Goal: Task Accomplishment & Management: Manage account settings

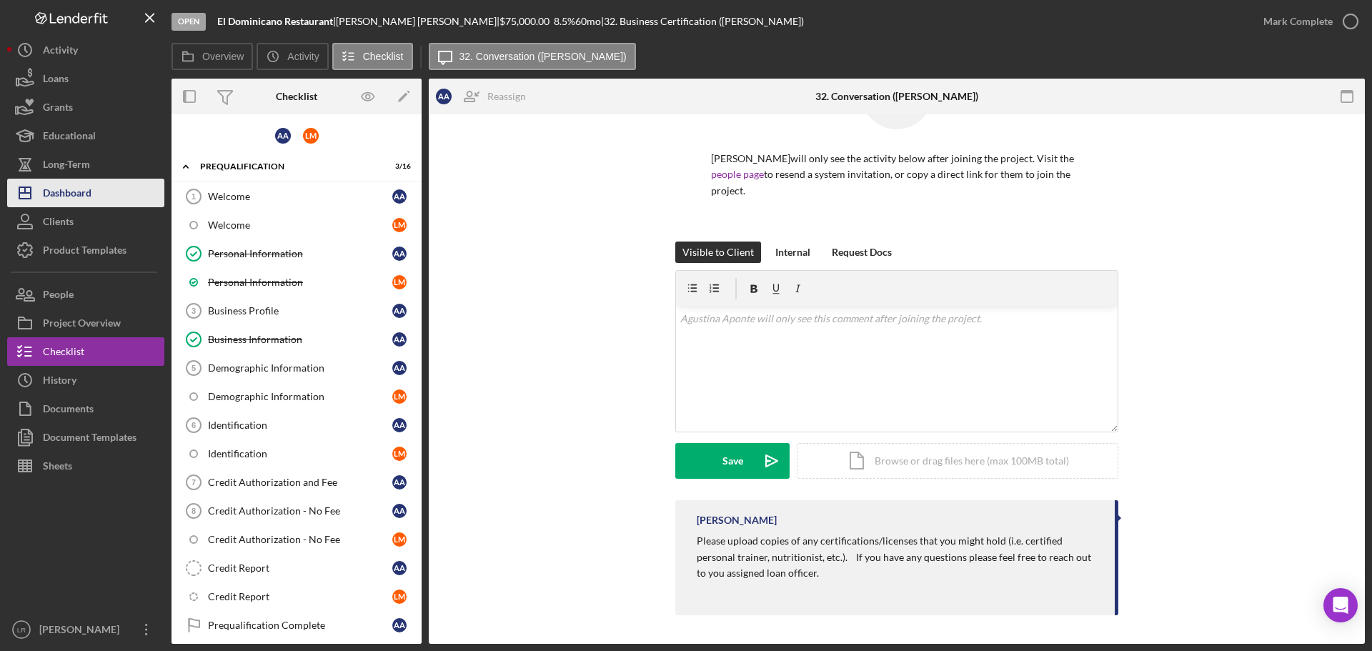
click at [77, 187] on div "Dashboard" at bounding box center [67, 195] width 49 height 32
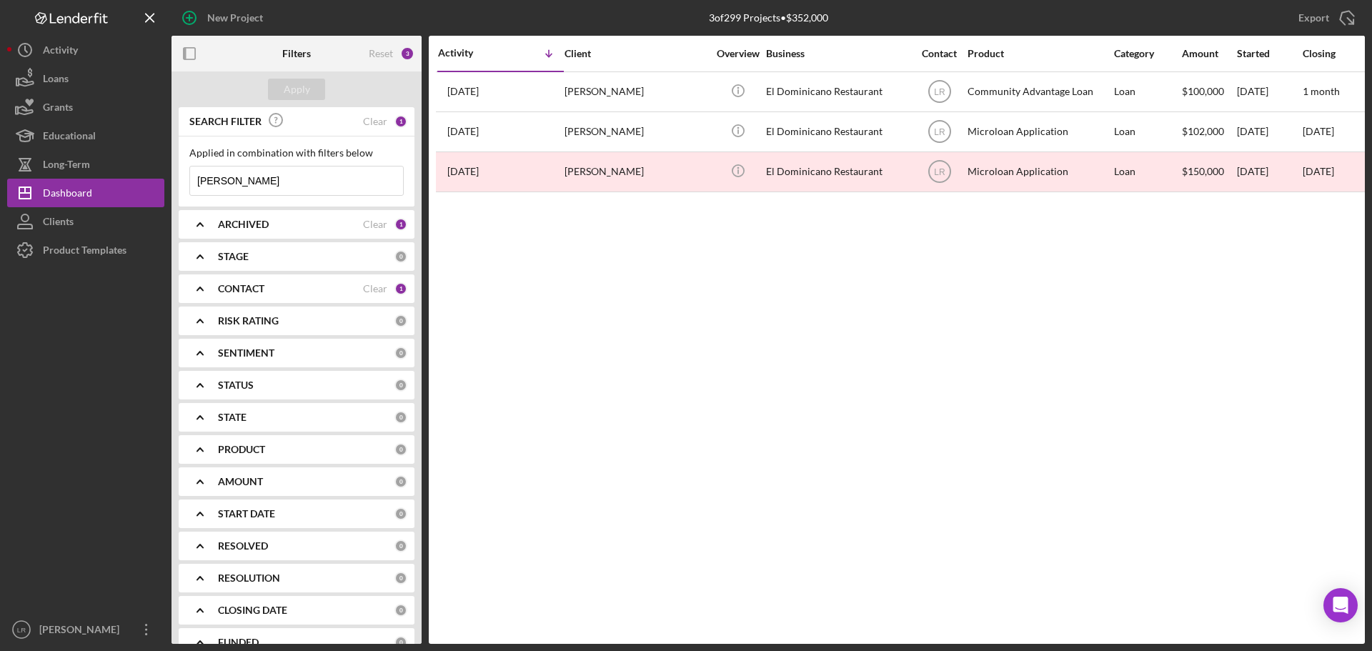
click at [272, 223] on div "ARCHIVED" at bounding box center [290, 224] width 145 height 11
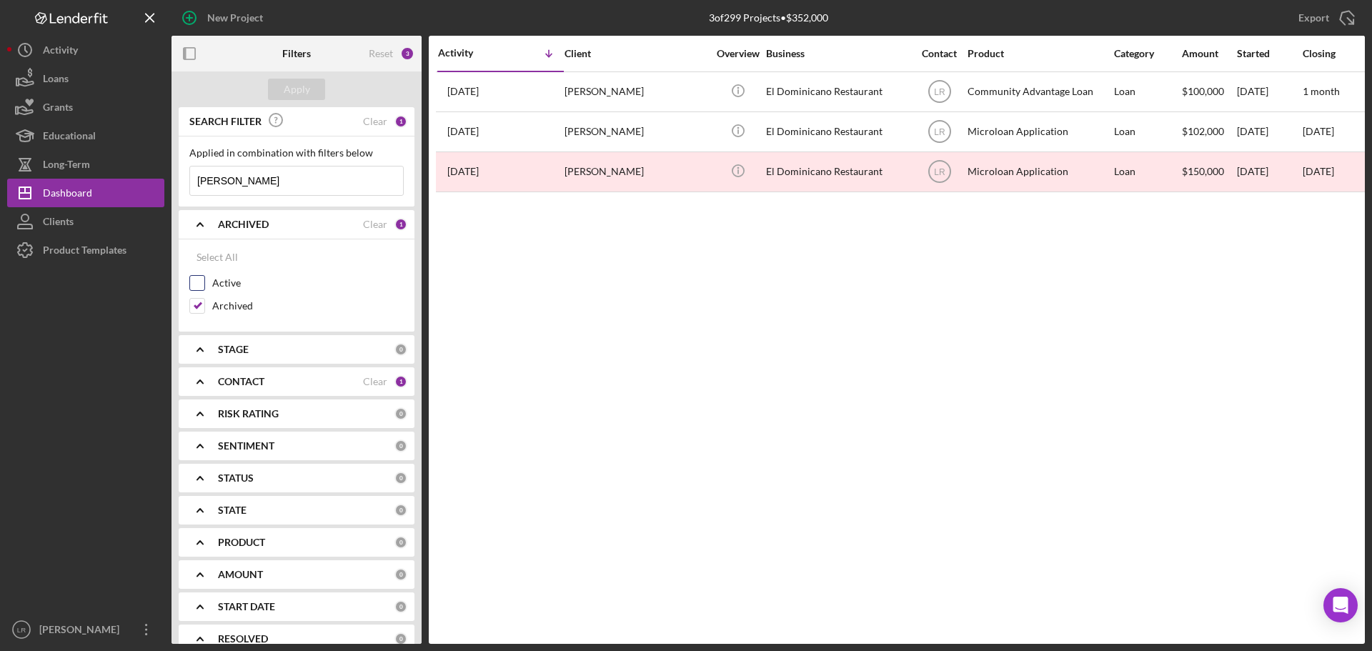
click at [231, 286] on label "Active" at bounding box center [307, 283] width 191 height 14
click at [204, 286] on input "Active" at bounding box center [197, 283] width 14 height 14
checkbox input "true"
click at [226, 314] on div "Archived" at bounding box center [296, 309] width 214 height 23
drag, startPoint x: 226, startPoint y: 301, endPoint x: 235, endPoint y: 291, distance: 13.6
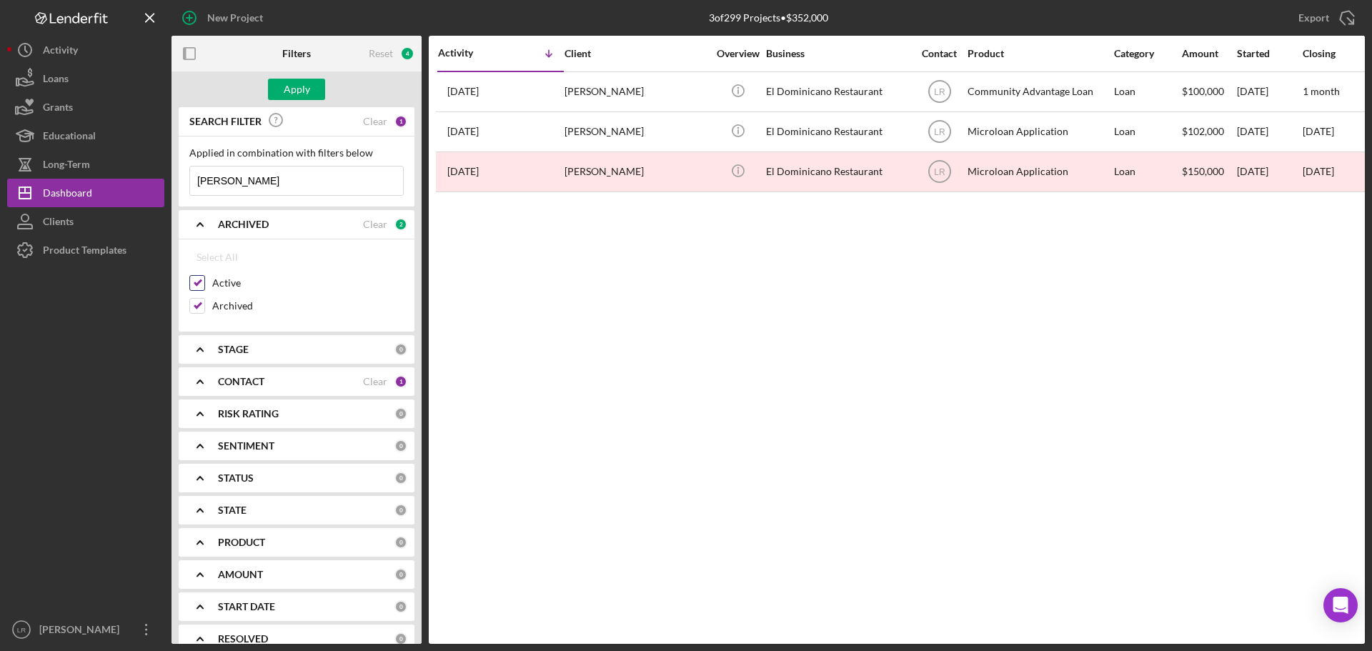
click at [226, 301] on label "Archived" at bounding box center [307, 306] width 191 height 14
click at [204, 301] on input "Archived" at bounding box center [197, 306] width 14 height 14
checkbox input "false"
click at [310, 82] on button "Apply" at bounding box center [296, 89] width 57 height 21
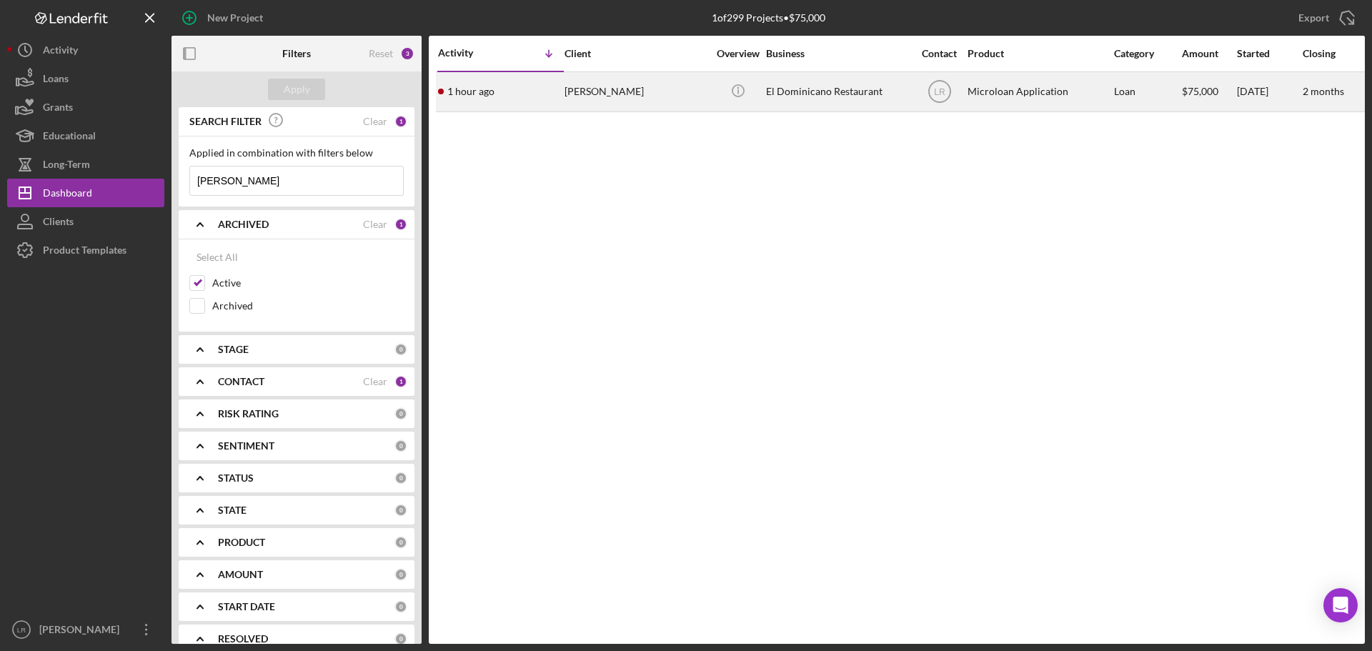
click at [681, 85] on div "[PERSON_NAME]" at bounding box center [635, 92] width 143 height 38
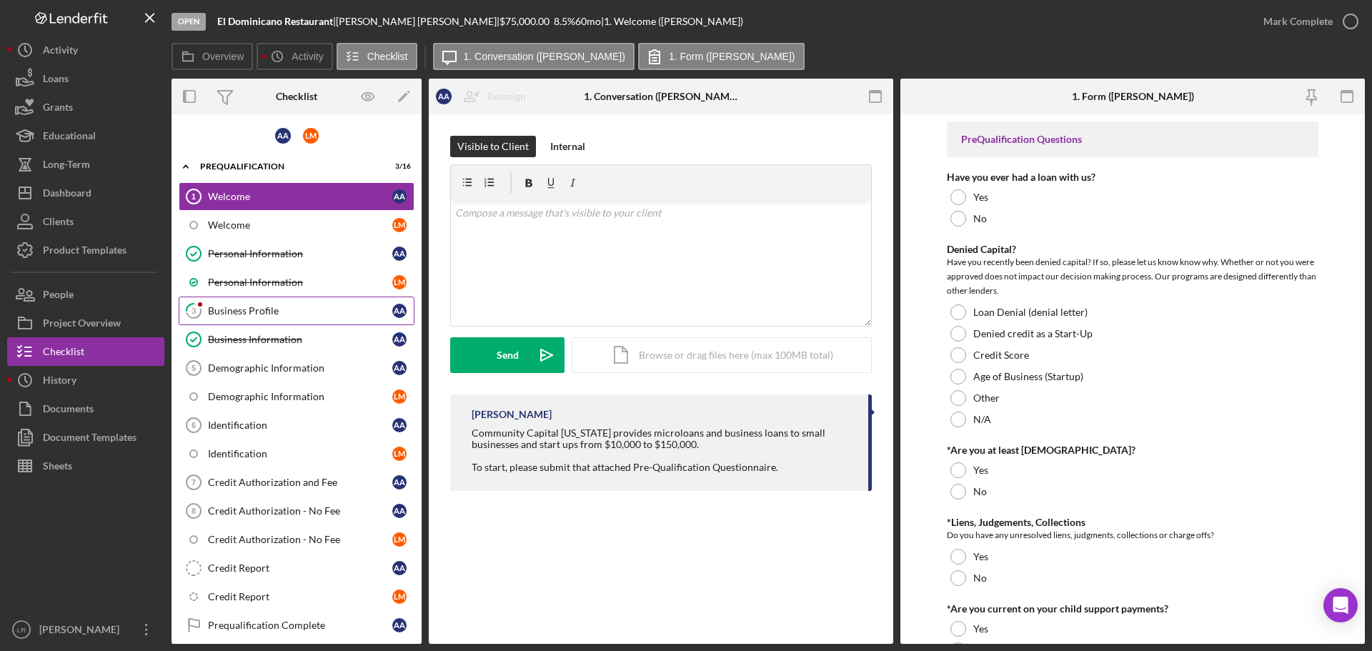
click at [302, 302] on link "3 Business Profile A A" at bounding box center [297, 310] width 236 height 29
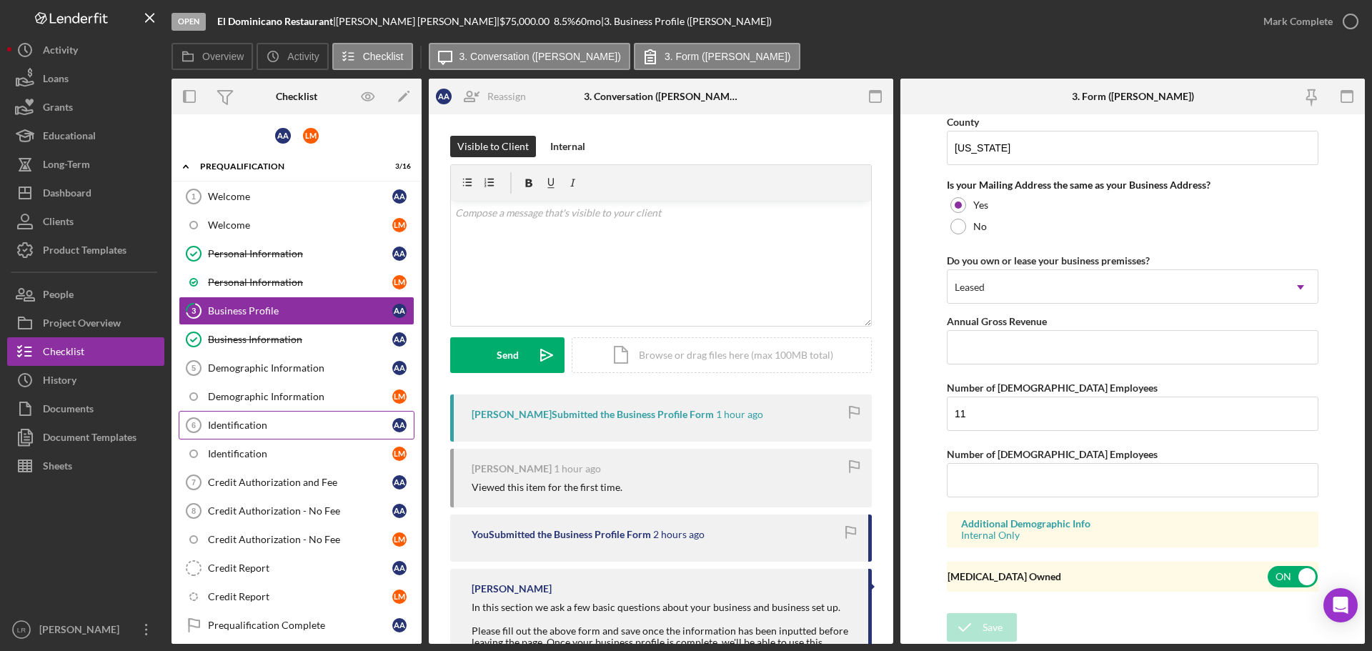
click at [266, 432] on link "Identification 6 Identification A A" at bounding box center [297, 425] width 236 height 29
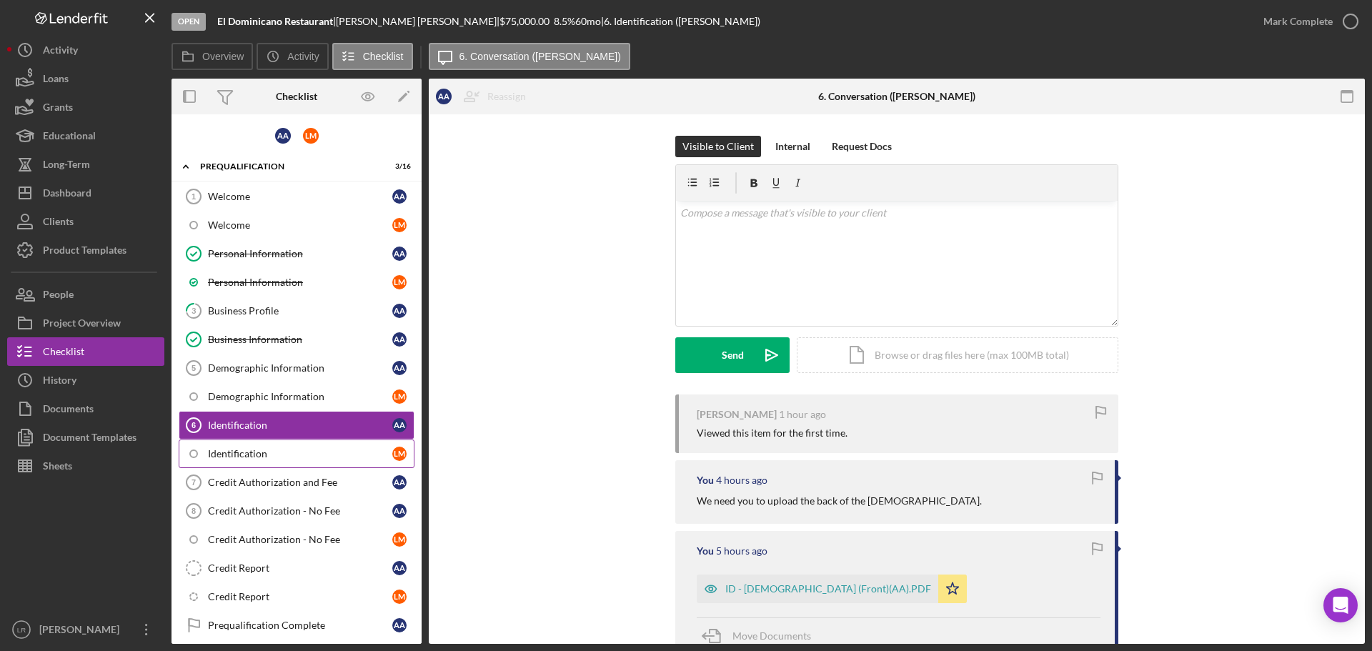
click at [269, 448] on div "Identification" at bounding box center [300, 453] width 184 height 11
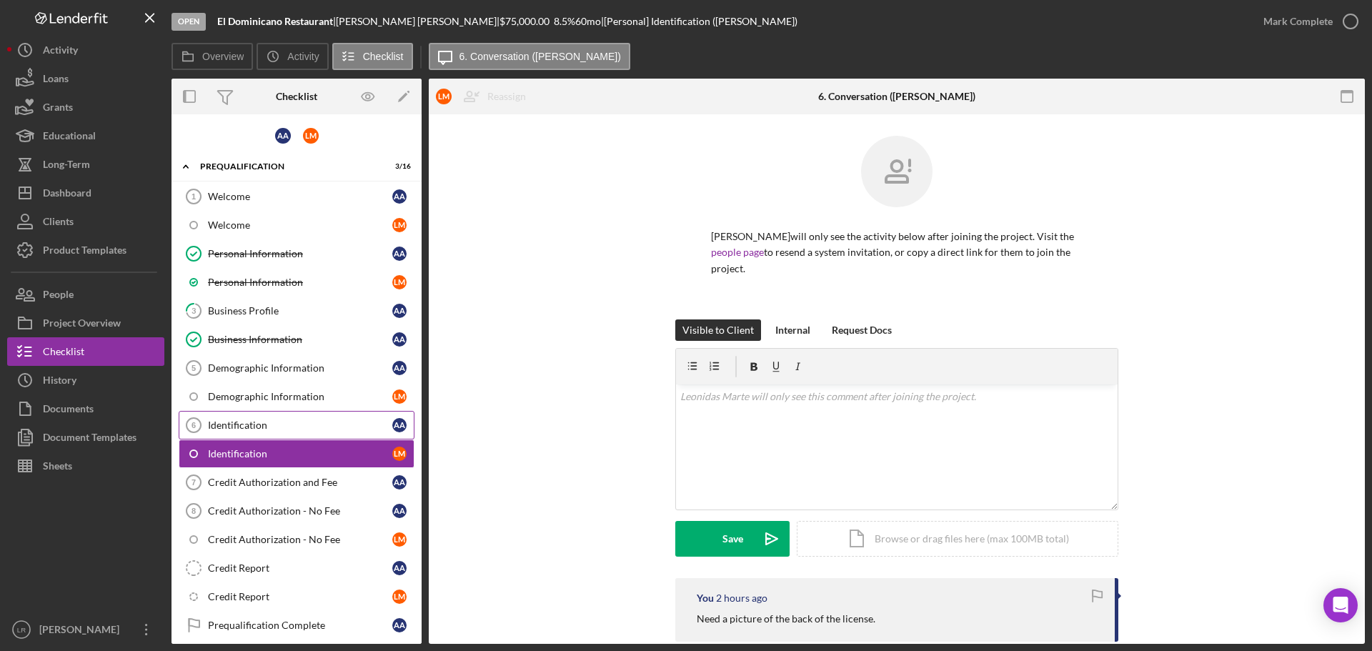
click at [279, 420] on div "Identification" at bounding box center [300, 424] width 184 height 11
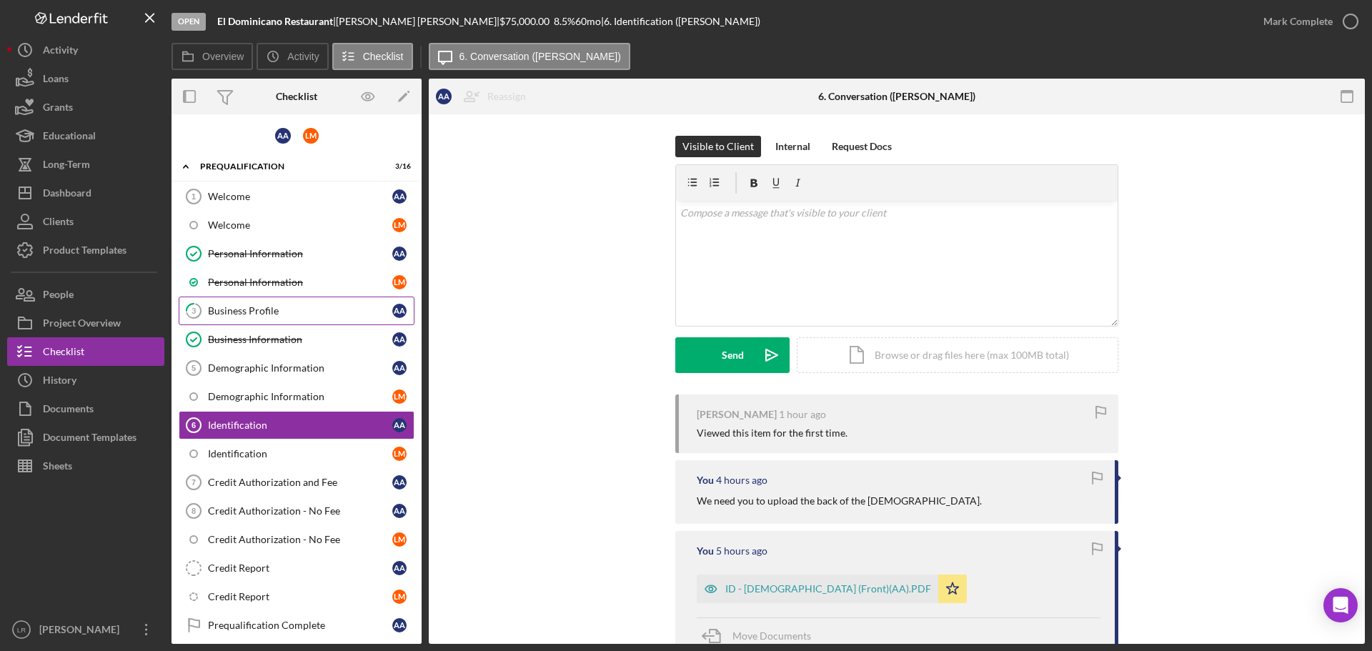
click at [288, 319] on link "3 Business Profile A A" at bounding box center [297, 310] width 236 height 29
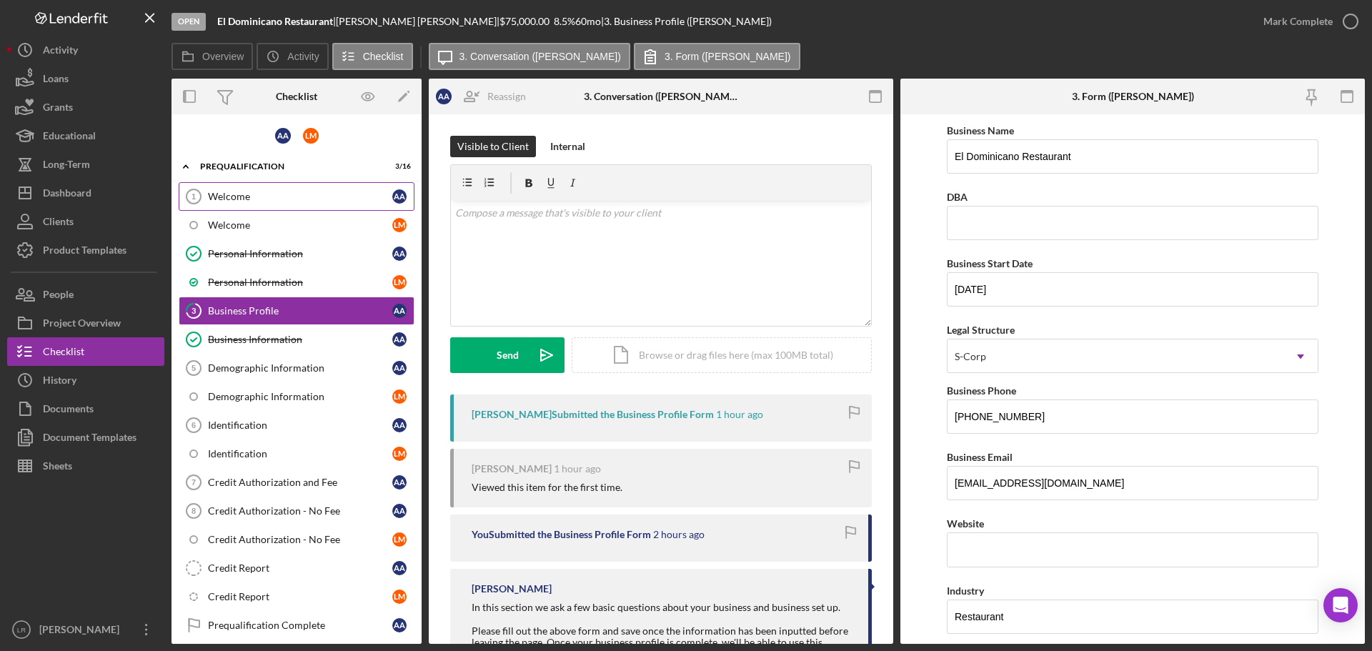
click at [296, 198] on div "Welcome" at bounding box center [300, 196] width 184 height 11
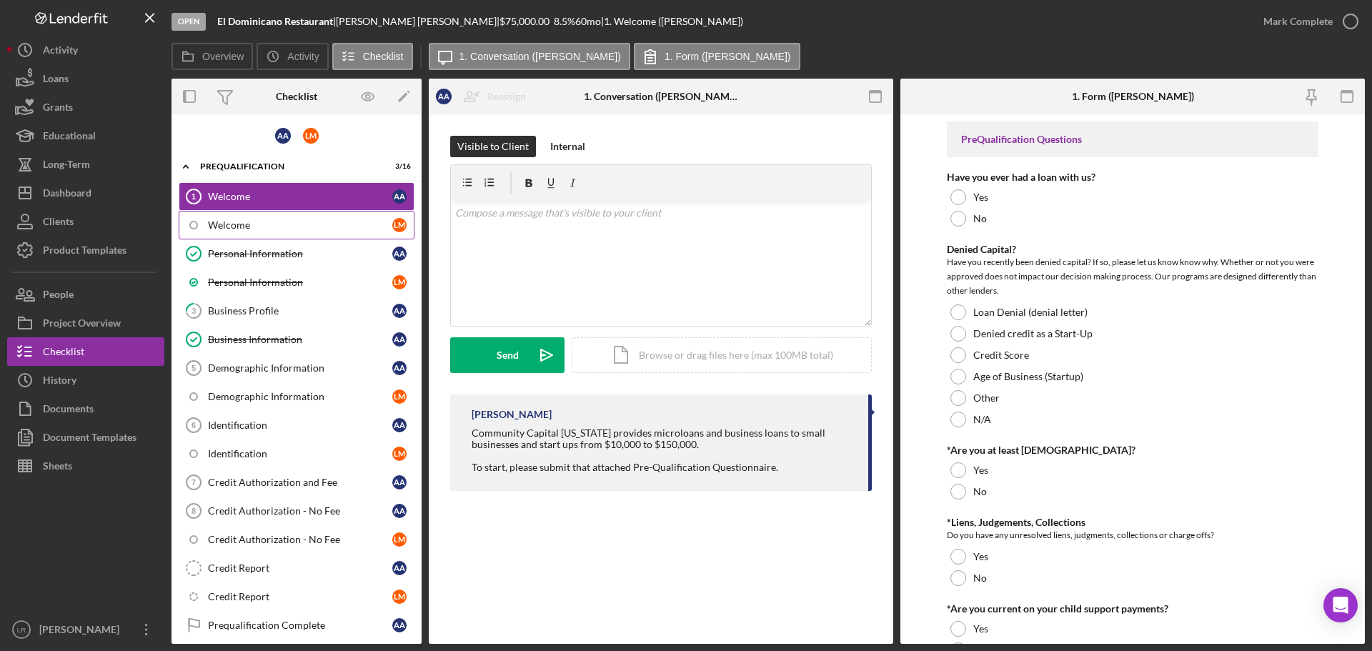
click at [284, 220] on div "Welcome" at bounding box center [300, 224] width 184 height 11
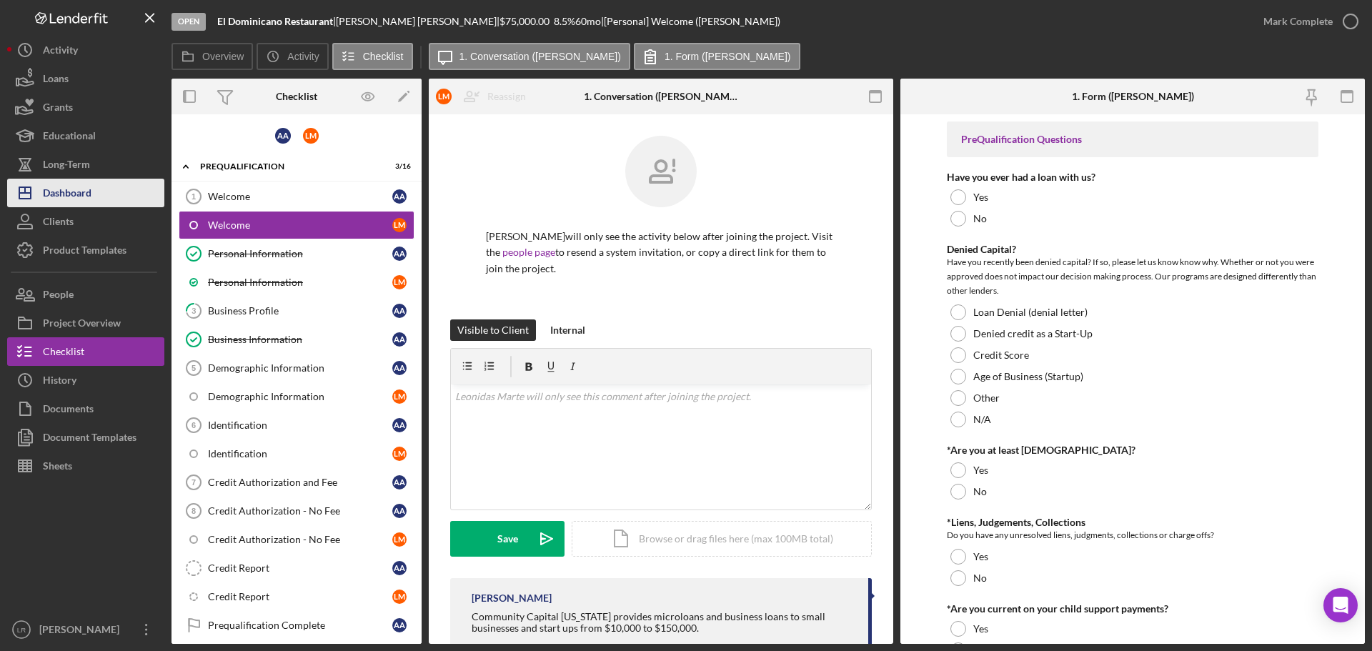
click at [114, 194] on button "Icon/Dashboard Dashboard" at bounding box center [85, 193] width 157 height 29
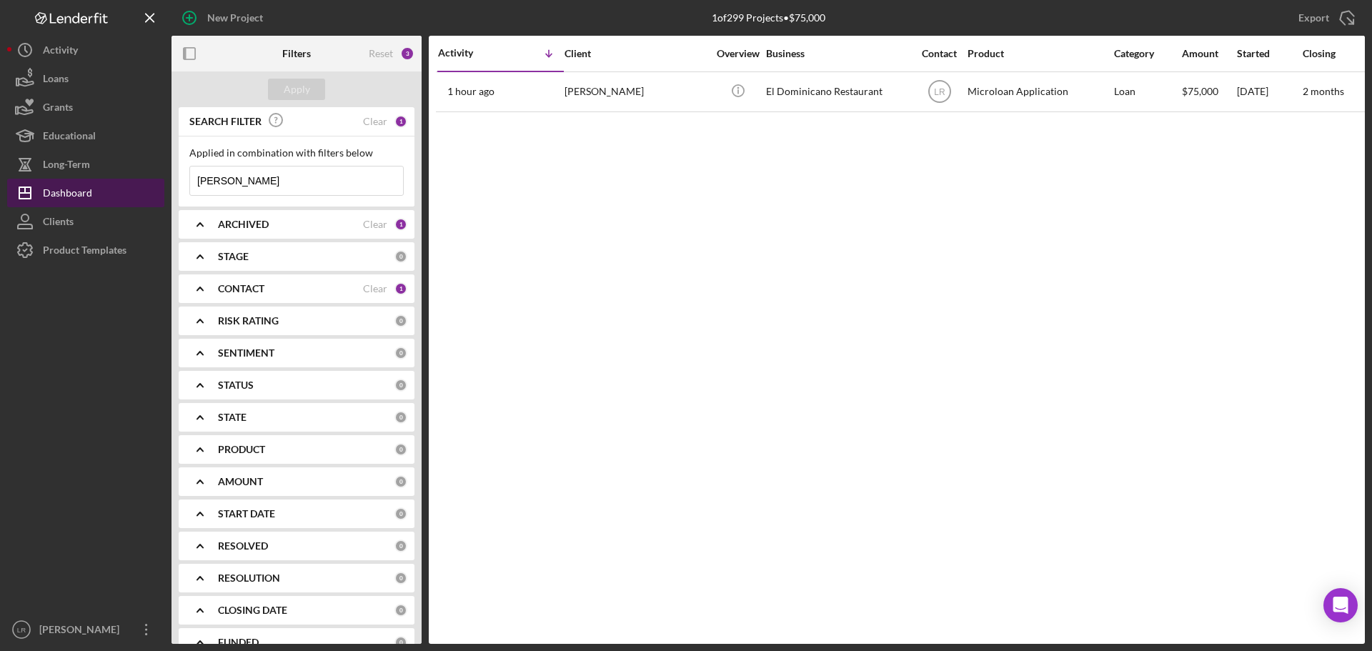
drag, startPoint x: 305, startPoint y: 191, endPoint x: 93, endPoint y: 182, distance: 212.4
click at [93, 182] on div "New Project 1 of 299 Projects • $75,000 [PERSON_NAME] Export Icon/Export Filter…" at bounding box center [685, 322] width 1357 height 644
click at [305, 88] on div "Apply" at bounding box center [297, 89] width 26 height 21
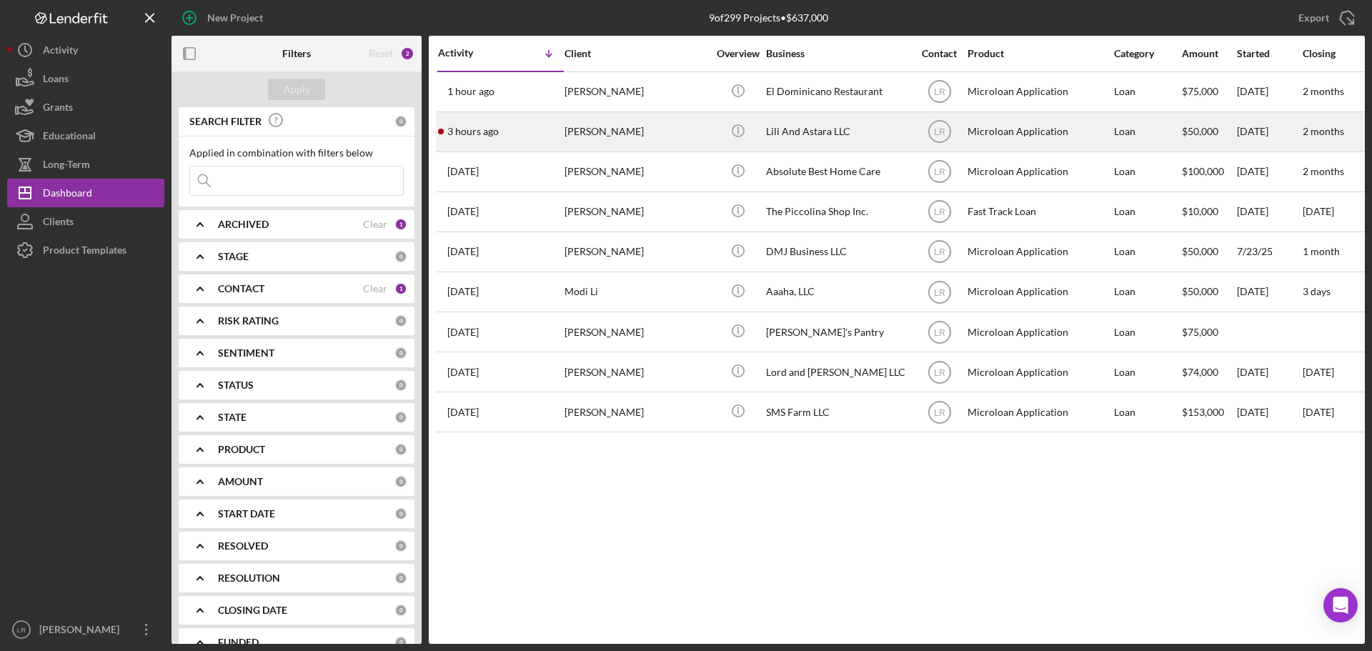
click at [625, 126] on div "[PERSON_NAME]" at bounding box center [635, 132] width 143 height 38
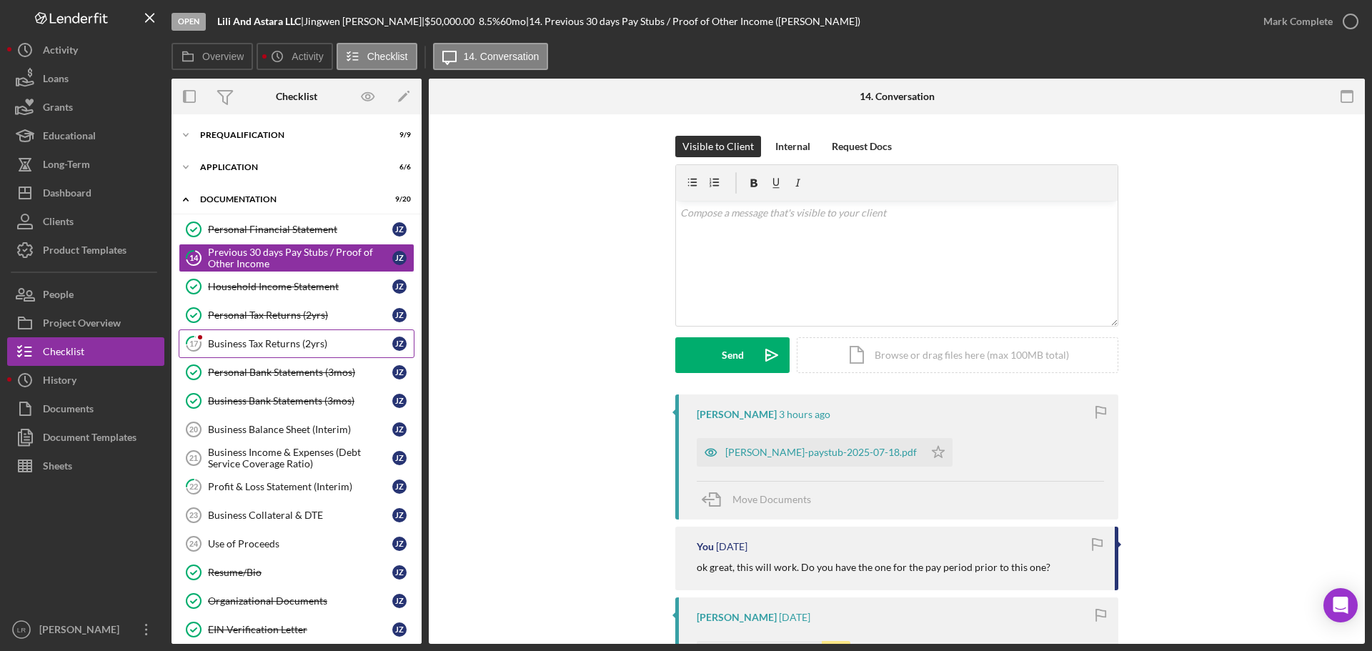
click at [231, 340] on div "Business Tax Returns (2yrs)" at bounding box center [300, 343] width 184 height 11
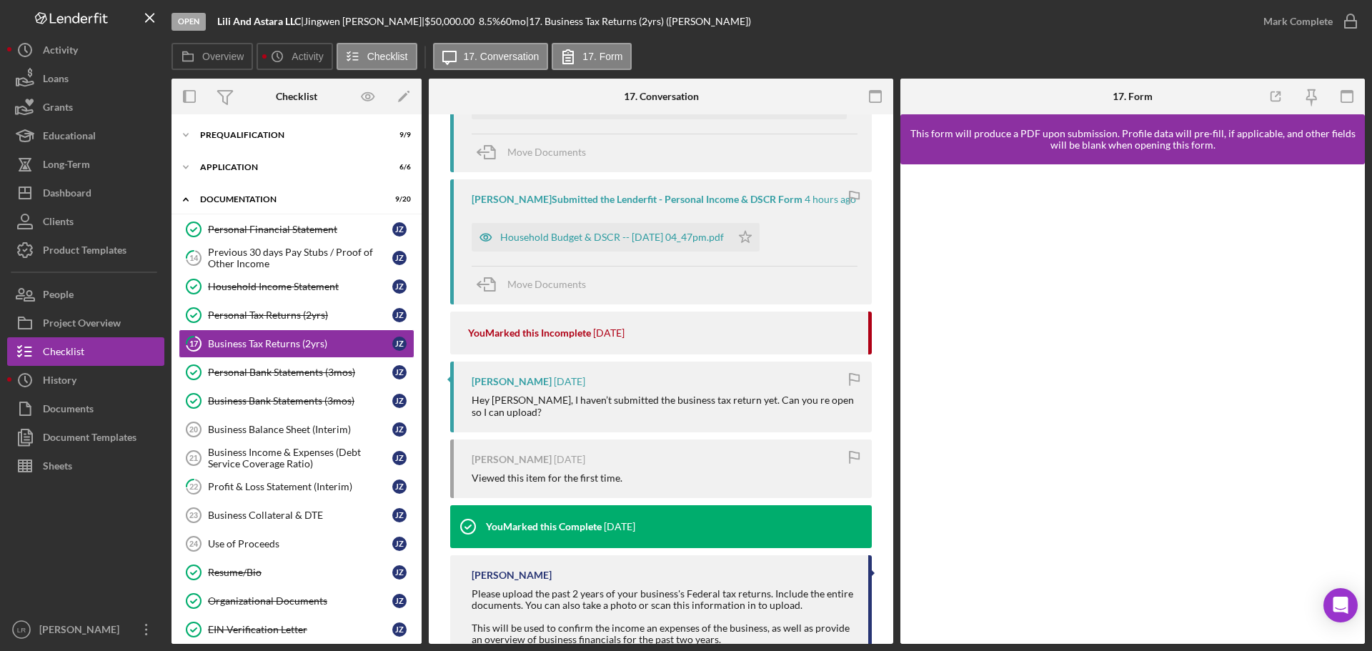
scroll to position [357, 0]
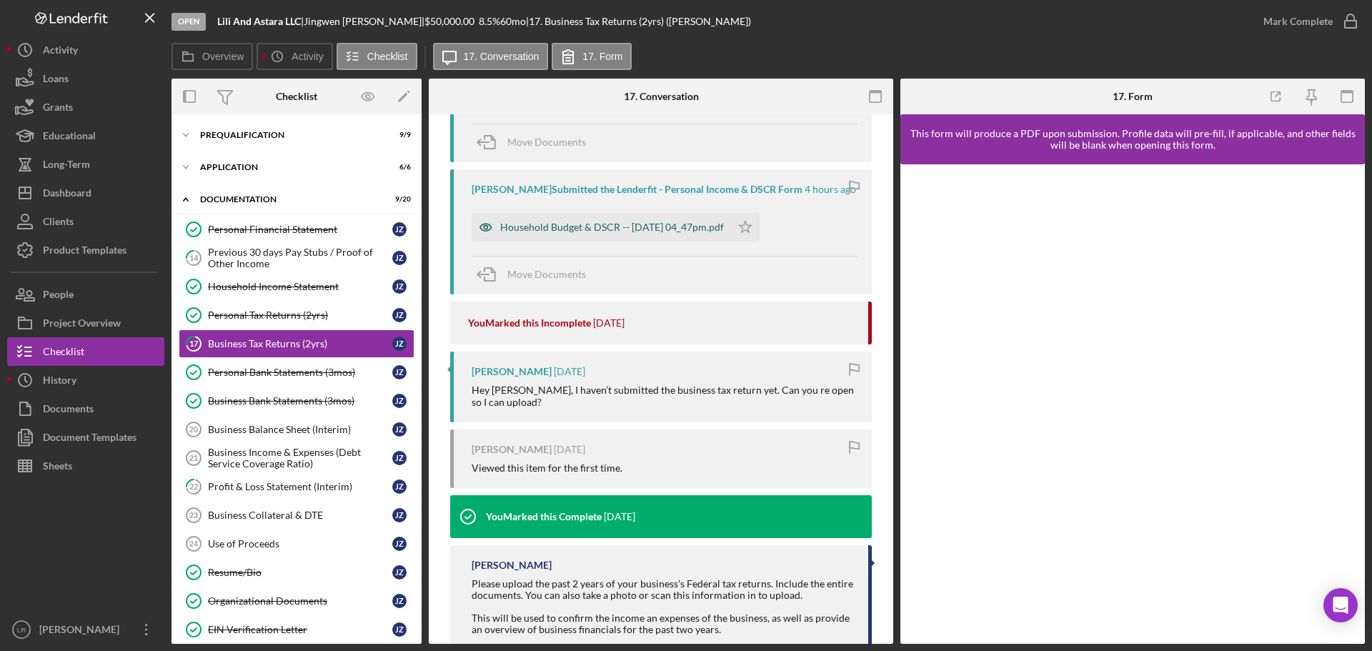
click at [618, 224] on div "Household Budget & DSCR -- [DATE] 04_47pm.pdf" at bounding box center [612, 226] width 224 height 11
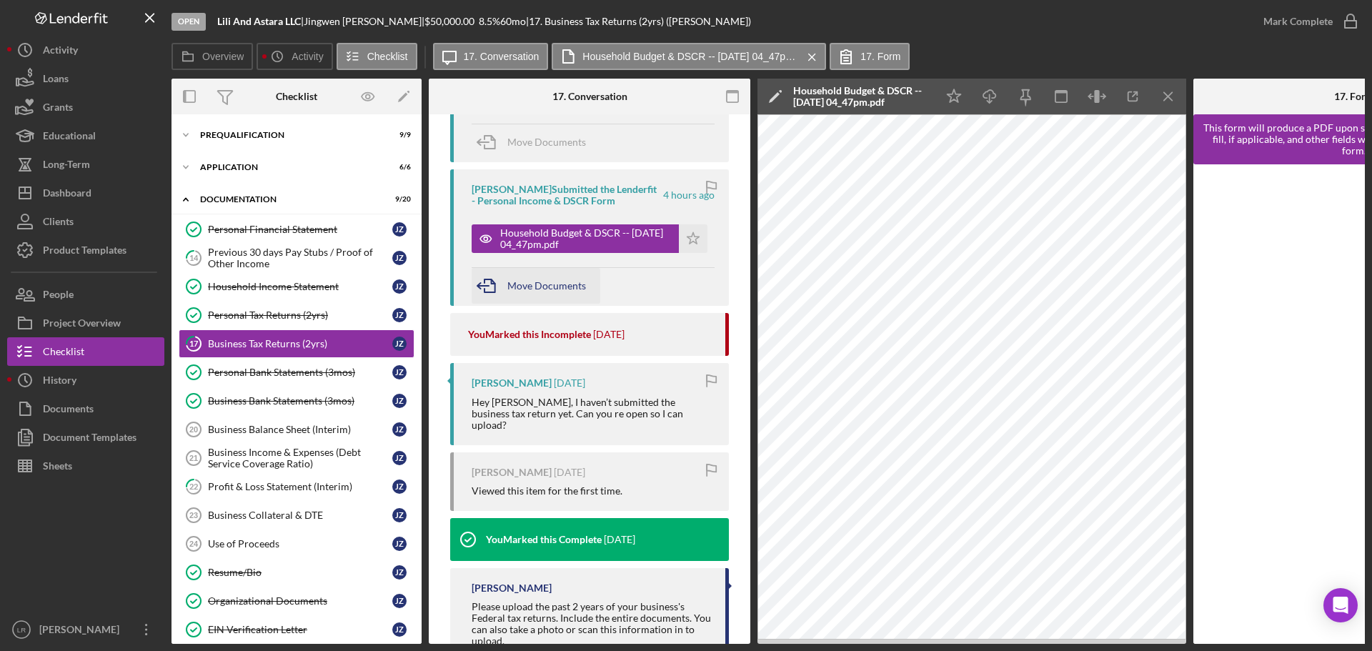
click at [552, 286] on span "Move Documents" at bounding box center [546, 285] width 79 height 12
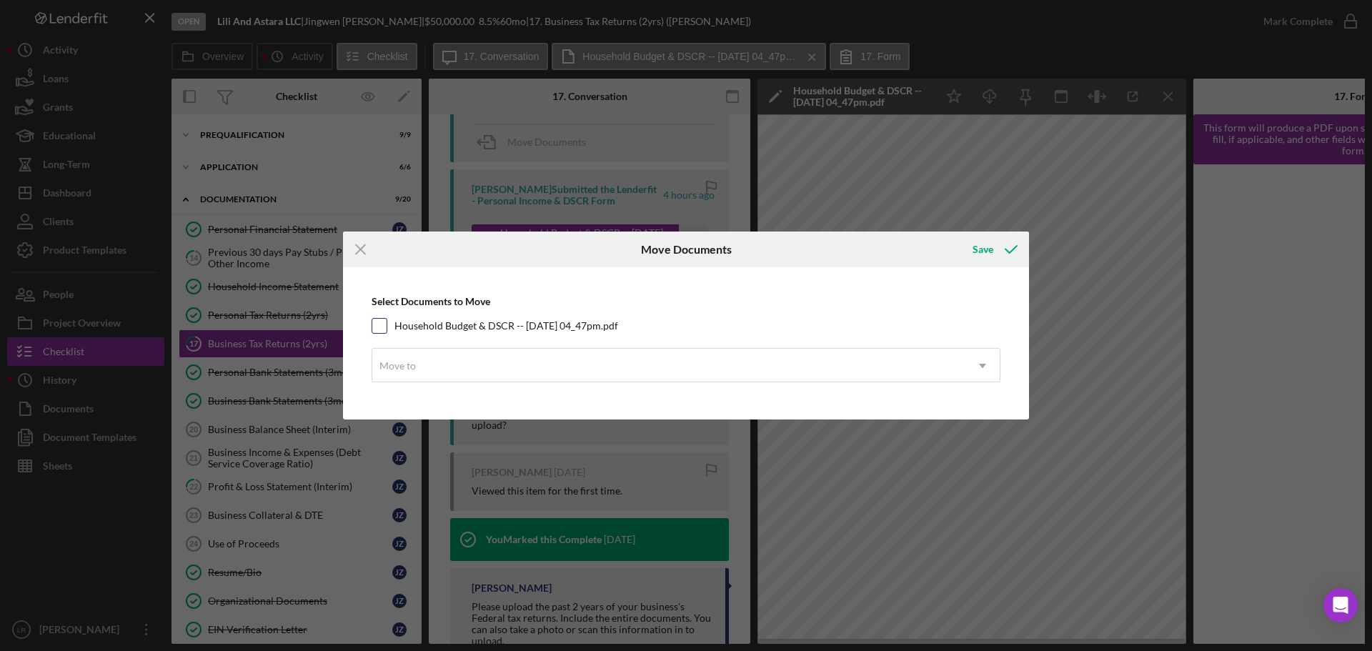
click at [378, 326] on input "Household Budget & DSCR -- [DATE] 04_47pm.pdf" at bounding box center [379, 326] width 14 height 14
click at [437, 368] on div "Move to" at bounding box center [668, 365] width 593 height 33
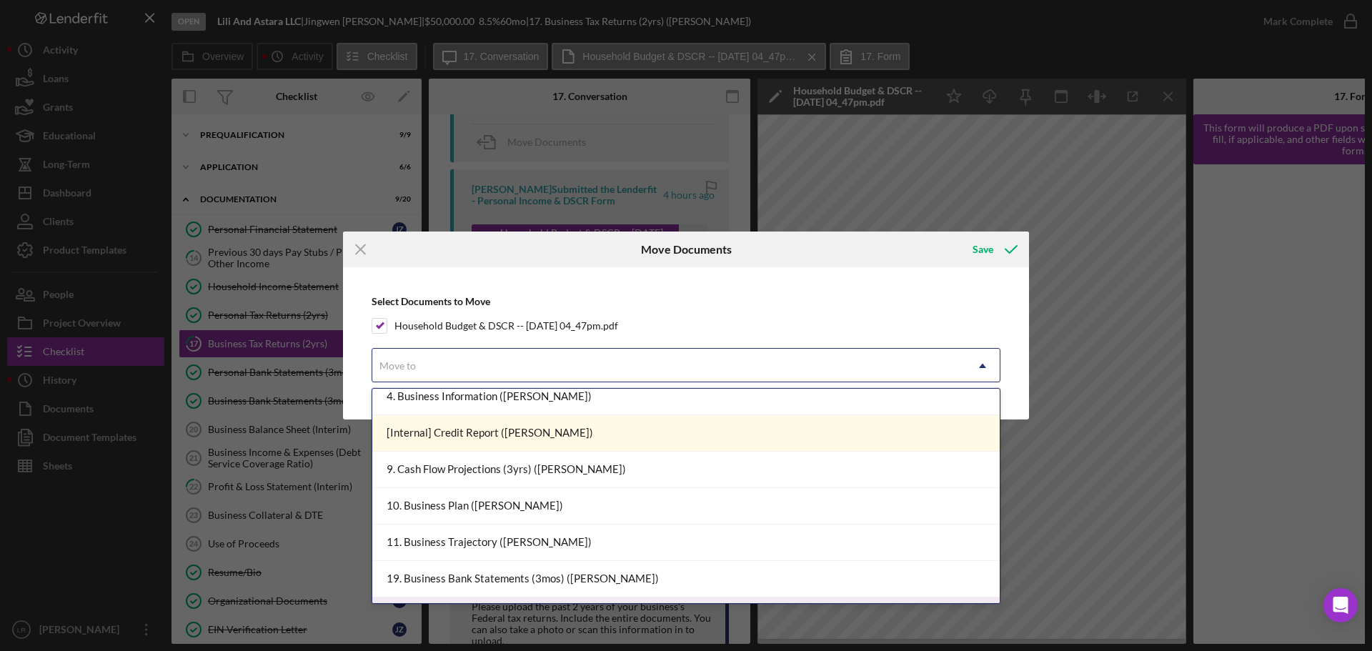
scroll to position [0, 0]
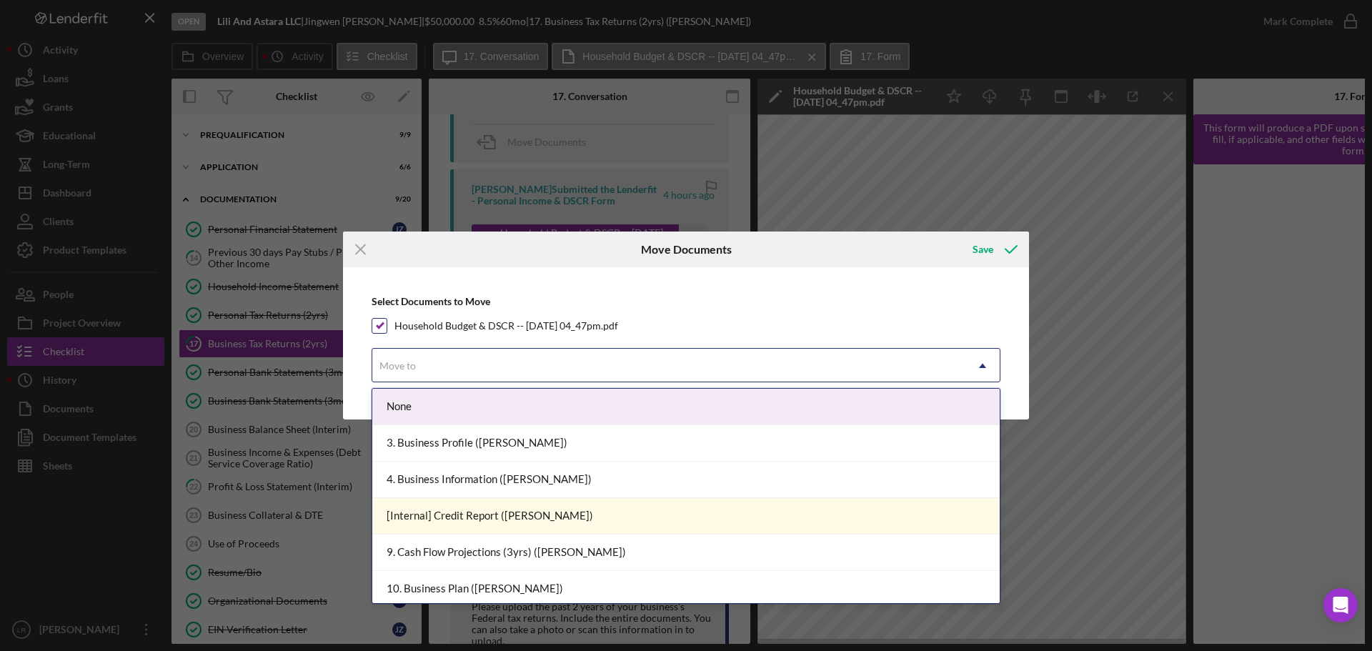
click at [382, 328] on input "Household Budget & DSCR -- [DATE] 04_47pm.pdf" at bounding box center [379, 326] width 14 height 14
checkbox input "false"
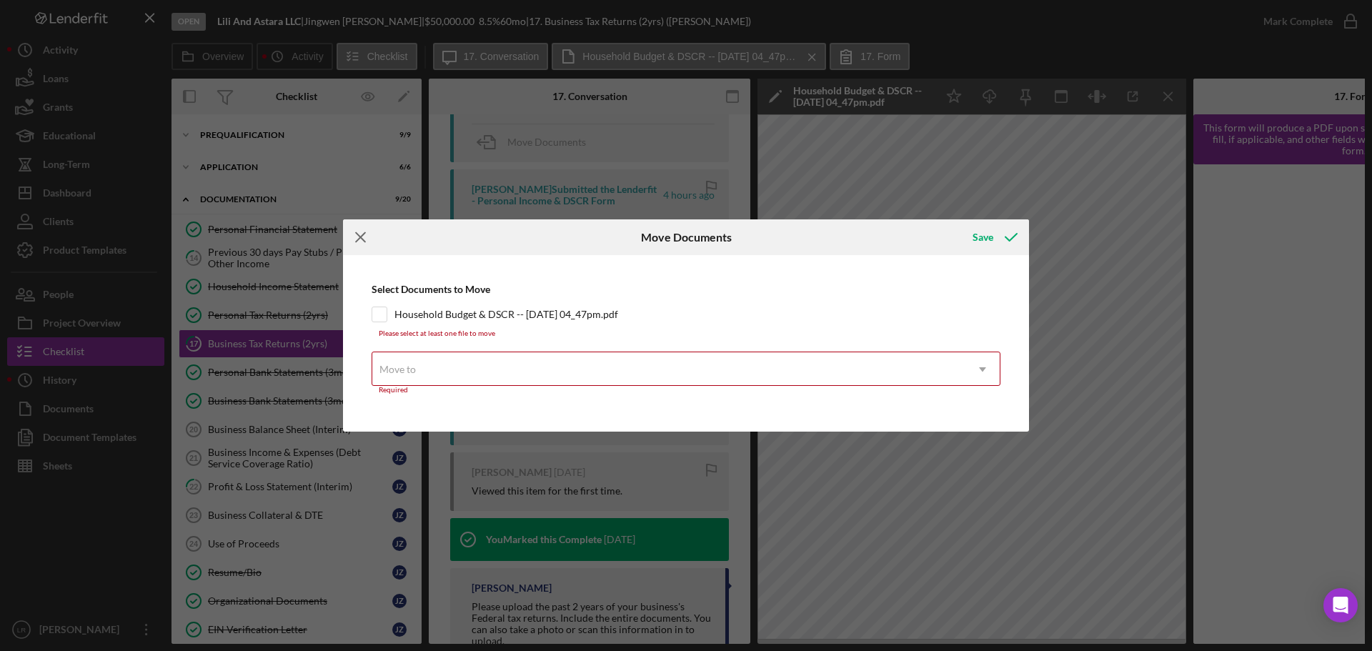
click at [354, 235] on icon "Icon/Menu Close" at bounding box center [361, 237] width 36 height 36
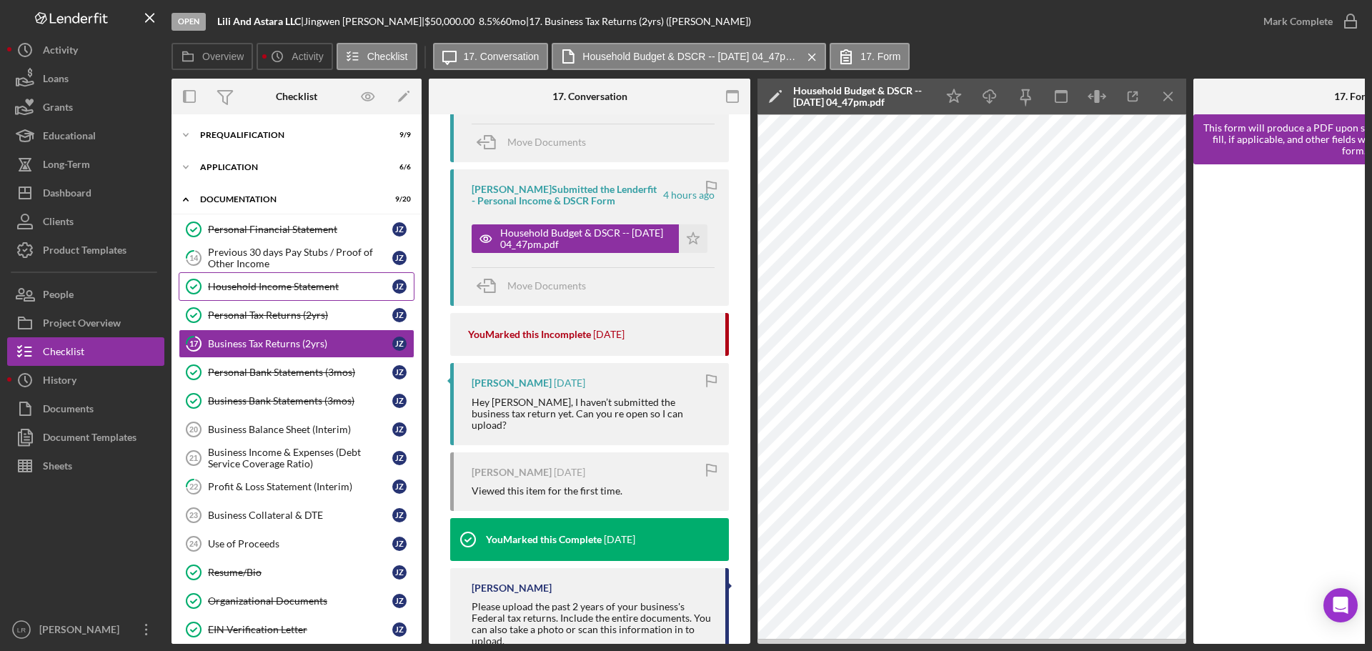
click at [266, 286] on div "Household Income Statement" at bounding box center [300, 286] width 184 height 11
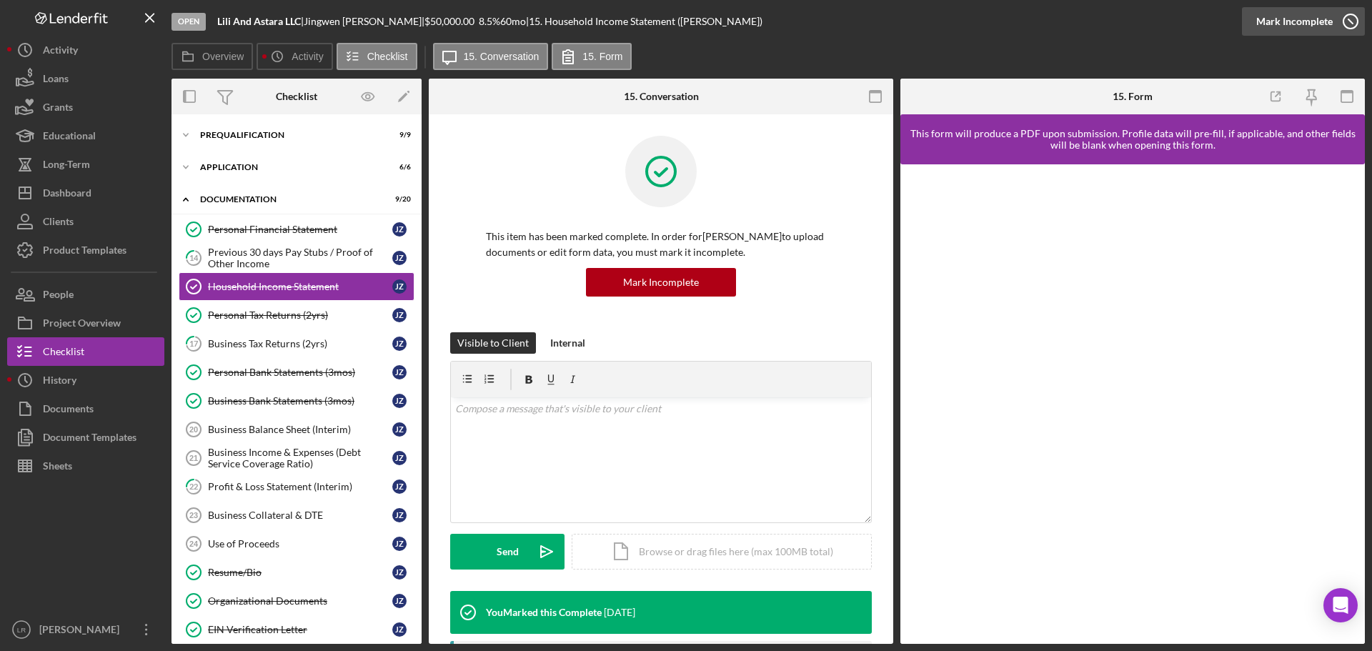
click at [1329, 11] on div "Mark Incomplete" at bounding box center [1294, 21] width 76 height 29
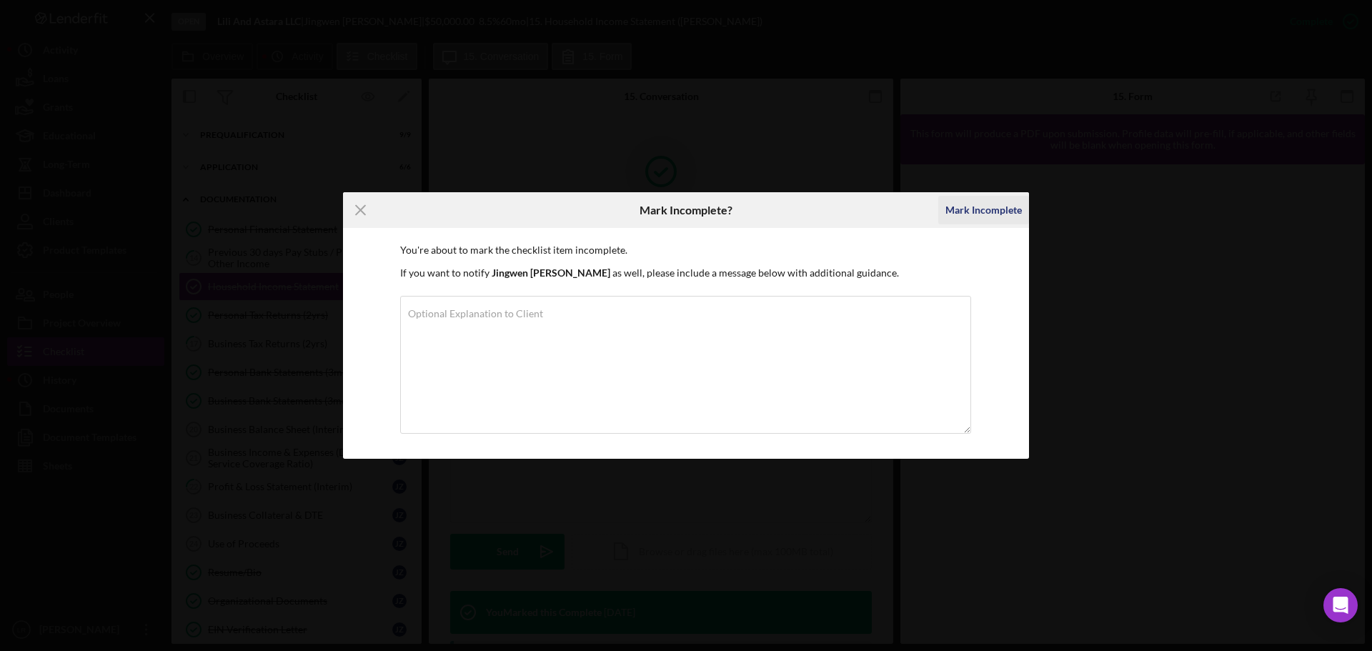
click at [1002, 198] on div "Mark Incomplete" at bounding box center [983, 210] width 76 height 29
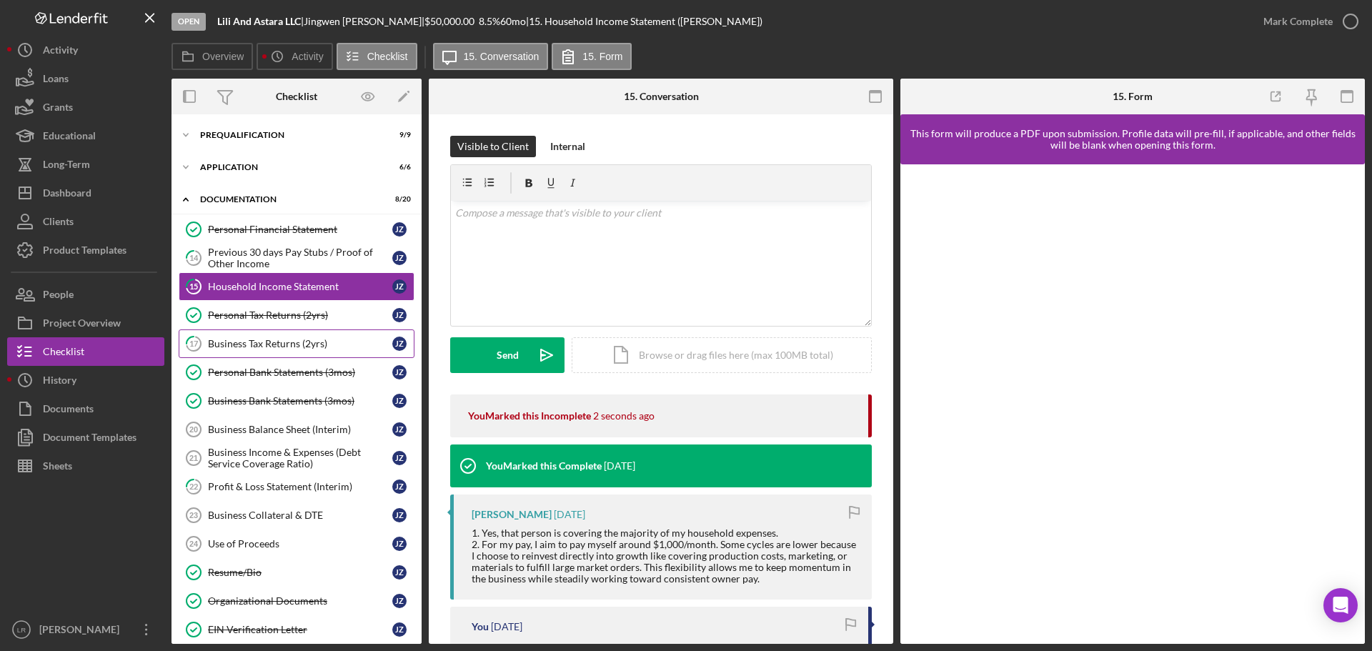
click at [251, 350] on link "17 Business Tax Returns (2yrs) J Z" at bounding box center [297, 343] width 236 height 29
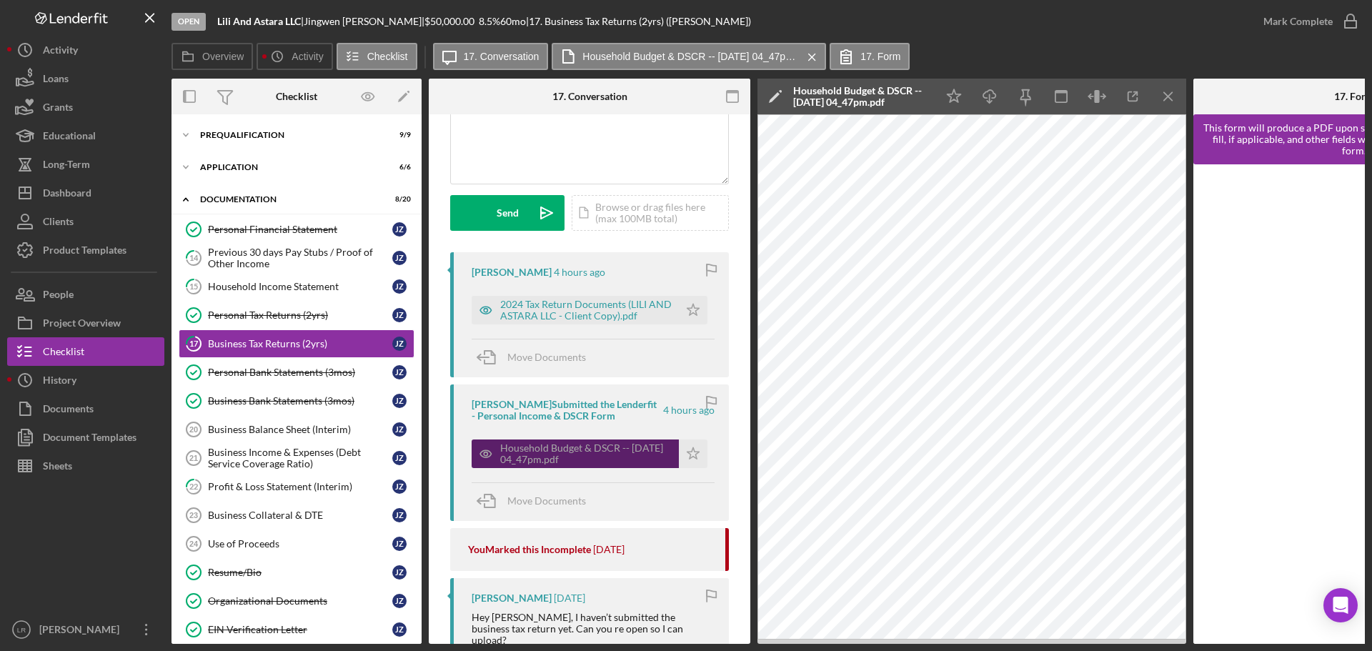
scroll to position [143, 0]
click at [537, 501] on span "Move Documents" at bounding box center [546, 500] width 79 height 12
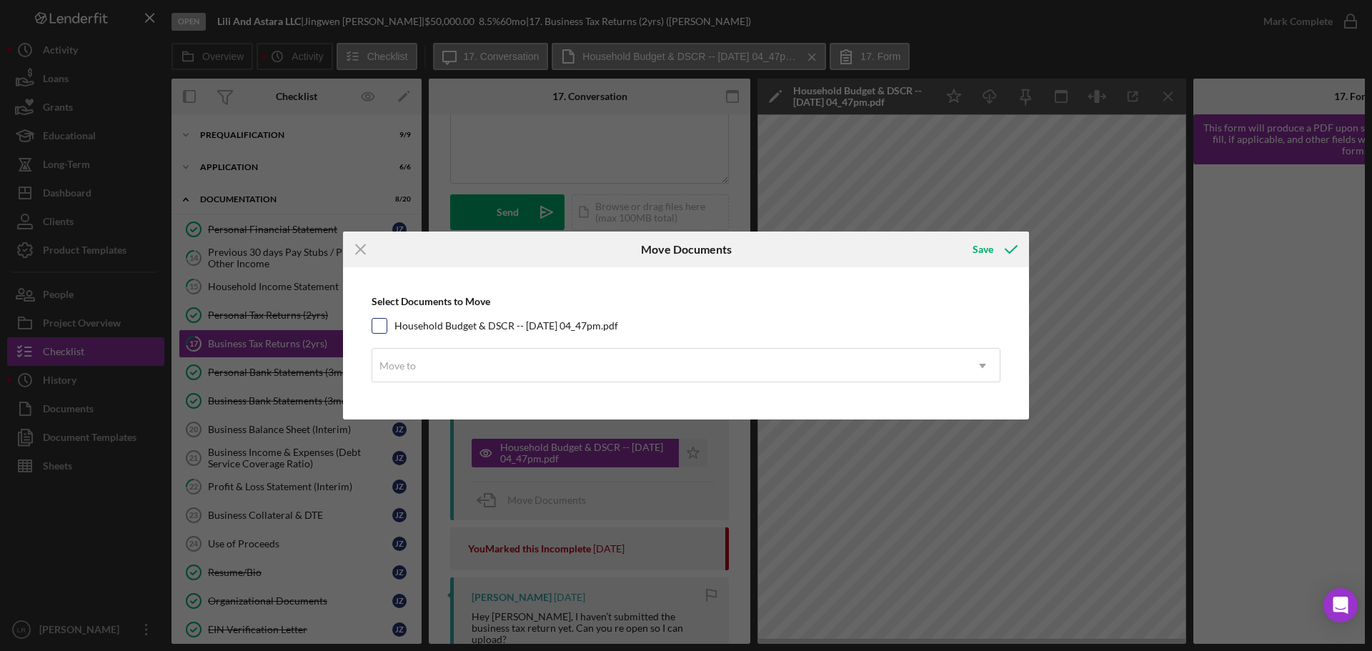
click at [395, 323] on label "Household Budget & DSCR -- [DATE] 04_47pm.pdf" at bounding box center [506, 326] width 224 height 14
click at [386, 323] on input "Household Budget & DSCR -- [DATE] 04_47pm.pdf" at bounding box center [379, 326] width 14 height 14
checkbox input "true"
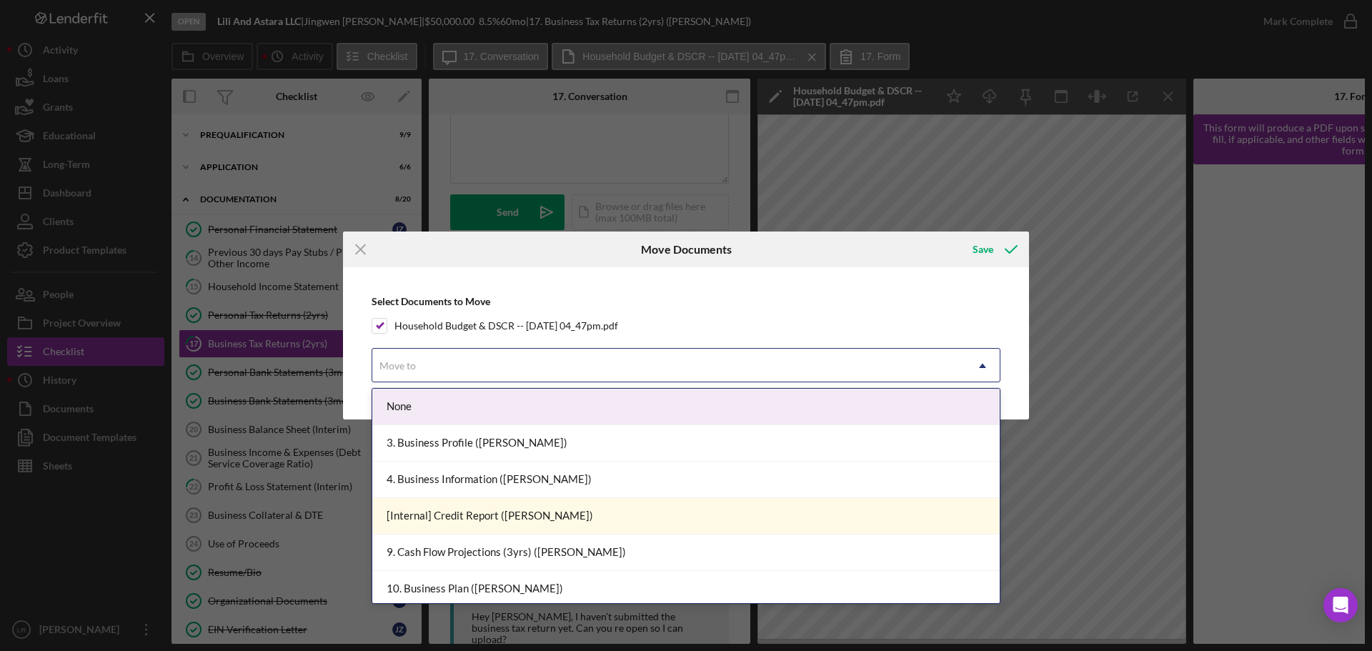
click at [472, 366] on div "Move to" at bounding box center [668, 365] width 593 height 33
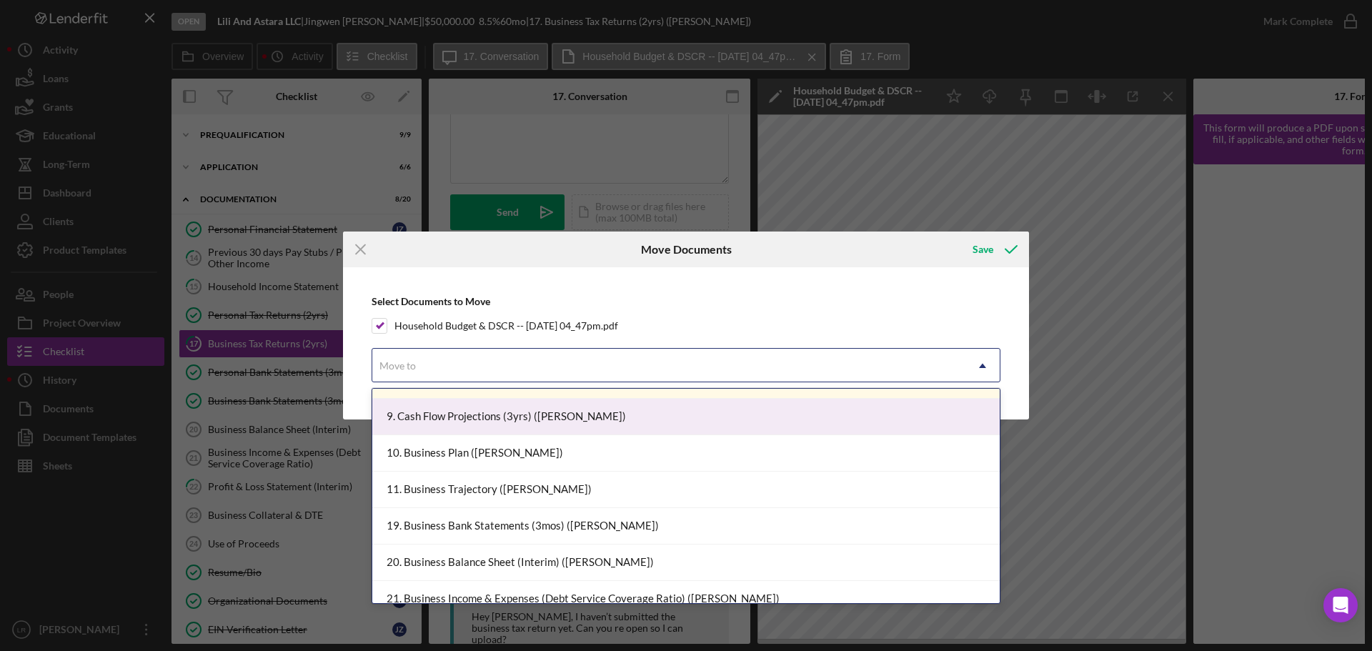
scroll to position [169, 0]
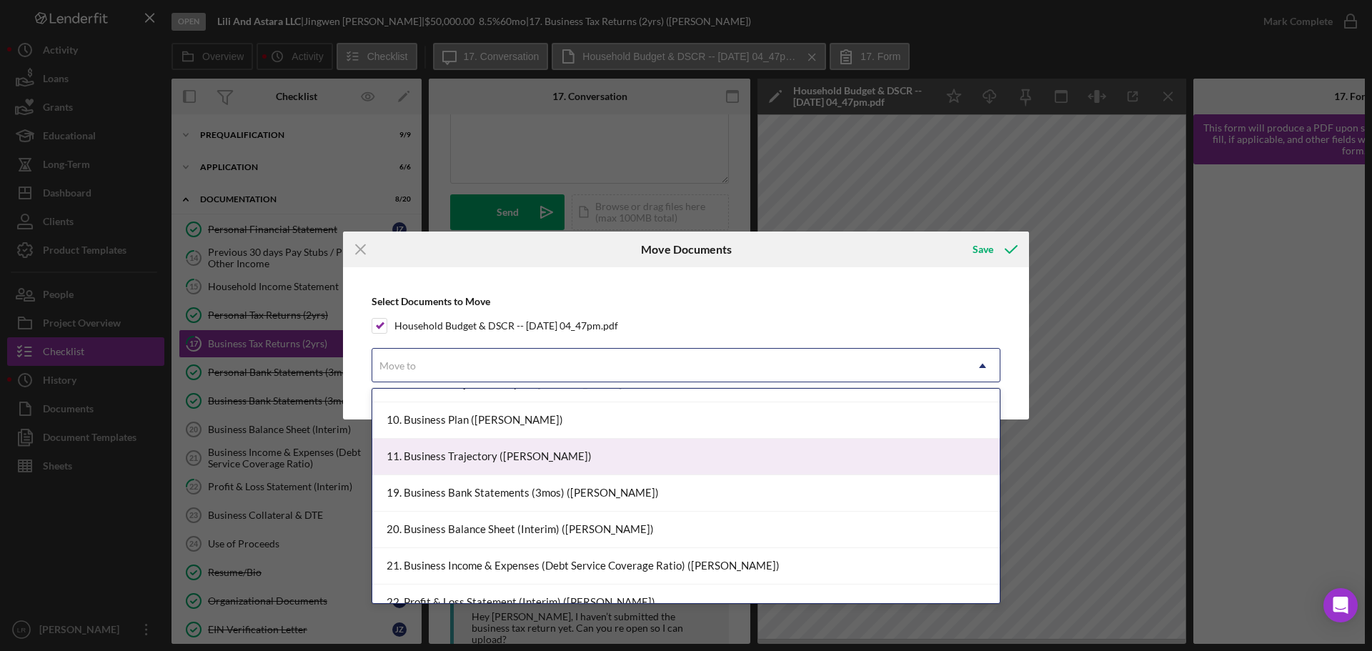
click at [522, 458] on div "11. Business Trajectory ([PERSON_NAME])" at bounding box center [685, 457] width 627 height 36
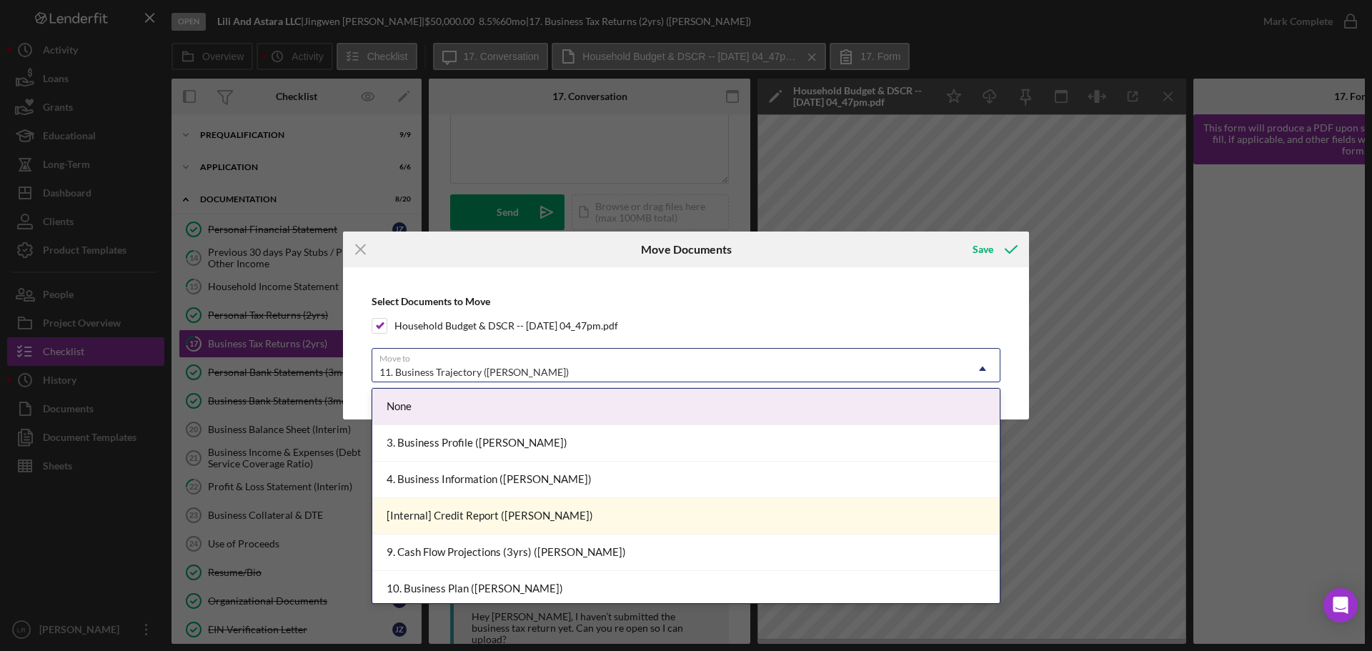
click at [414, 366] on div "11. Business Trajectory ([PERSON_NAME])" at bounding box center [668, 372] width 593 height 33
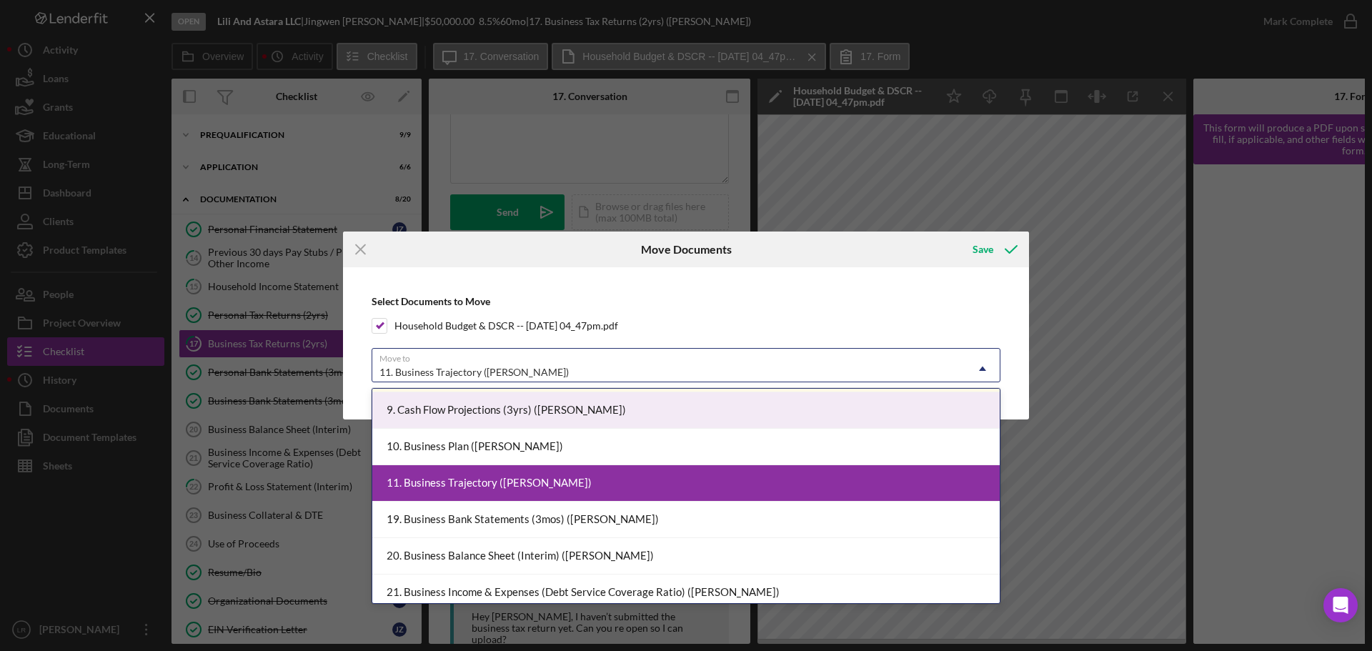
scroll to position [214, 0]
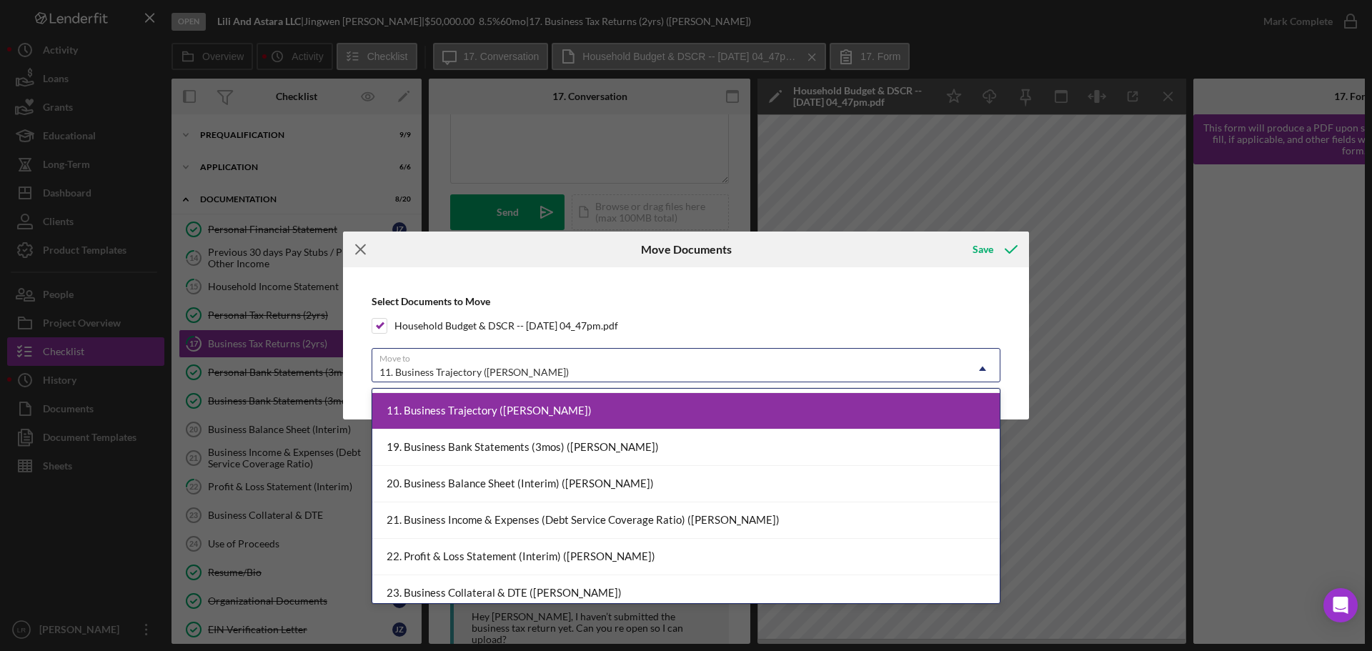
click at [365, 249] on icon "Icon/Menu Close" at bounding box center [361, 249] width 36 height 36
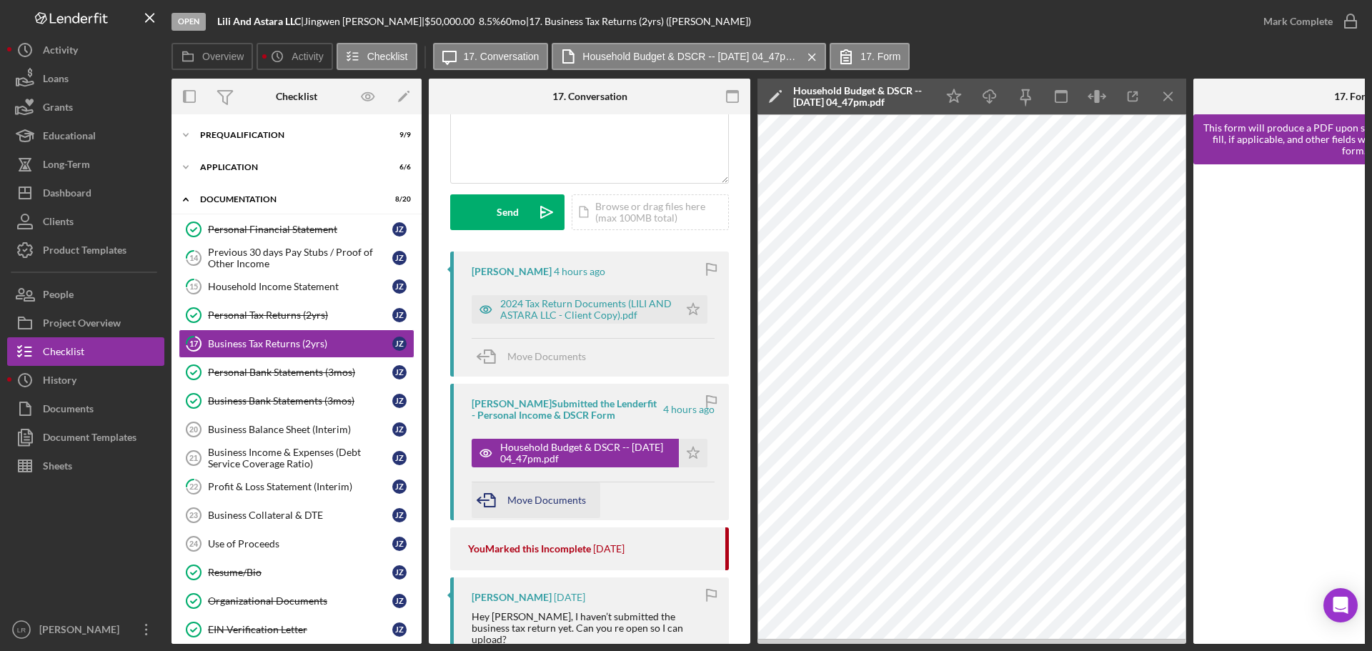
click at [517, 507] on div "Move Documents" at bounding box center [546, 500] width 79 height 36
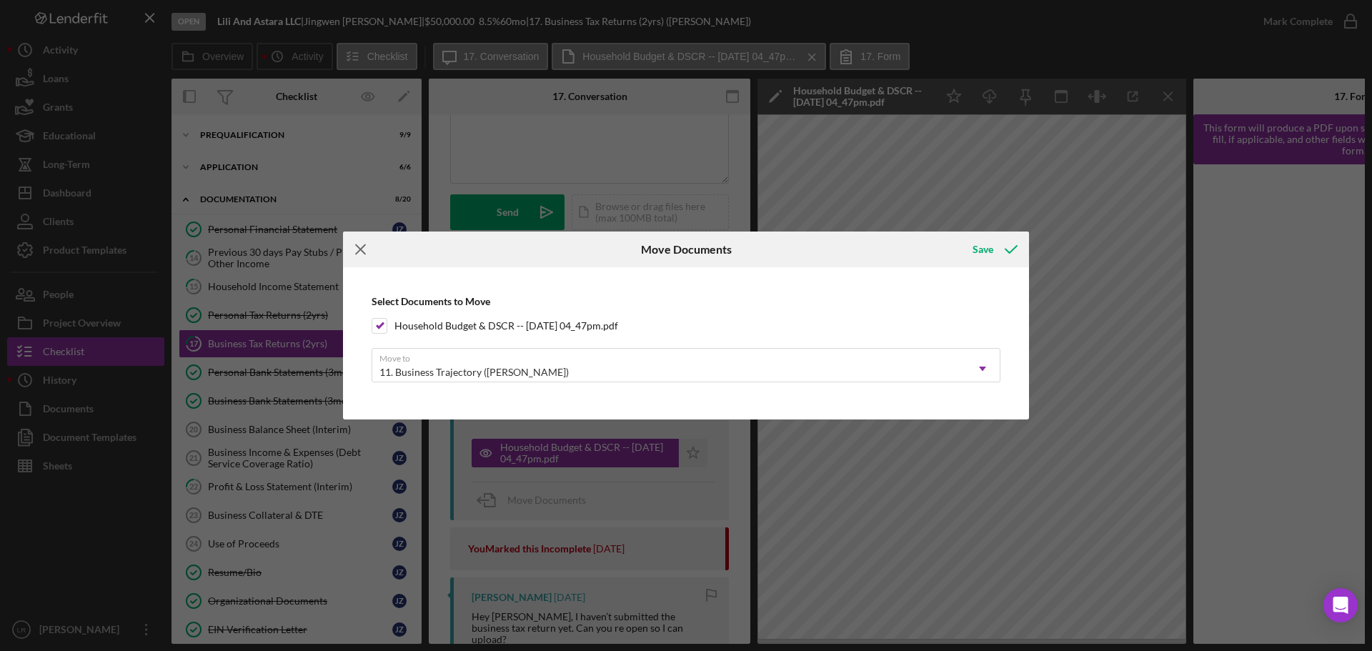
click at [354, 249] on icon "Icon/Menu Close" at bounding box center [361, 249] width 36 height 36
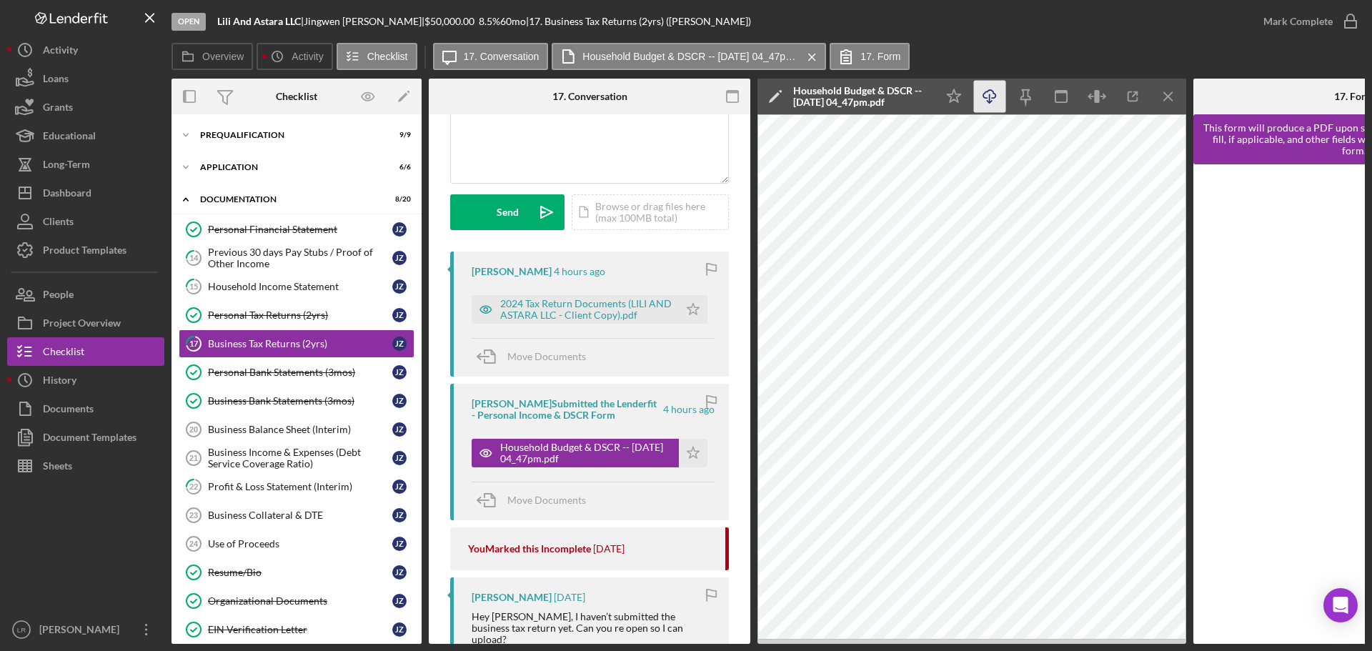
click at [987, 93] on icon "Icon/Download" at bounding box center [990, 97] width 32 height 32
click at [1168, 92] on icon "Icon/Menu Close" at bounding box center [1168, 97] width 32 height 32
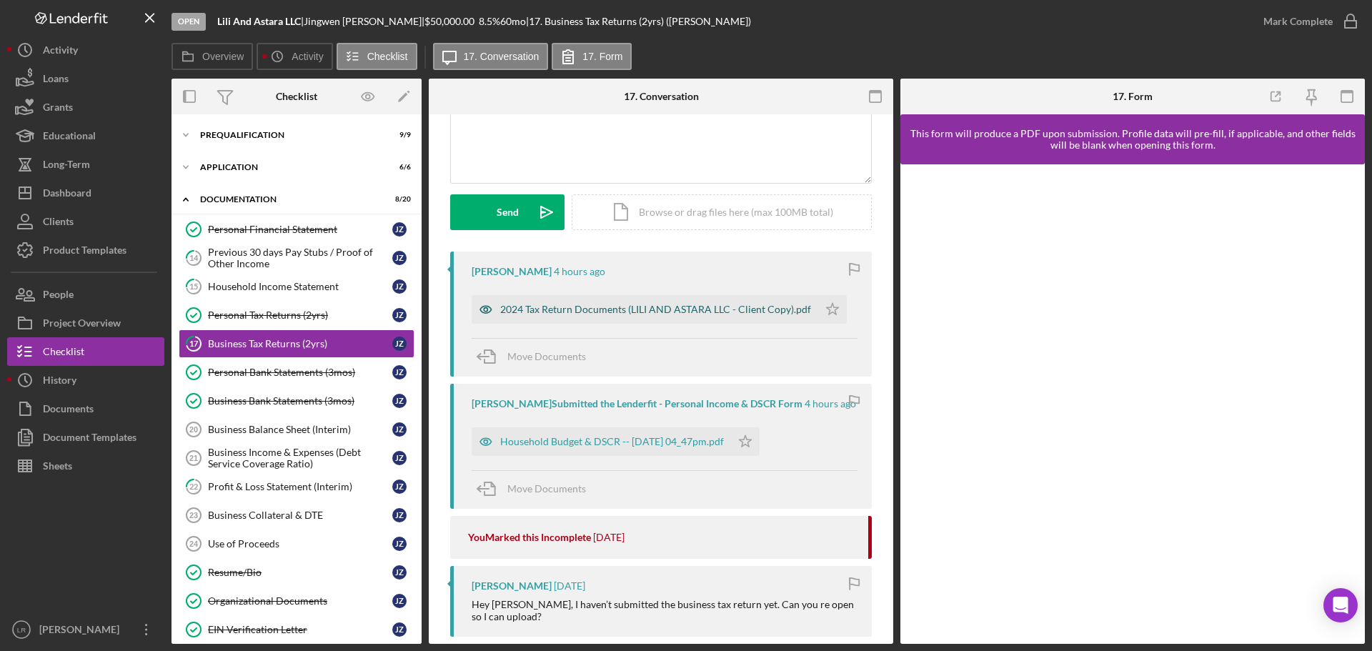
click at [630, 310] on div "2024 Tax Return Documents (LILI AND ASTARA LLC - Client Copy).pdf" at bounding box center [655, 309] width 311 height 11
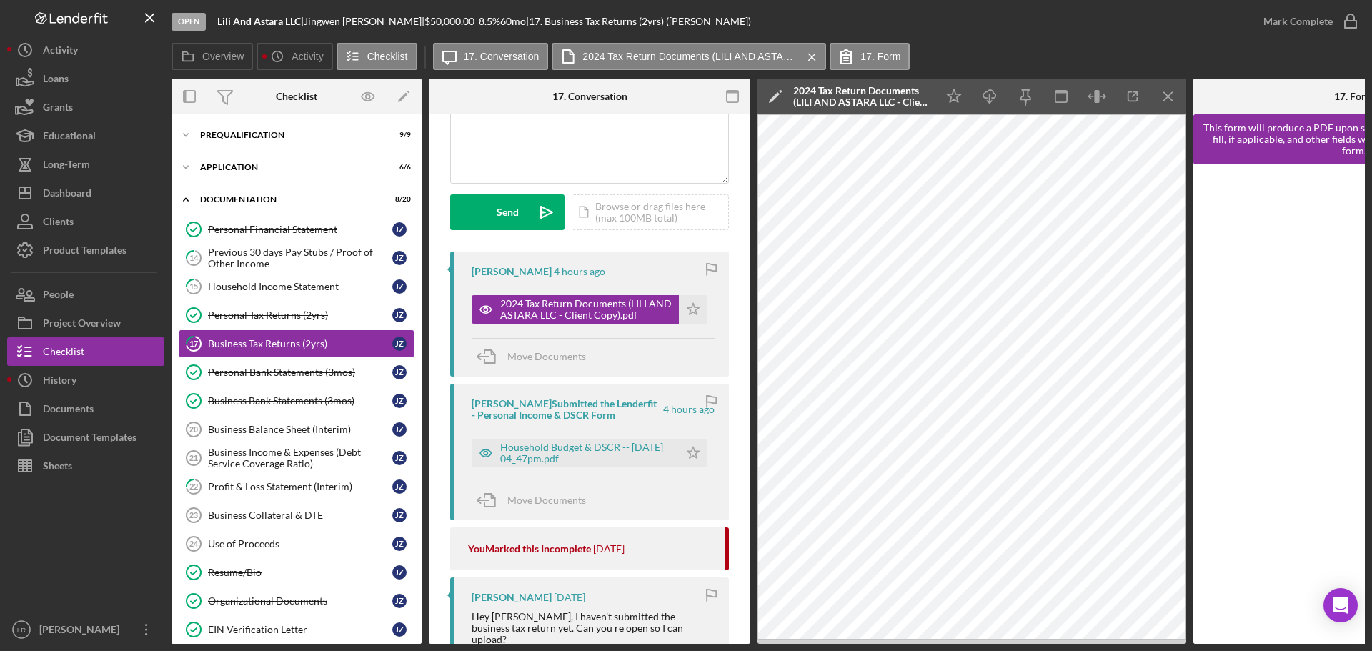
click at [770, 94] on icon "Icon/Edit" at bounding box center [775, 97] width 36 height 36
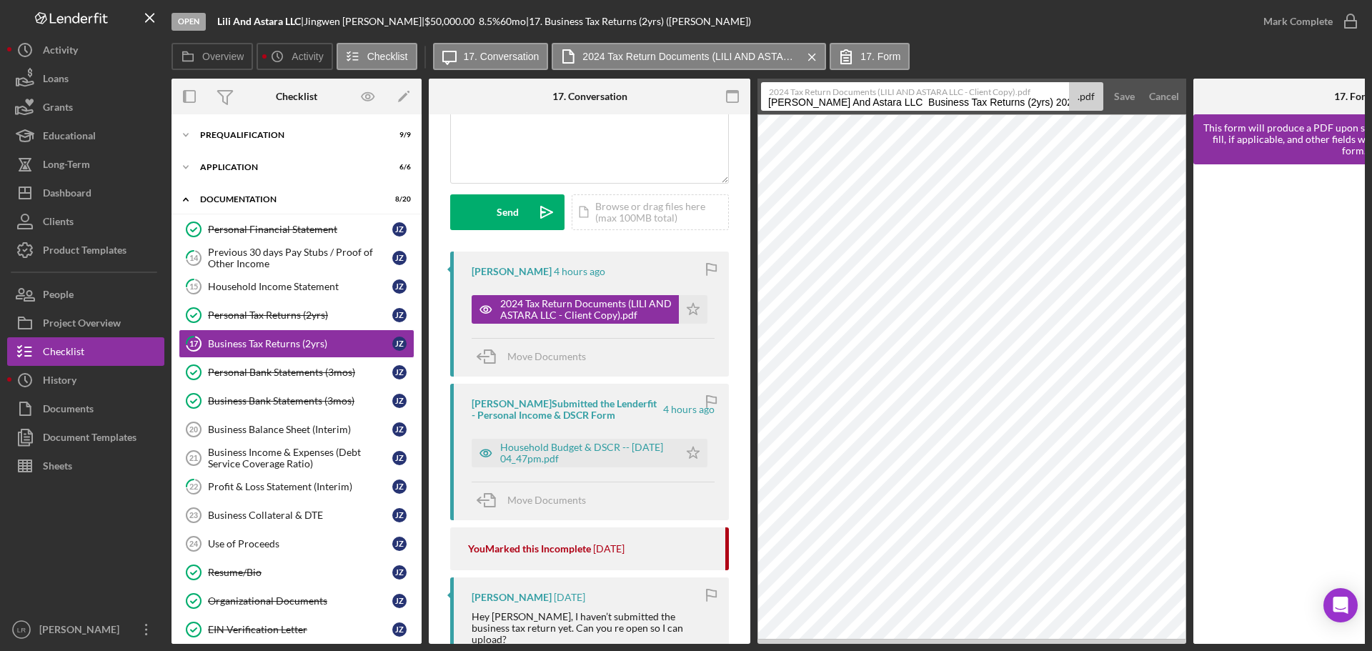
drag, startPoint x: 859, startPoint y: 103, endPoint x: 326, endPoint y: 82, distance: 532.6
click at [326, 82] on div "Overview Internal Workflow Stage Open Icon/Dropdown Arrow Archive (can unarchiv…" at bounding box center [767, 361] width 1193 height 565
drag, startPoint x: 860, startPoint y: 96, endPoint x: 865, endPoint y: 109, distance: 13.1
click at [865, 109] on div "2024 Tax Return Documents (LILI AND ASTARA LLC - Client Copy).pdf Business Tax …" at bounding box center [932, 96] width 342 height 29
click at [865, 104] on input "Business Tax Returns (2yrs) 20250812" at bounding box center [915, 96] width 308 height 29
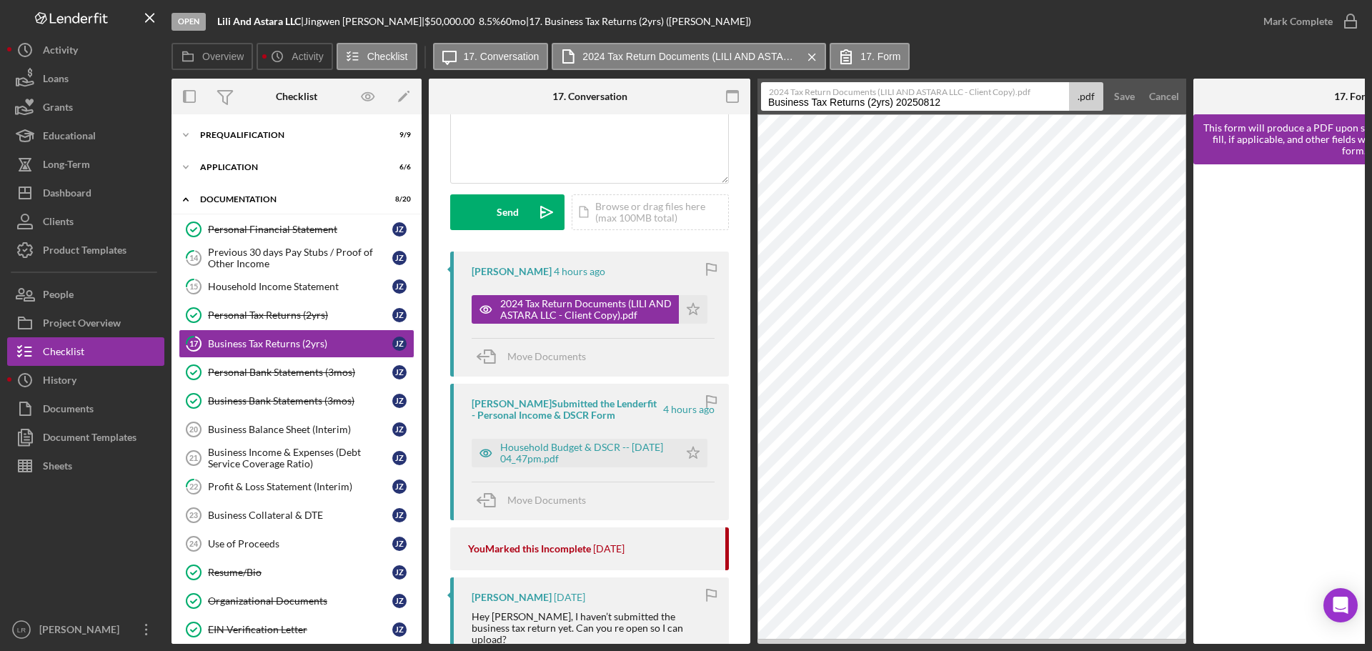
click at [861, 102] on input "Business Tax Returns (2yrs) 20250812" at bounding box center [915, 96] width 308 height 29
drag, startPoint x: 859, startPoint y: 102, endPoint x: 1004, endPoint y: 101, distance: 145.0
click at [1004, 101] on input "Business Tax Returns (2yrs) 20250812" at bounding box center [915, 96] width 308 height 29
type input "Business Tax Return 2024"
click at [1107, 82] on button "Save" at bounding box center [1124, 96] width 35 height 29
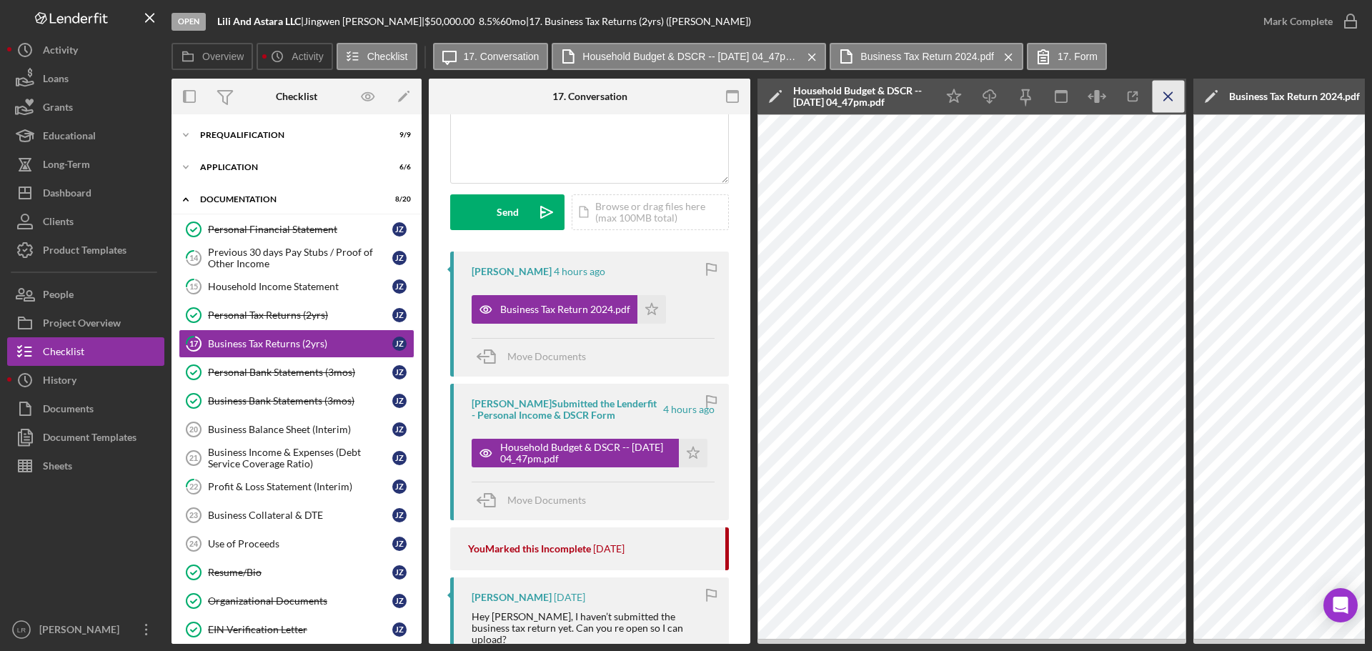
click at [1177, 95] on icon "Icon/Menu Close" at bounding box center [1168, 97] width 32 height 32
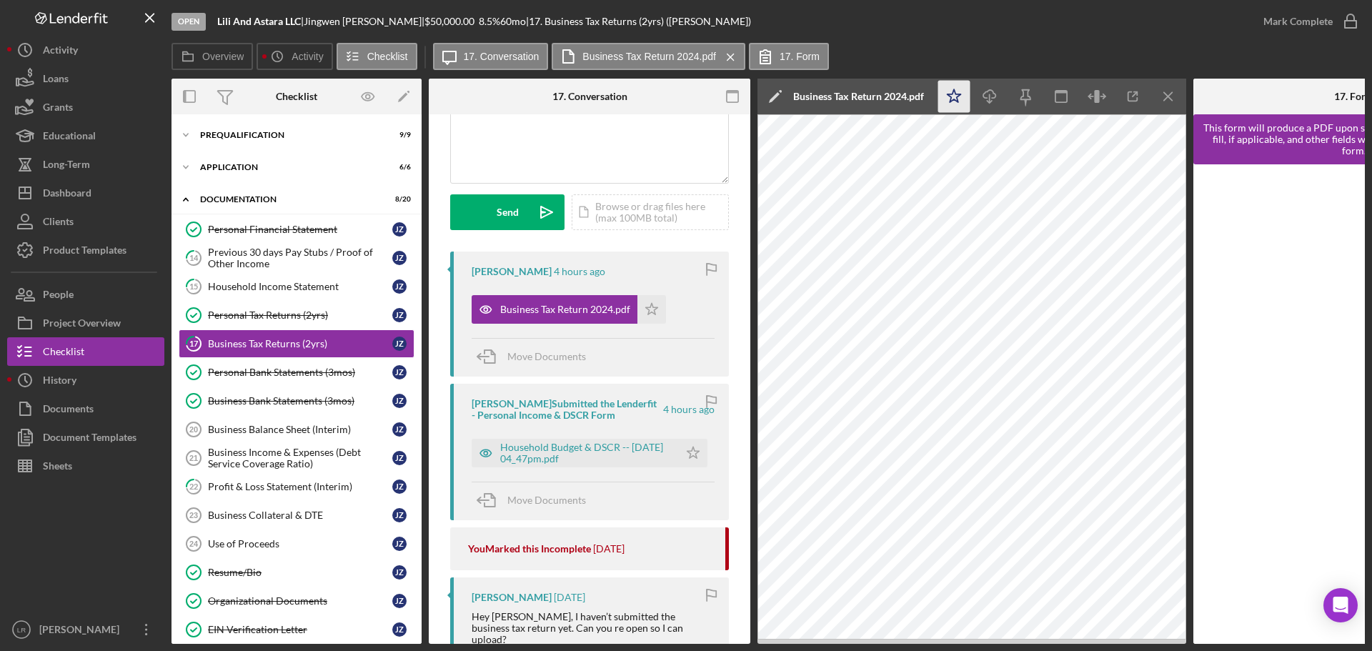
click at [955, 94] on polygon "button" at bounding box center [954, 95] width 14 height 13
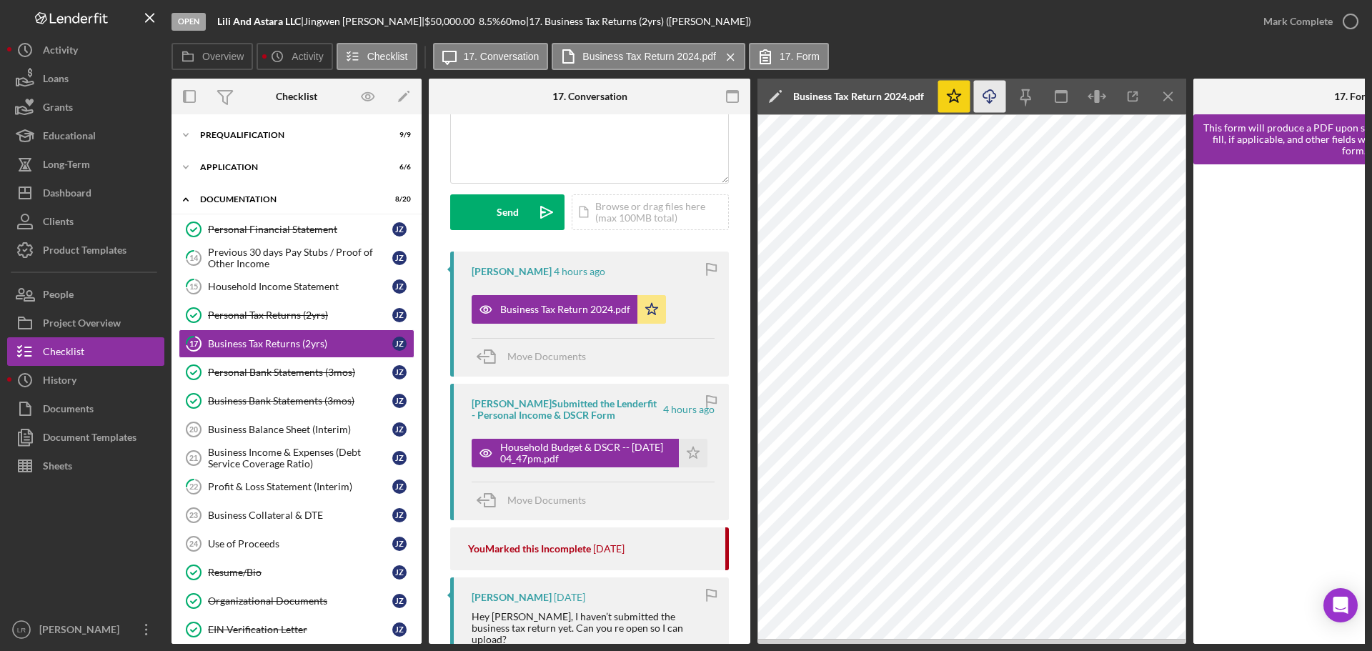
click at [987, 94] on icon "Icon/Download" at bounding box center [990, 97] width 32 height 32
click at [577, 462] on div "Household Budget & DSCR -- [DATE] 04_47pm.pdf" at bounding box center [585, 453] width 171 height 23
click at [582, 449] on div "Household Budget & DSCR -- [DATE] 04_47pm.pdf" at bounding box center [585, 453] width 171 height 23
click at [1171, 98] on icon "Icon/Menu Close" at bounding box center [1168, 97] width 32 height 32
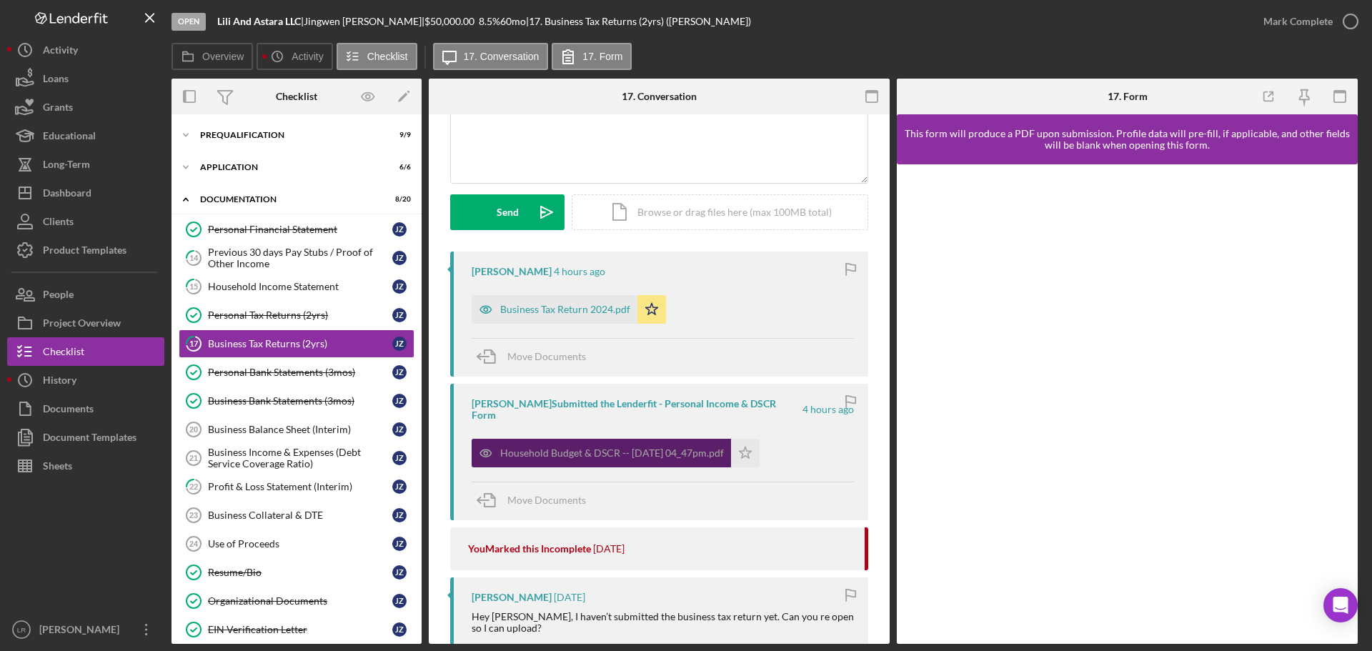
click at [605, 439] on div "Household Budget & DSCR -- [DATE] 04_47pm.pdf" at bounding box center [601, 453] width 259 height 29
click at [549, 494] on span "Move Documents" at bounding box center [546, 500] width 79 height 12
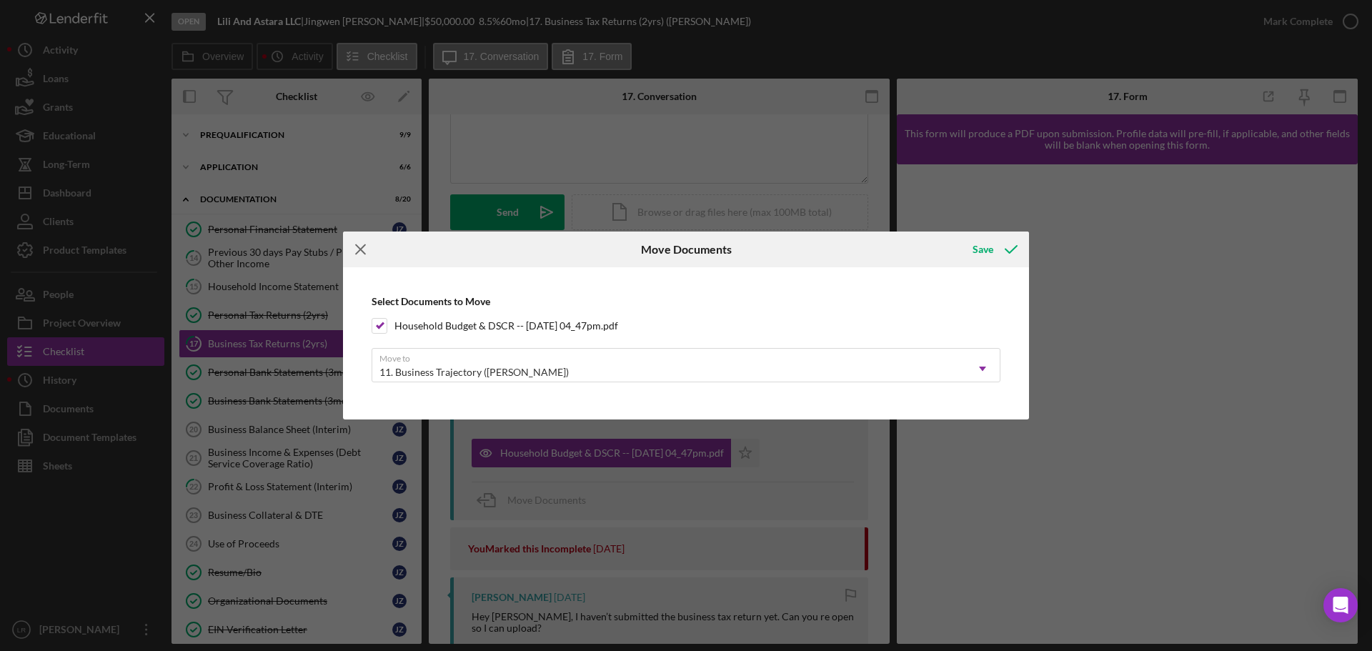
click at [359, 246] on icon "Icon/Menu Close" at bounding box center [361, 249] width 36 height 36
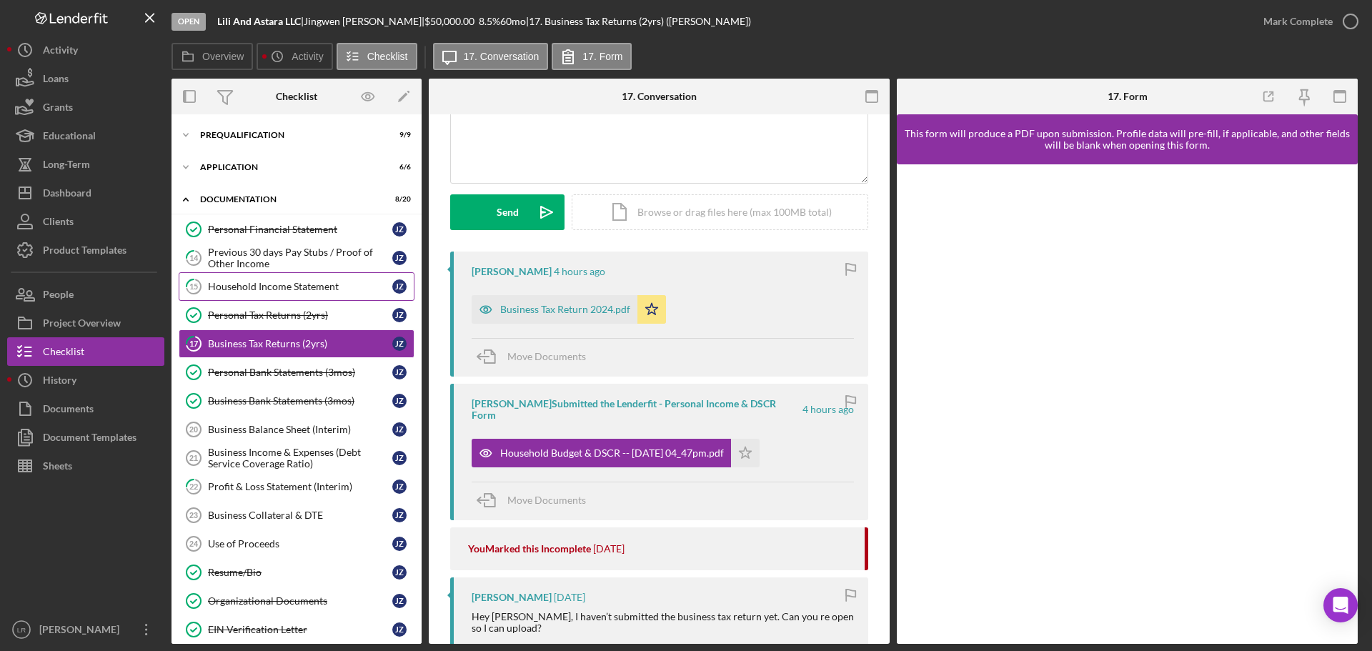
click at [326, 286] on div "Household Income Statement" at bounding box center [300, 286] width 184 height 11
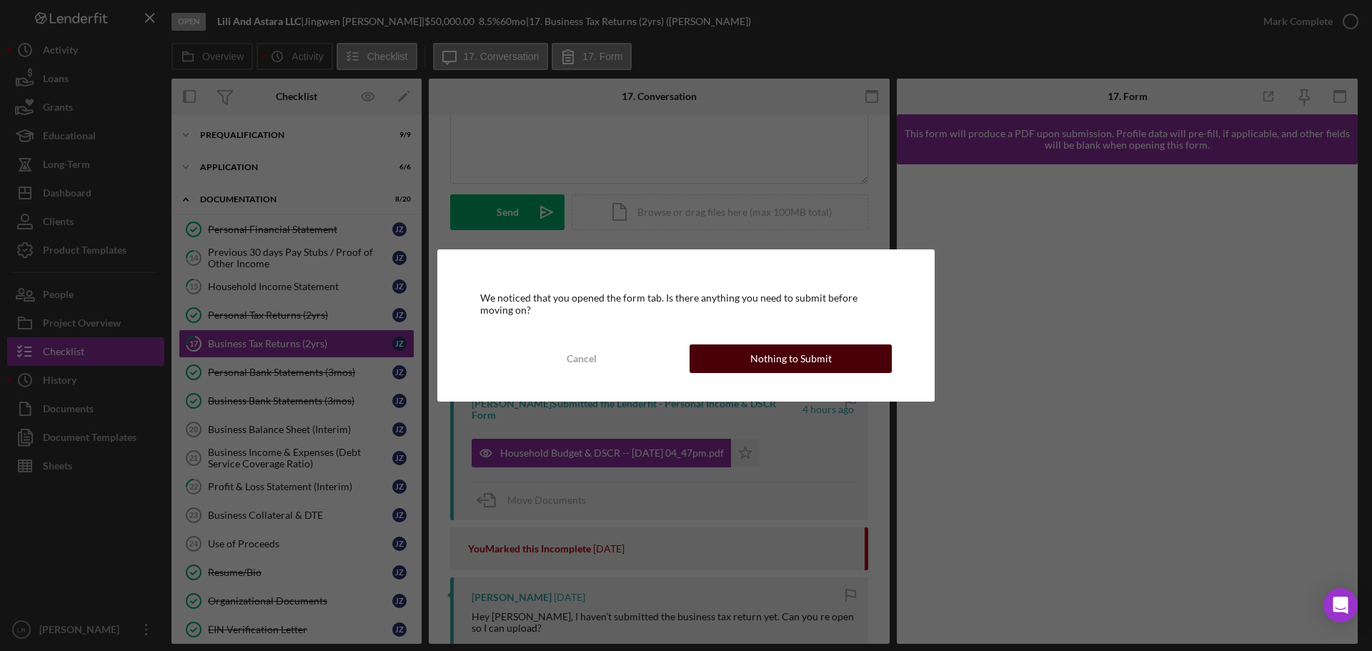
click at [807, 351] on div "Nothing to Submit" at bounding box center [790, 358] width 81 height 29
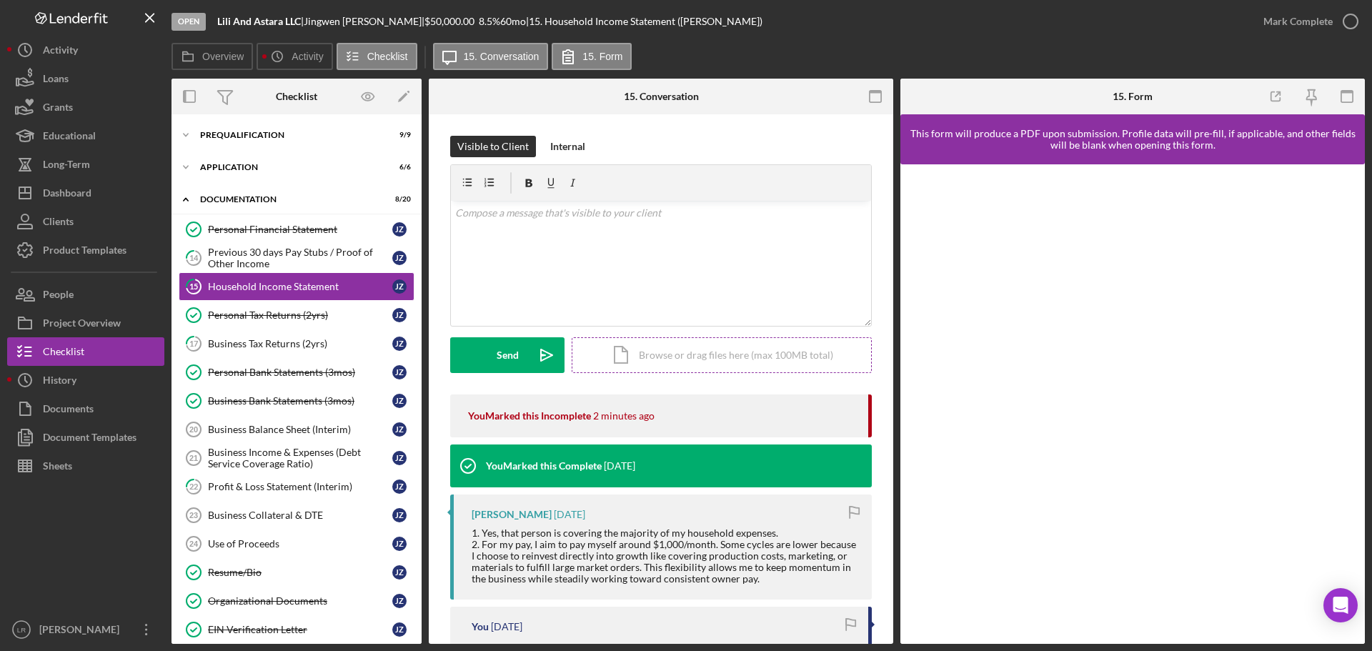
click at [722, 363] on div "Icon/Document Browse or drag files here (max 100MB total) Tap to choose files o…" at bounding box center [722, 355] width 300 height 36
click at [514, 341] on div "Upload" at bounding box center [508, 355] width 32 height 36
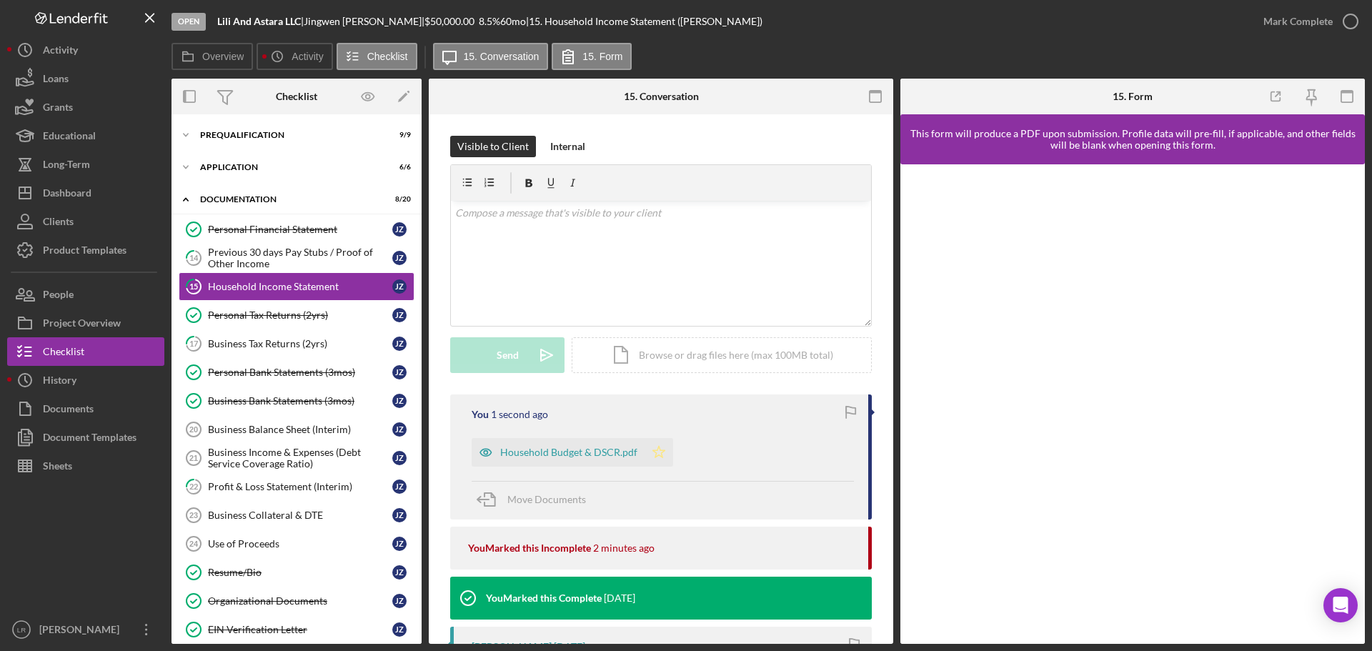
click at [655, 451] on icon "Icon/Star" at bounding box center [658, 452] width 29 height 29
click at [290, 349] on div "Business Tax Returns (2yrs)" at bounding box center [300, 343] width 184 height 11
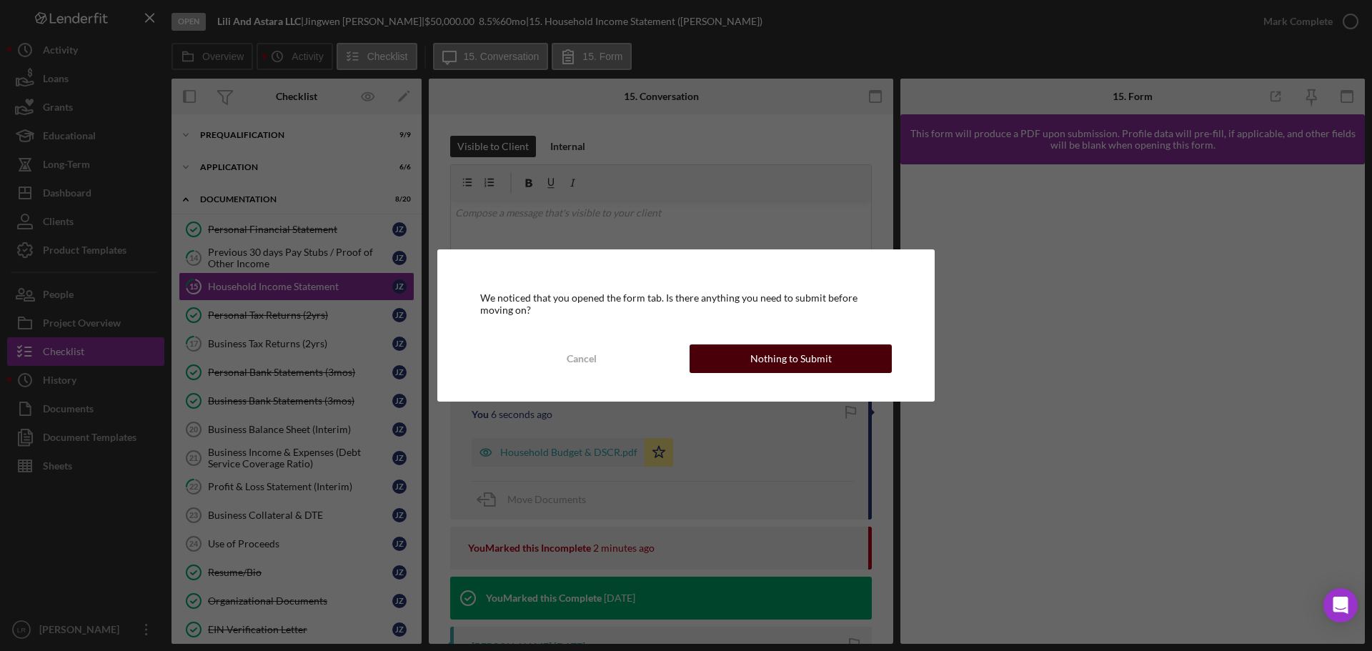
click at [839, 353] on button "Nothing to Submit" at bounding box center [790, 358] width 202 height 29
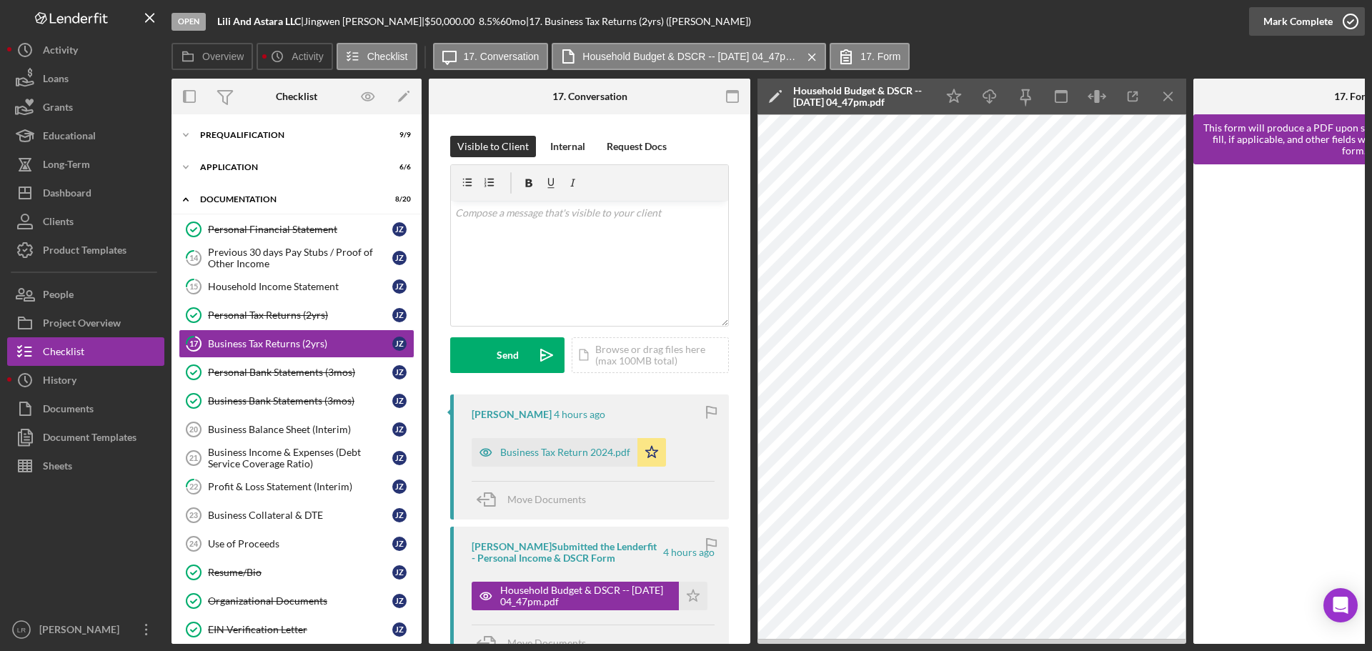
click at [1279, 22] on div "Mark Complete" at bounding box center [1297, 21] width 69 height 29
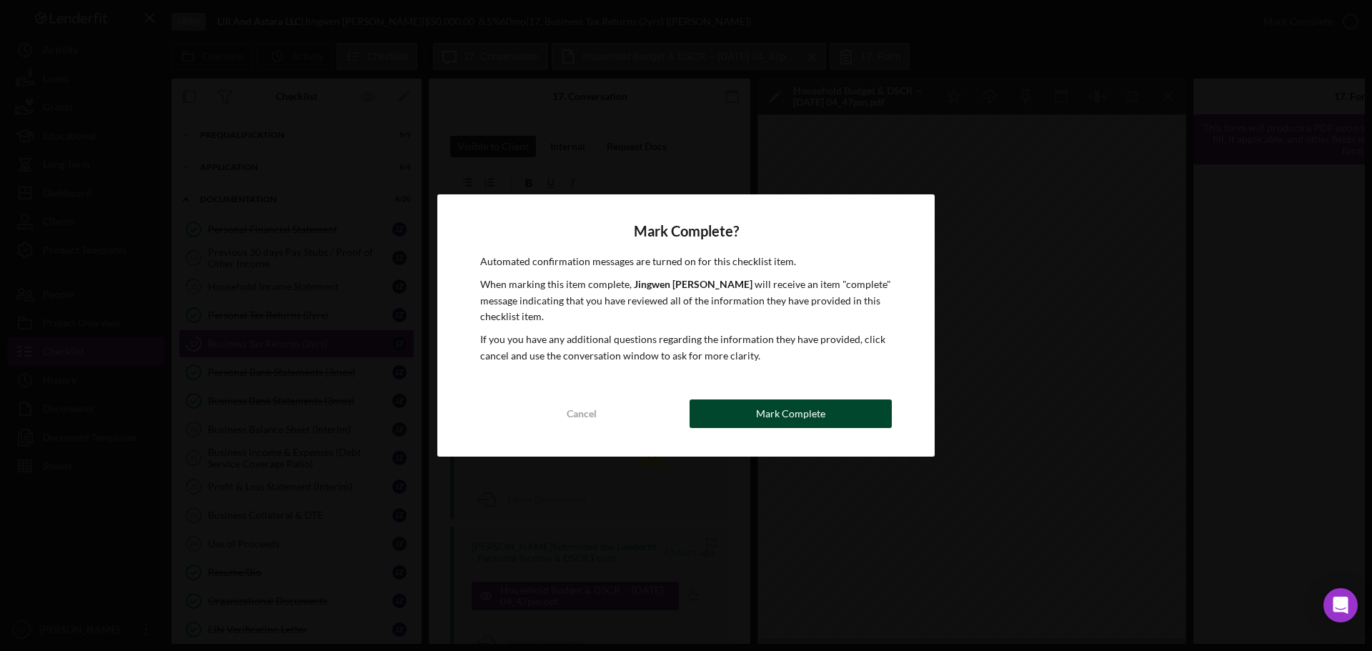
click at [782, 408] on div "Mark Complete" at bounding box center [790, 413] width 69 height 29
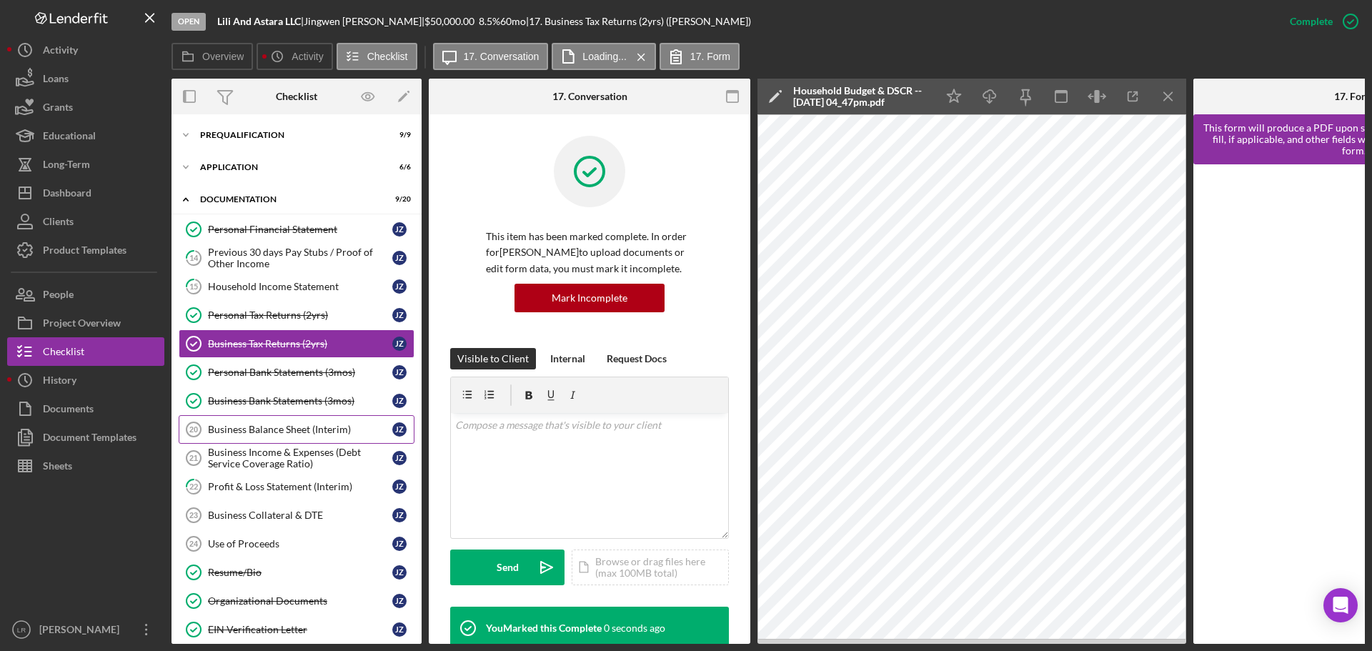
click at [243, 421] on link "Business Balance Sheet (Interim) 20 Business Balance Sheet (Interim) J Z" at bounding box center [297, 429] width 236 height 29
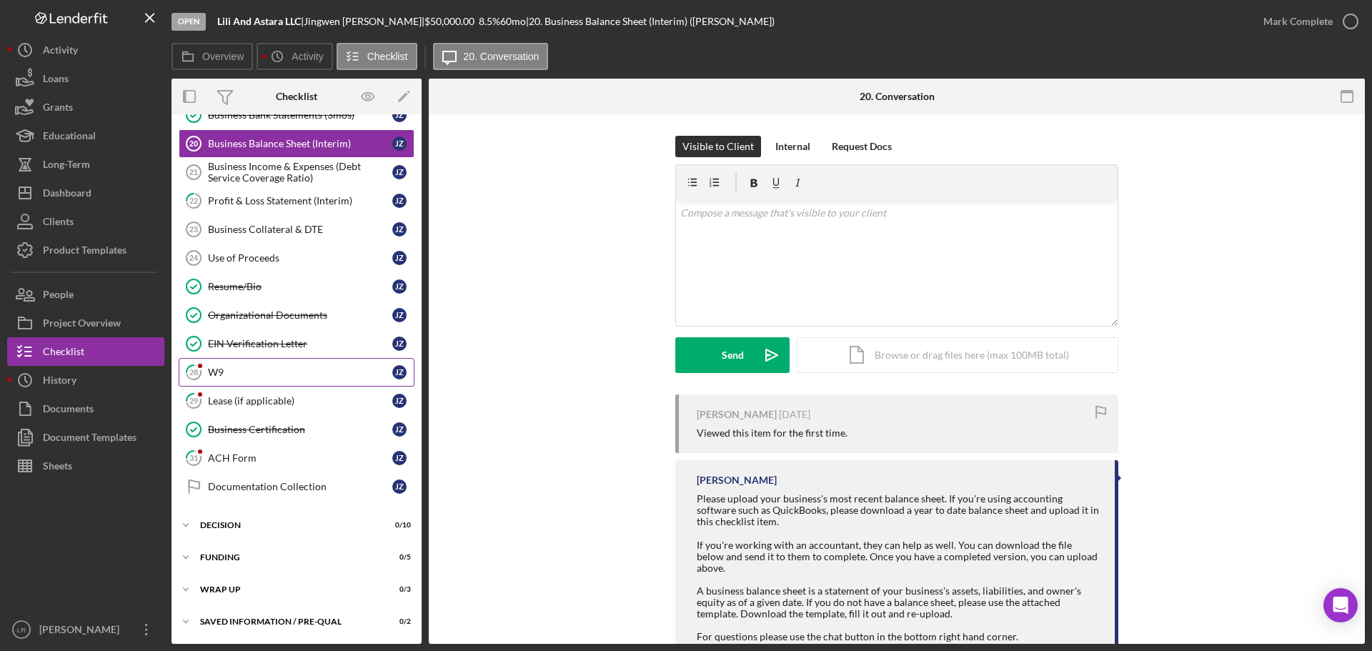
click at [249, 376] on div "W9" at bounding box center [300, 371] width 184 height 11
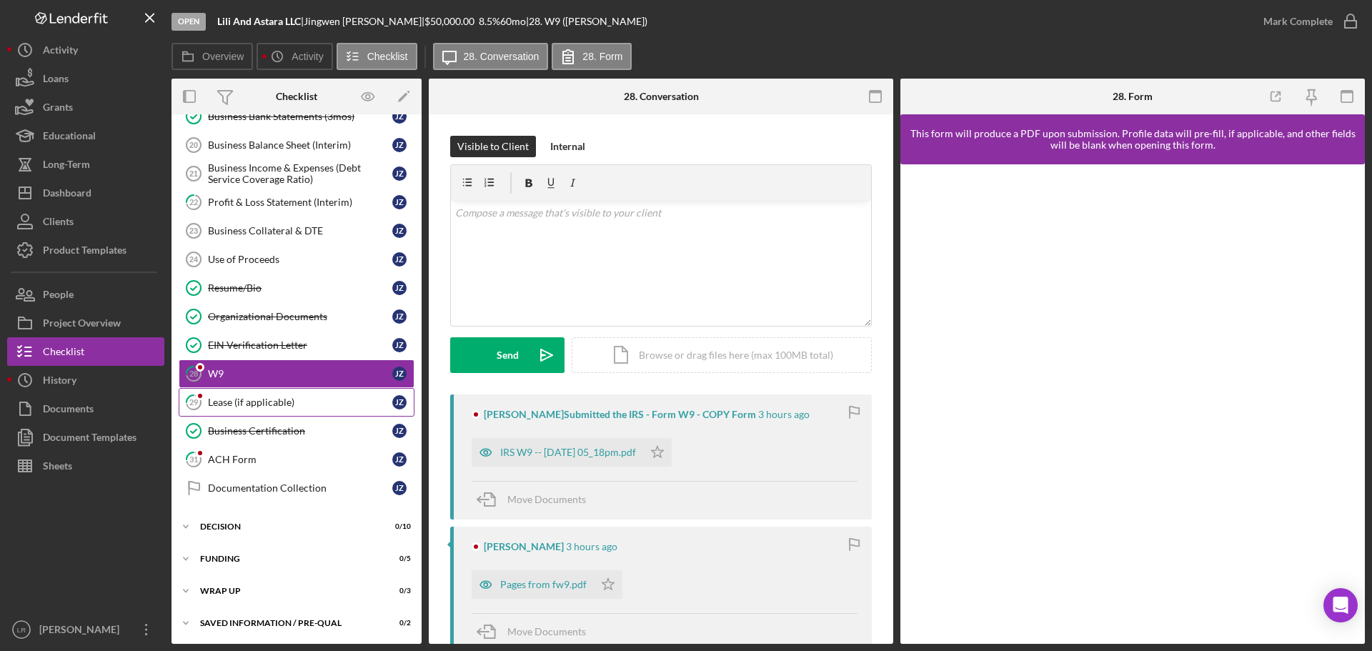
scroll to position [286, 0]
click at [597, 455] on div "IRS W9 -- [DATE] 05_18pm.pdf" at bounding box center [568, 452] width 136 height 11
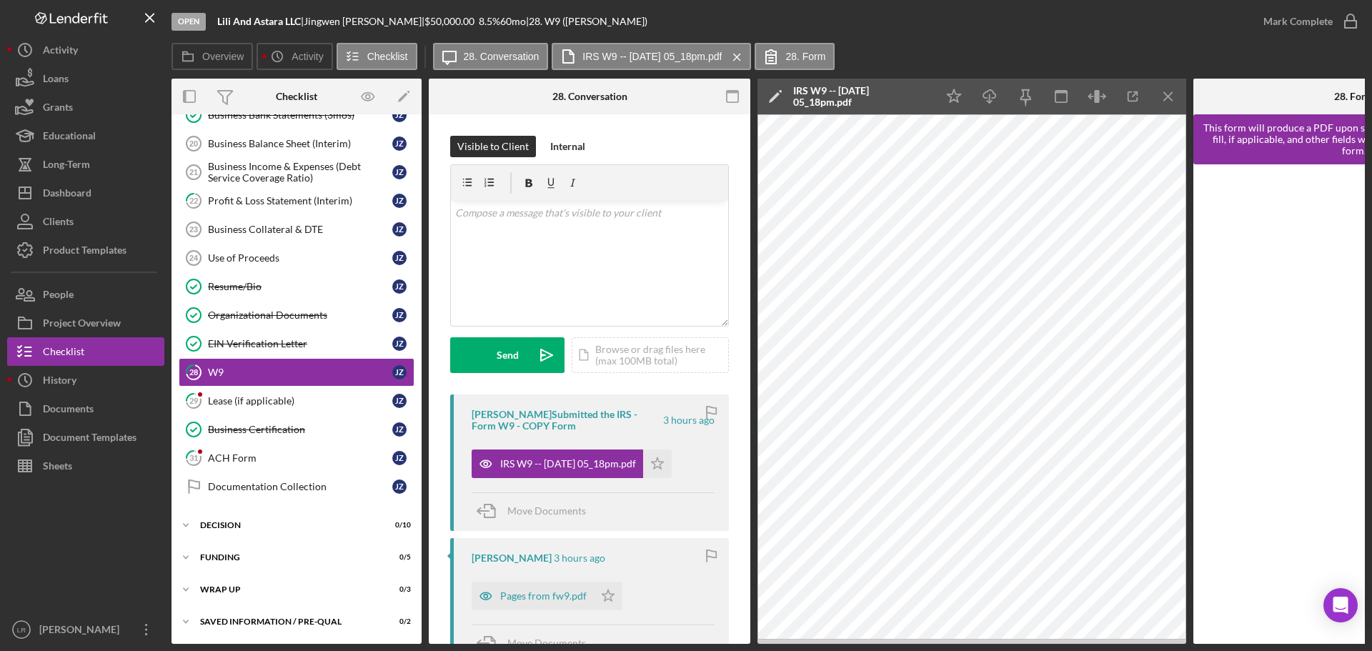
click at [775, 91] on icon "Icon/Edit" at bounding box center [775, 97] width 36 height 36
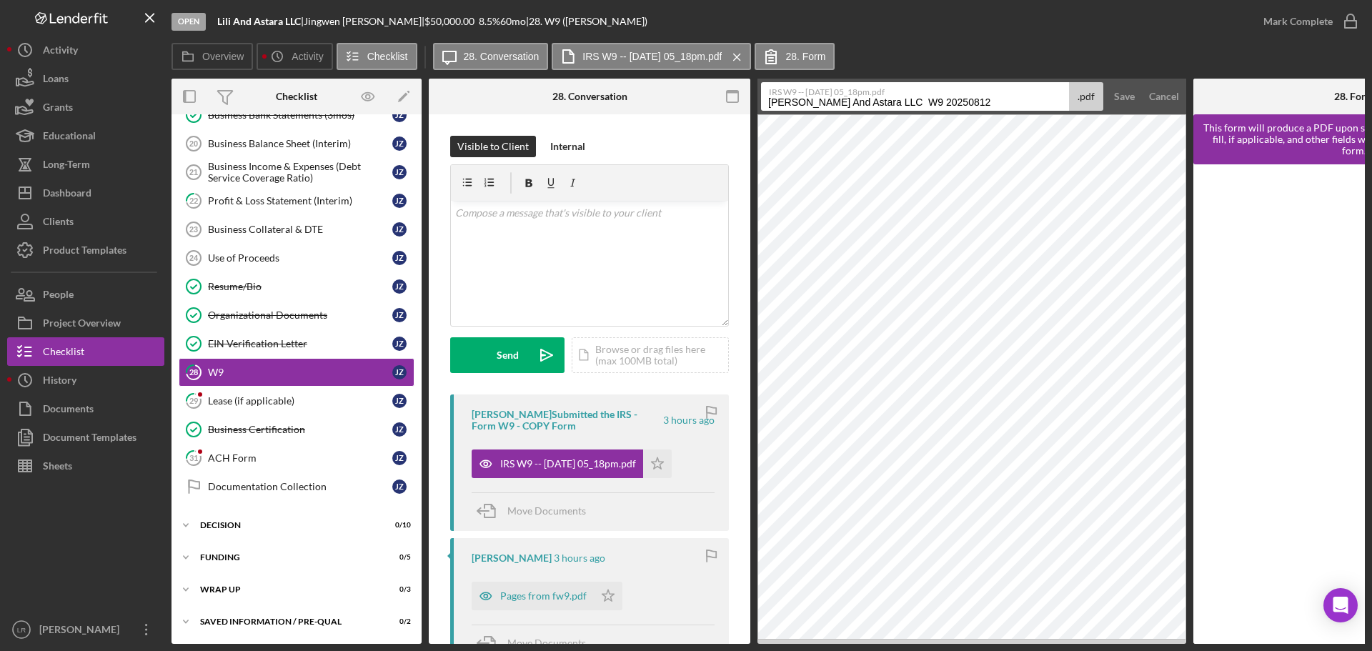
drag, startPoint x: 859, startPoint y: 101, endPoint x: 570, endPoint y: 79, distance: 290.2
click at [570, 79] on div "Overview Internal Workflow Stage Open Icon/Dropdown Arrow Archive (can unarchiv…" at bounding box center [767, 361] width 1193 height 565
drag, startPoint x: 783, startPoint y: 102, endPoint x: 962, endPoint y: 102, distance: 178.6
click at [962, 102] on input "W9 20250812" at bounding box center [915, 96] width 308 height 29
type input "W9"
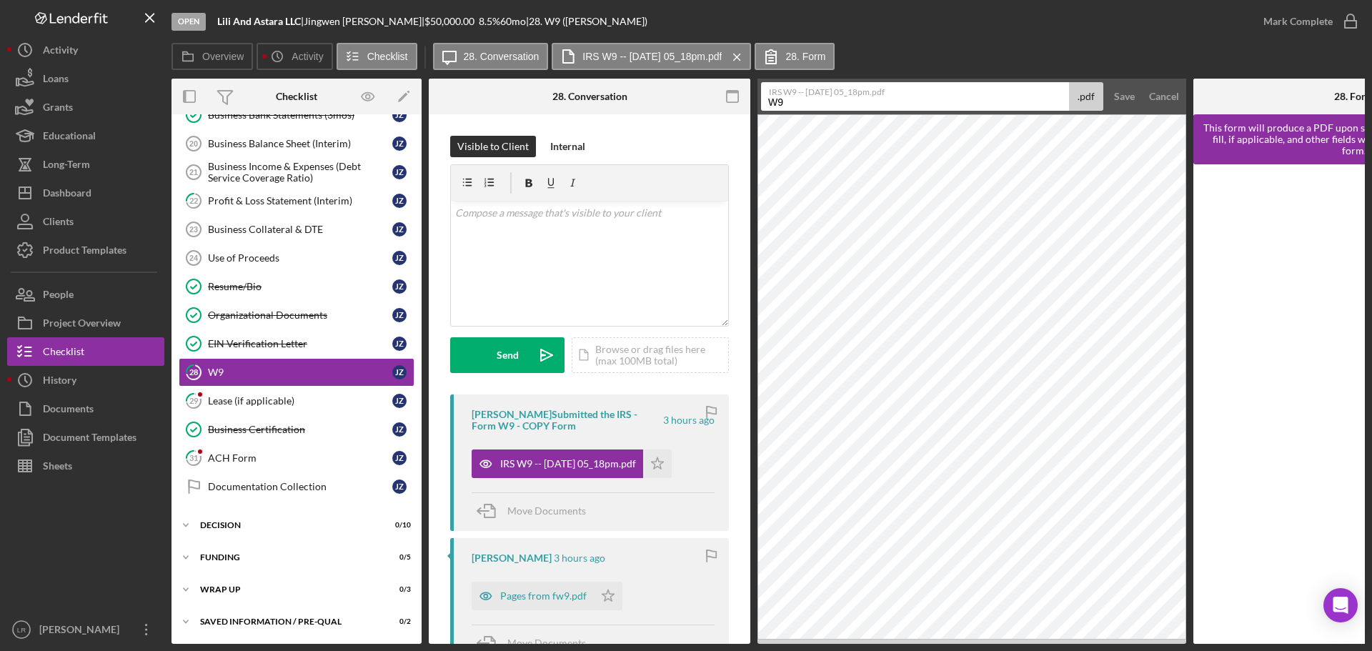
click at [1023, 48] on div "Overview Icon/History Activity Checklist Icon/Message 28. Conversation IRS W9 -…" at bounding box center [767, 57] width 1193 height 29
click at [1121, 96] on div "Save" at bounding box center [1124, 96] width 21 height 29
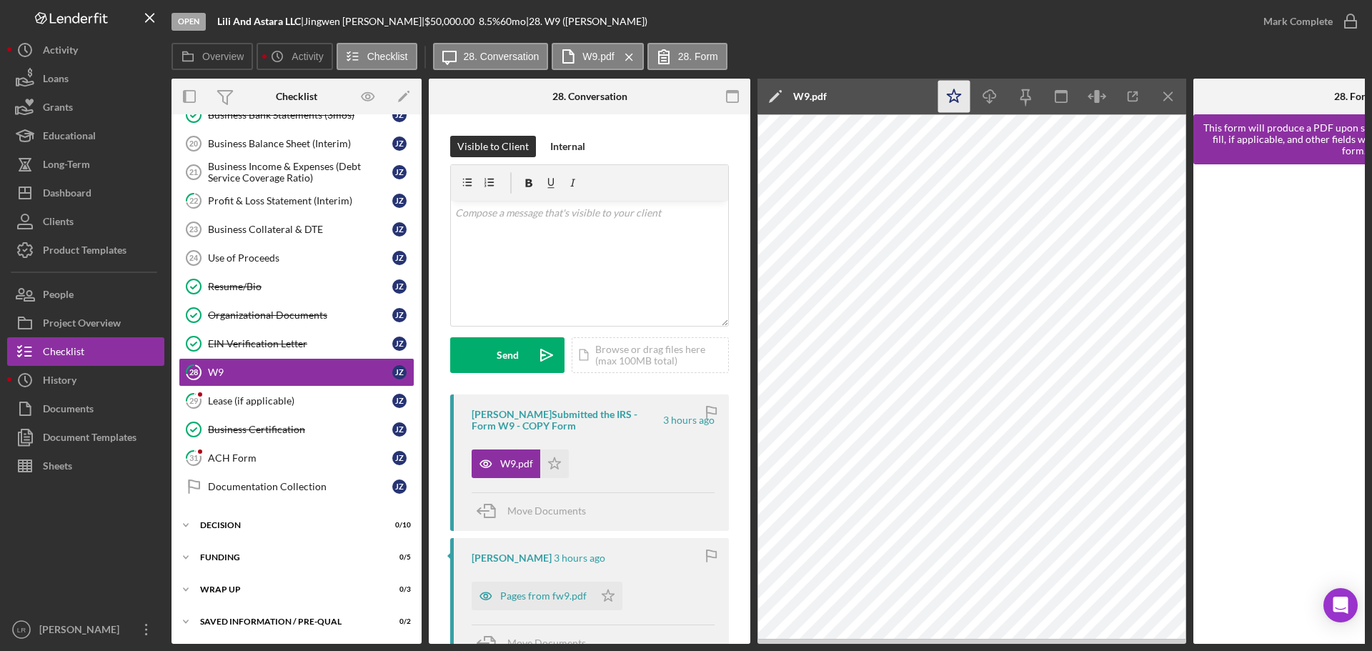
click at [949, 97] on icon "Icon/Star" at bounding box center [954, 97] width 32 height 32
click at [987, 94] on icon "Icon/Download" at bounding box center [990, 97] width 32 height 32
click at [996, 35] on div "Open Lili And Astara LLC | [PERSON_NAME] | $50,000.00 8.5 % 60 mo | 28. W9 ([PE…" at bounding box center [709, 21] width 1077 height 43
click at [1316, 19] on div "Mark Complete" at bounding box center [1297, 21] width 69 height 29
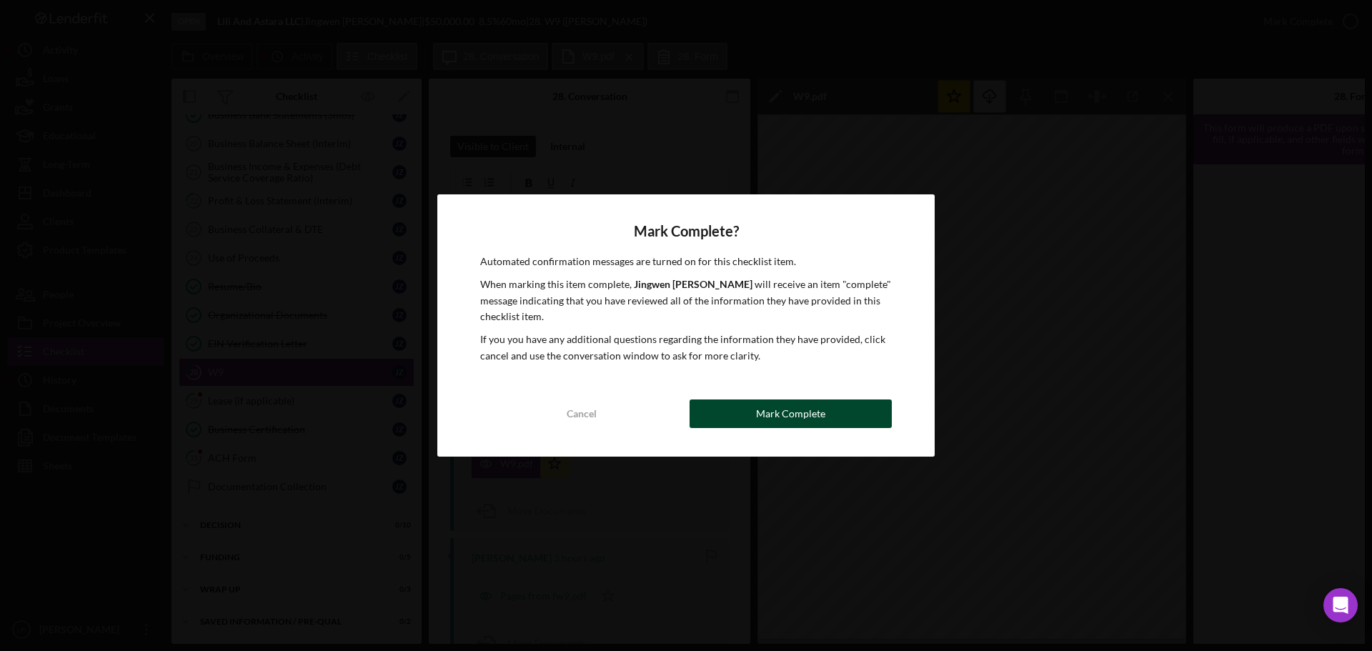
click at [743, 411] on button "Mark Complete" at bounding box center [790, 413] width 202 height 29
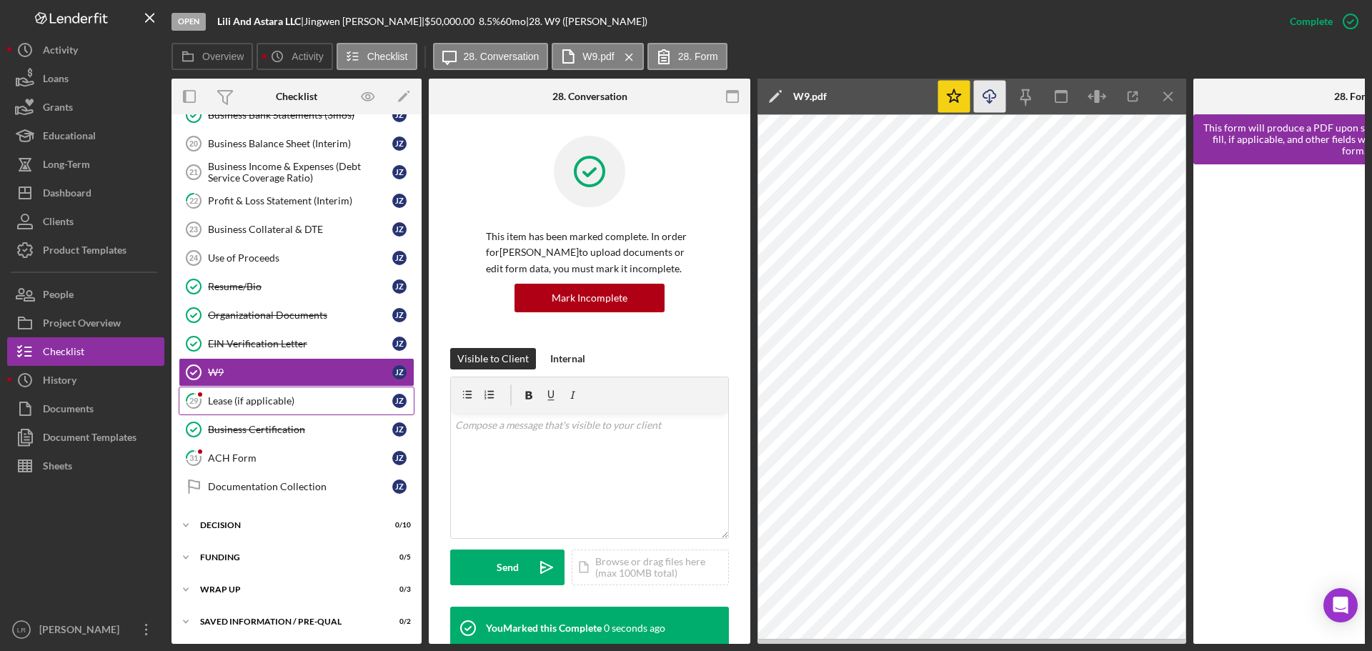
click at [301, 388] on link "29 Lease (if applicable) J Z" at bounding box center [297, 400] width 236 height 29
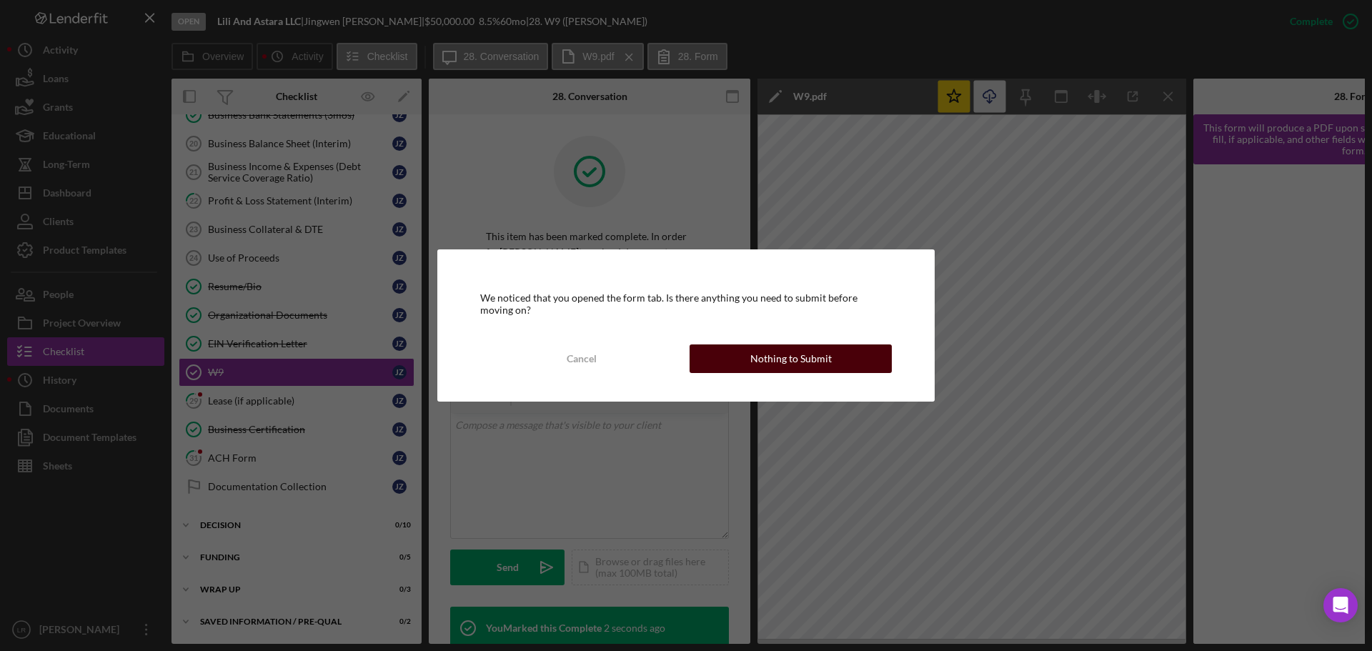
click at [773, 362] on div "Nothing to Submit" at bounding box center [790, 358] width 81 height 29
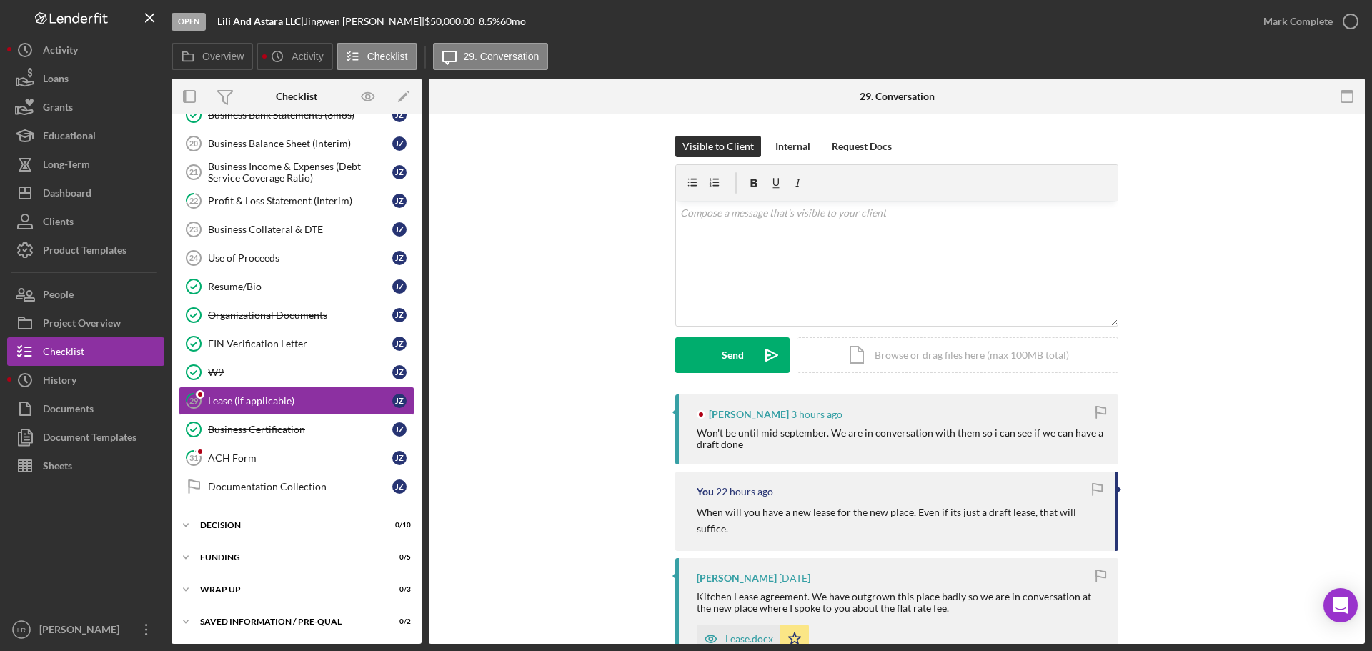
scroll to position [286, 0]
click at [258, 457] on div "ACH Form" at bounding box center [300, 457] width 184 height 11
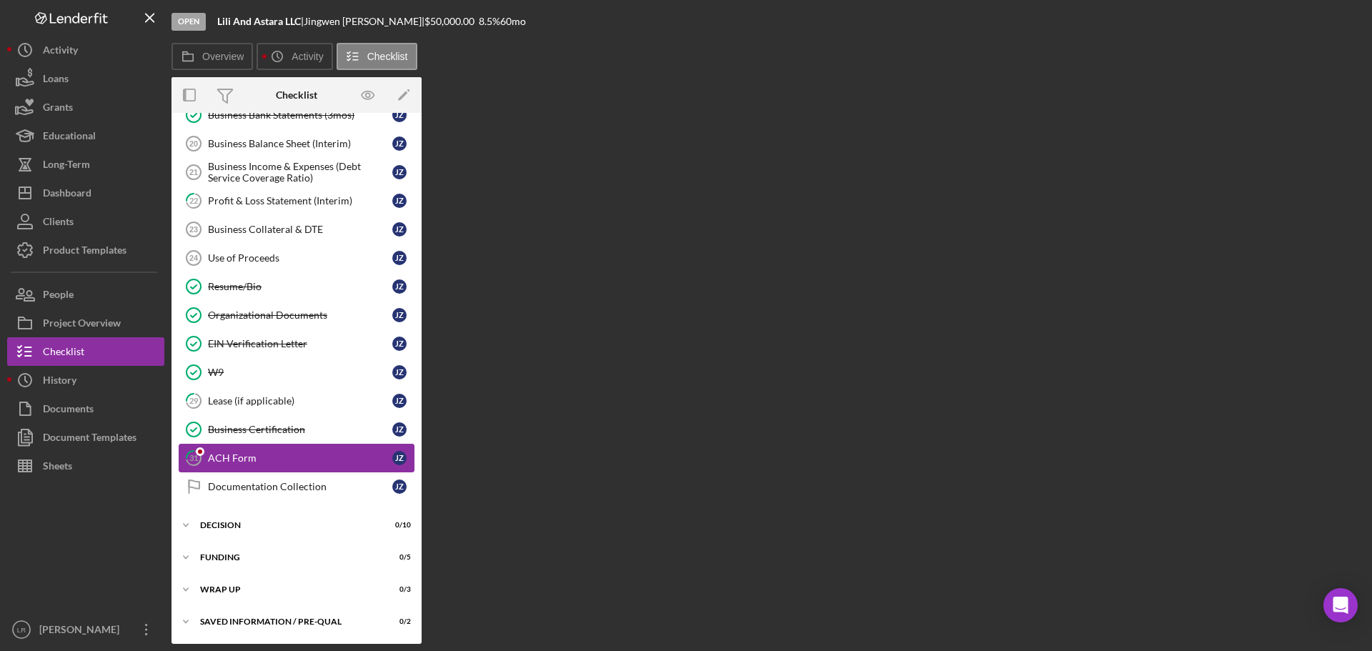
scroll to position [286, 0]
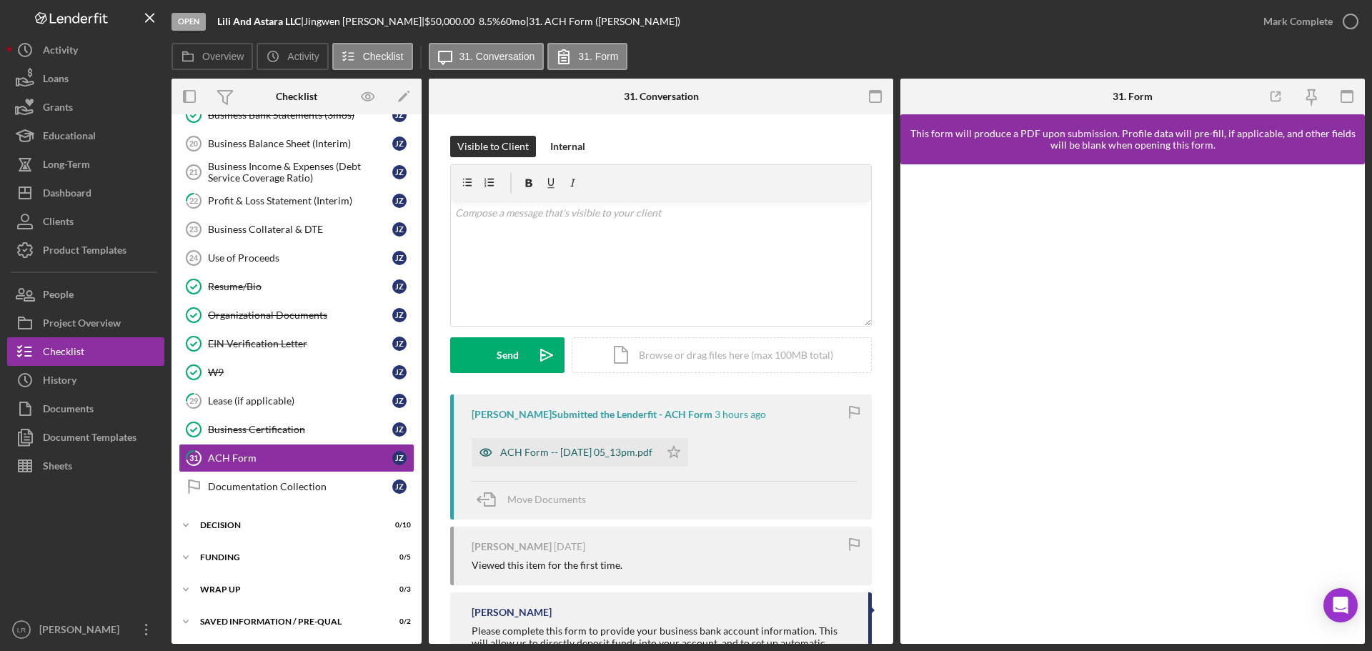
click at [563, 456] on div "ACH Form -- [DATE] 05_13pm.pdf" at bounding box center [576, 452] width 152 height 11
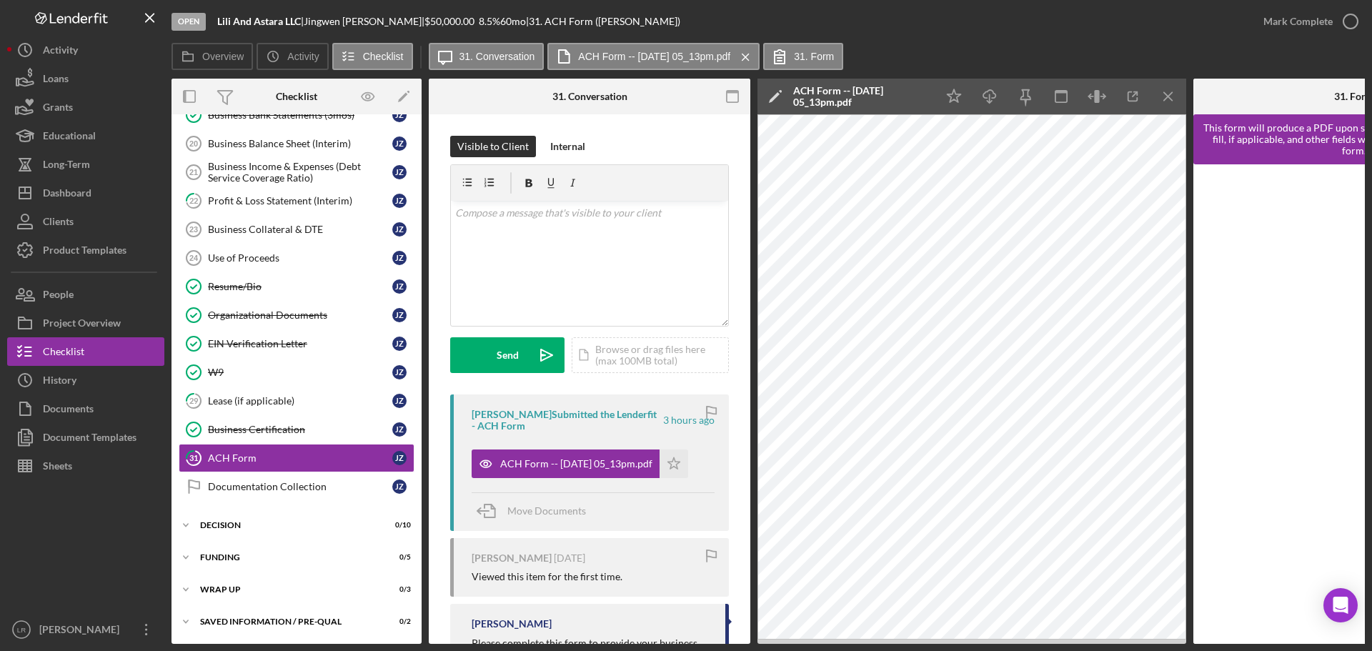
click at [777, 99] on icon "Icon/Edit" at bounding box center [775, 97] width 36 height 36
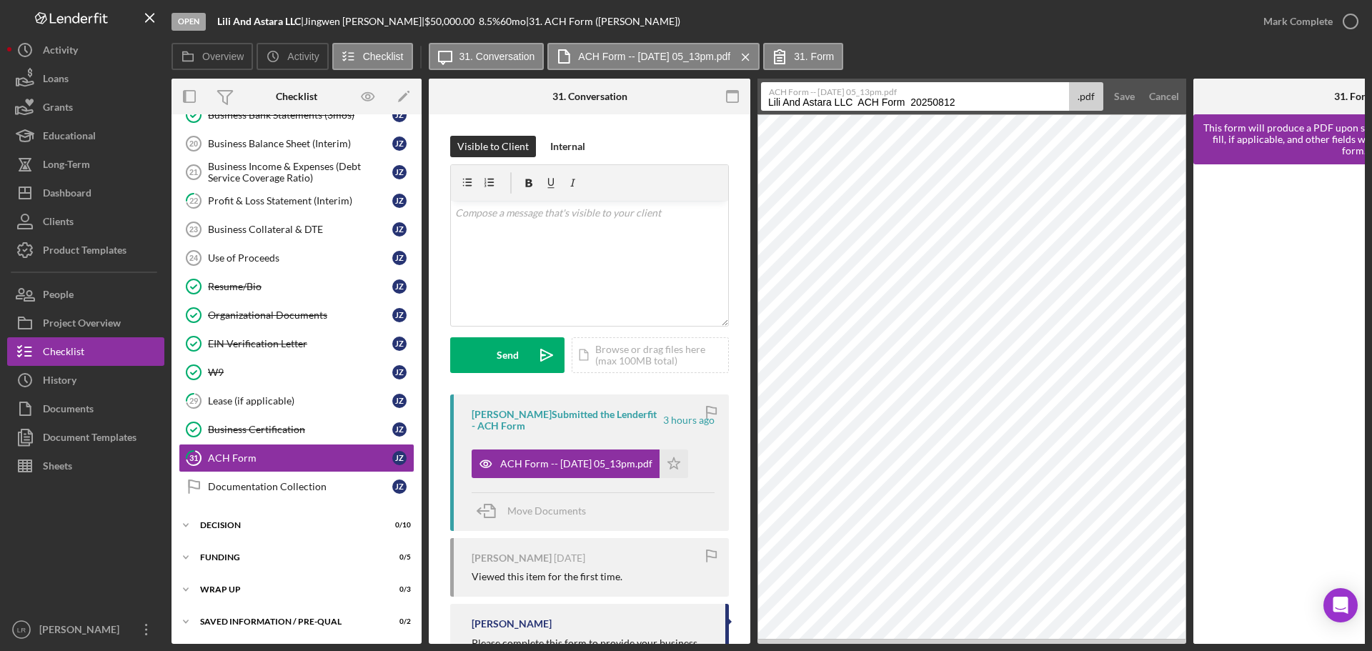
drag, startPoint x: 857, startPoint y: 102, endPoint x: 447, endPoint y: 106, distance: 409.4
click at [447, 106] on div "Overview Internal Workflow Stage Open Icon/Dropdown Arrow Archive (can unarchiv…" at bounding box center [767, 361] width 1193 height 565
drag, startPoint x: 792, startPoint y: 102, endPoint x: 1113, endPoint y: 102, distance: 320.8
click at [1113, 102] on form "ACH Form -- [DATE] 05_13pm.pdf ACH Form 20250812 .pdf Save Cancel" at bounding box center [971, 97] width 429 height 36
type input "ACH Authorization"
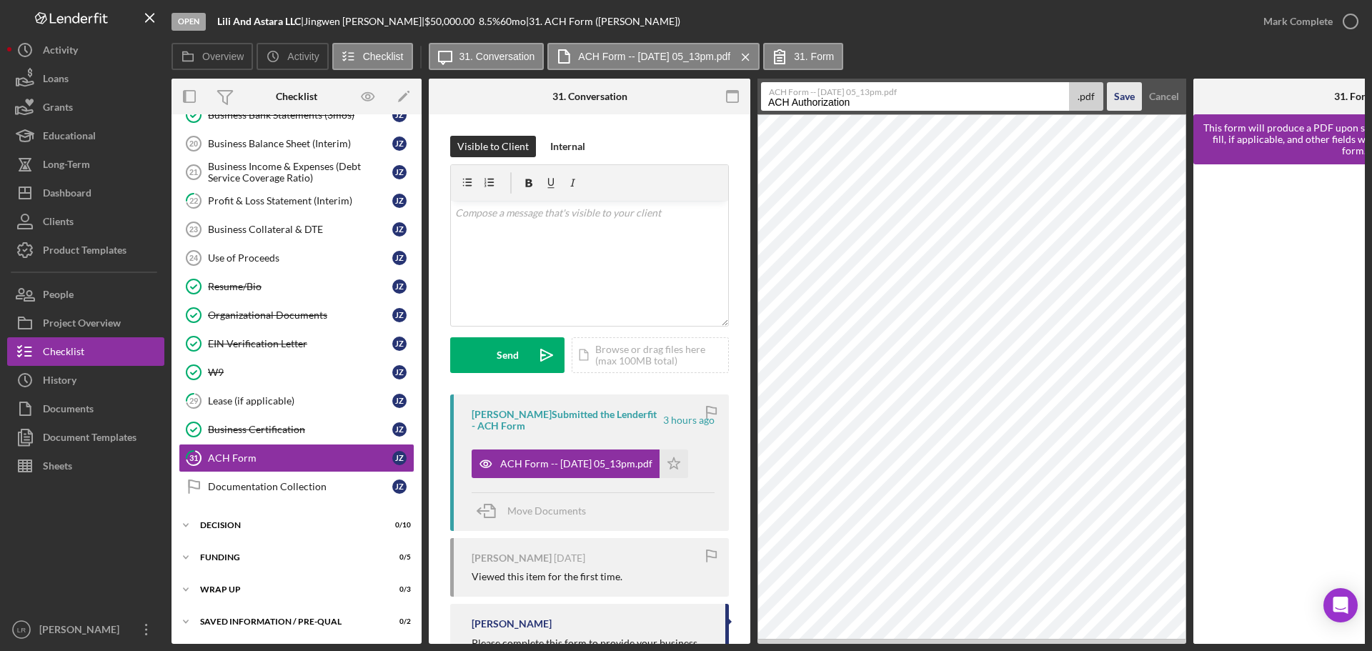
click at [1129, 95] on div "Save" at bounding box center [1124, 96] width 21 height 29
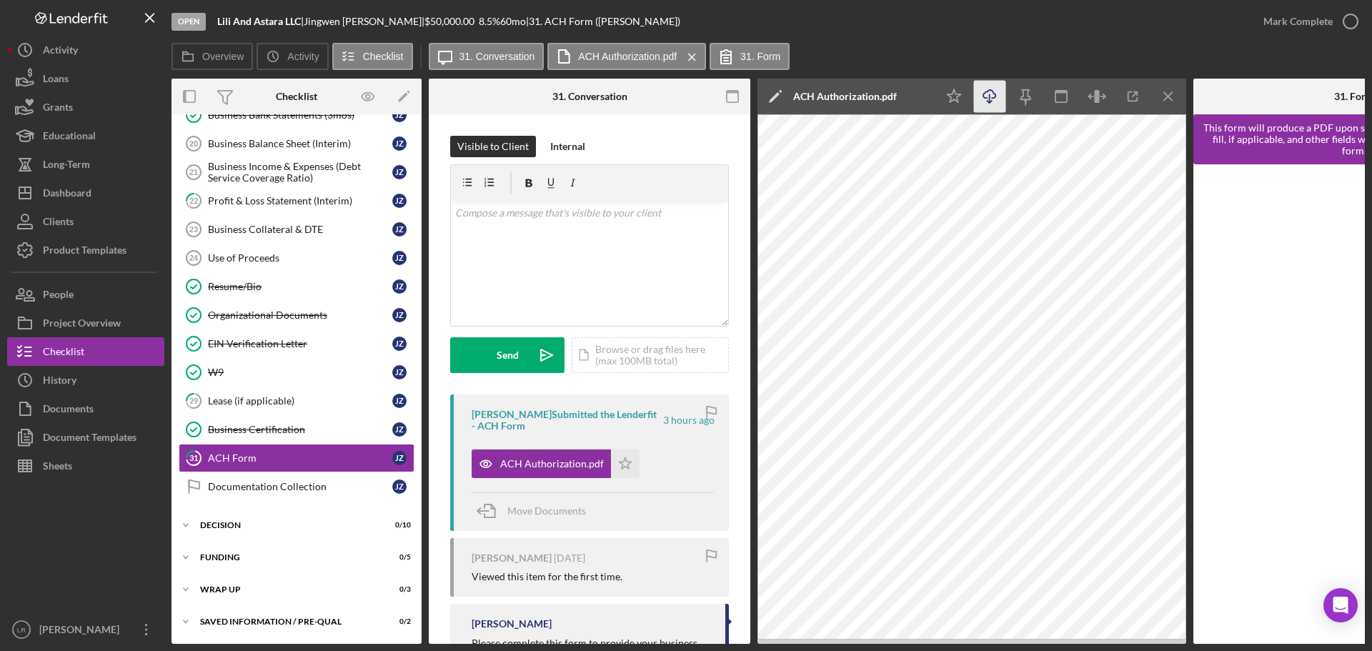
drag, startPoint x: 952, startPoint y: 87, endPoint x: 982, endPoint y: 94, distance: 30.8
click at [953, 88] on icon "Icon/Star" at bounding box center [954, 97] width 32 height 32
click at [992, 96] on icon "Icon/Download" at bounding box center [990, 97] width 32 height 32
click at [1317, 21] on div "Mark Complete" at bounding box center [1297, 21] width 69 height 29
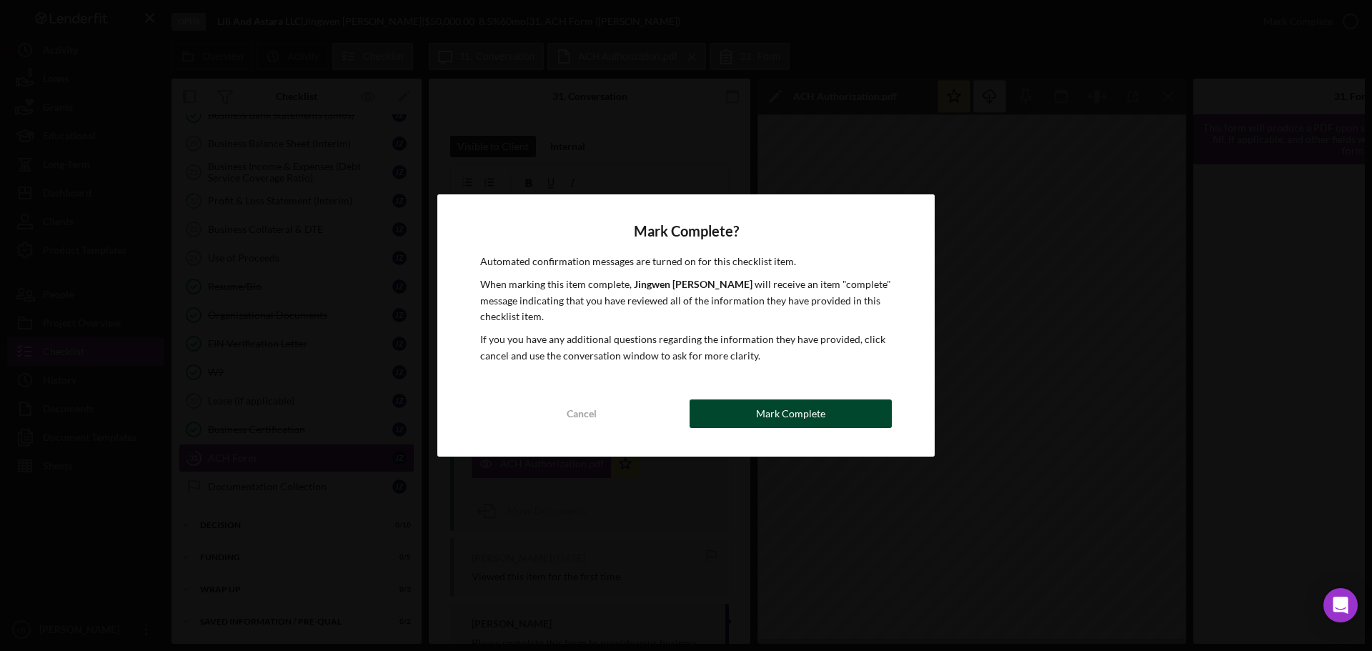
click at [737, 400] on button "Mark Complete" at bounding box center [790, 413] width 202 height 29
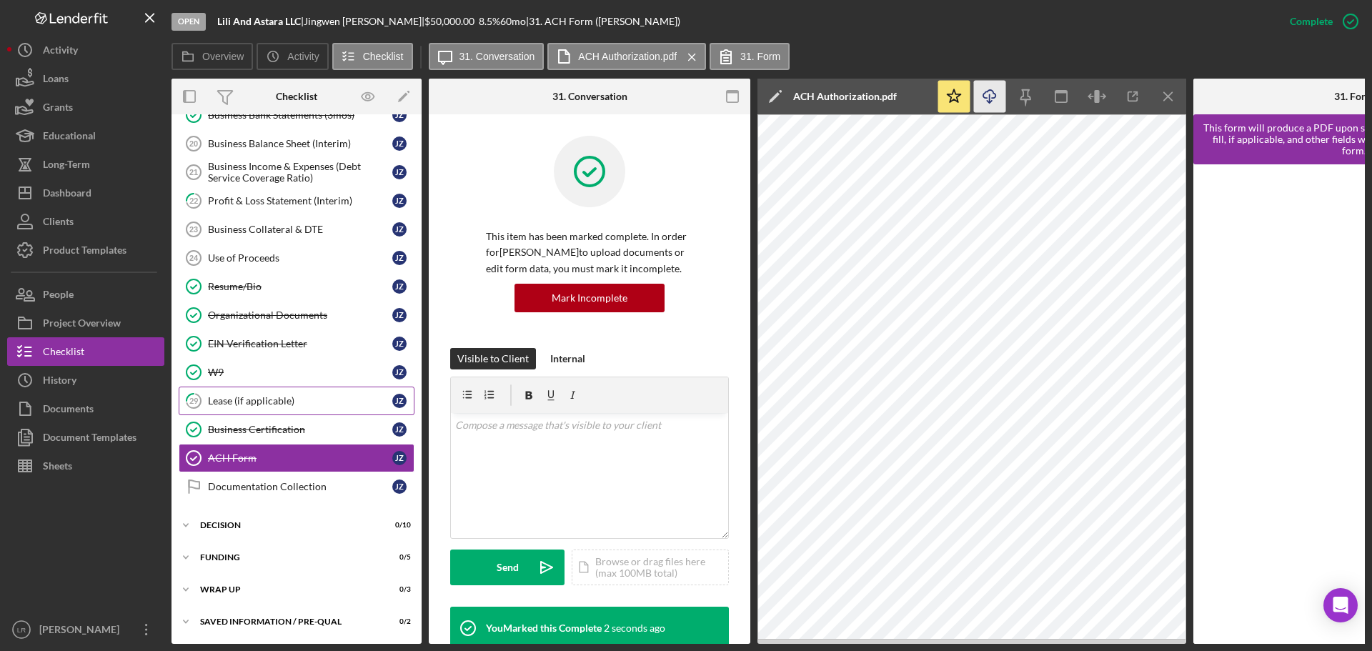
click at [246, 401] on div "Lease (if applicable)" at bounding box center [300, 400] width 184 height 11
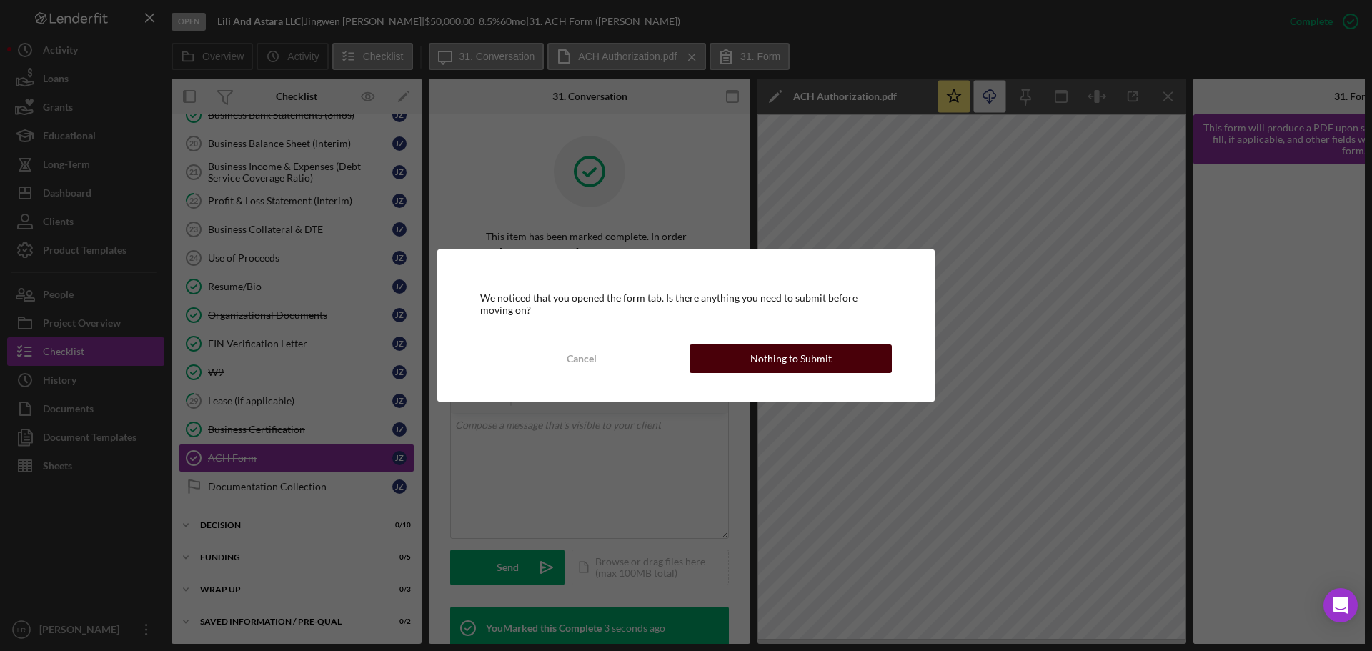
click at [817, 354] on div "Nothing to Submit" at bounding box center [790, 358] width 81 height 29
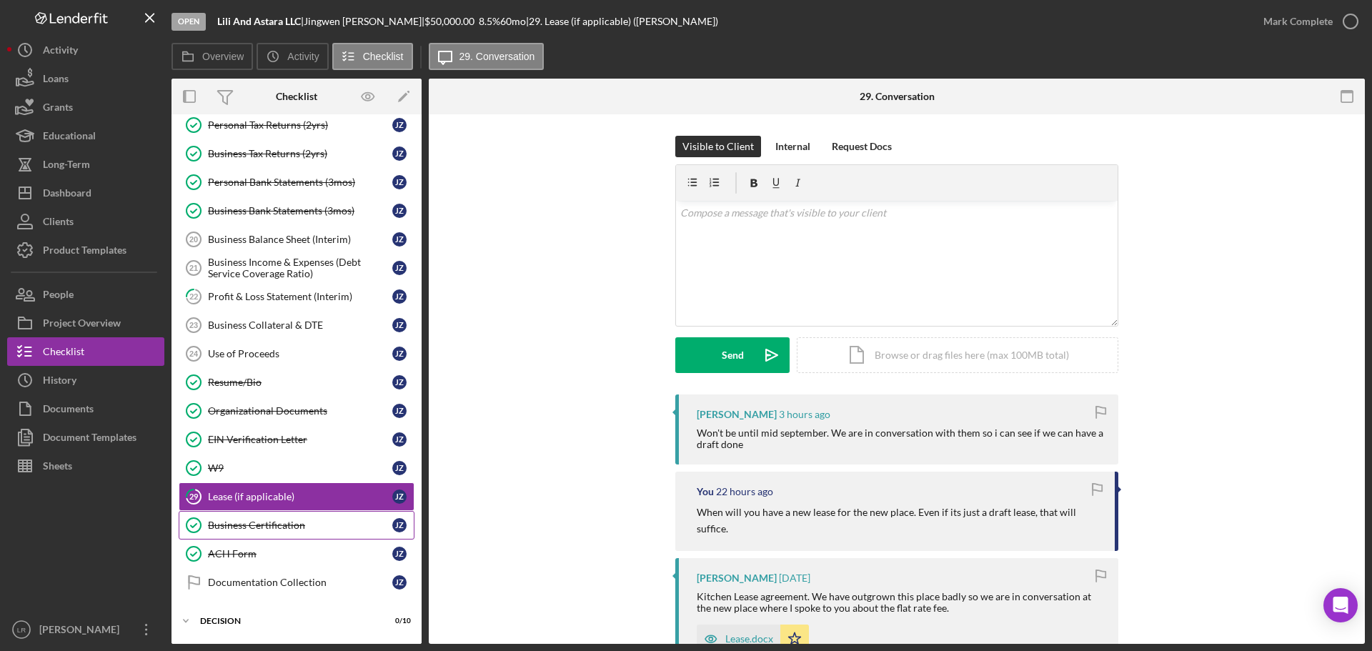
scroll to position [143, 0]
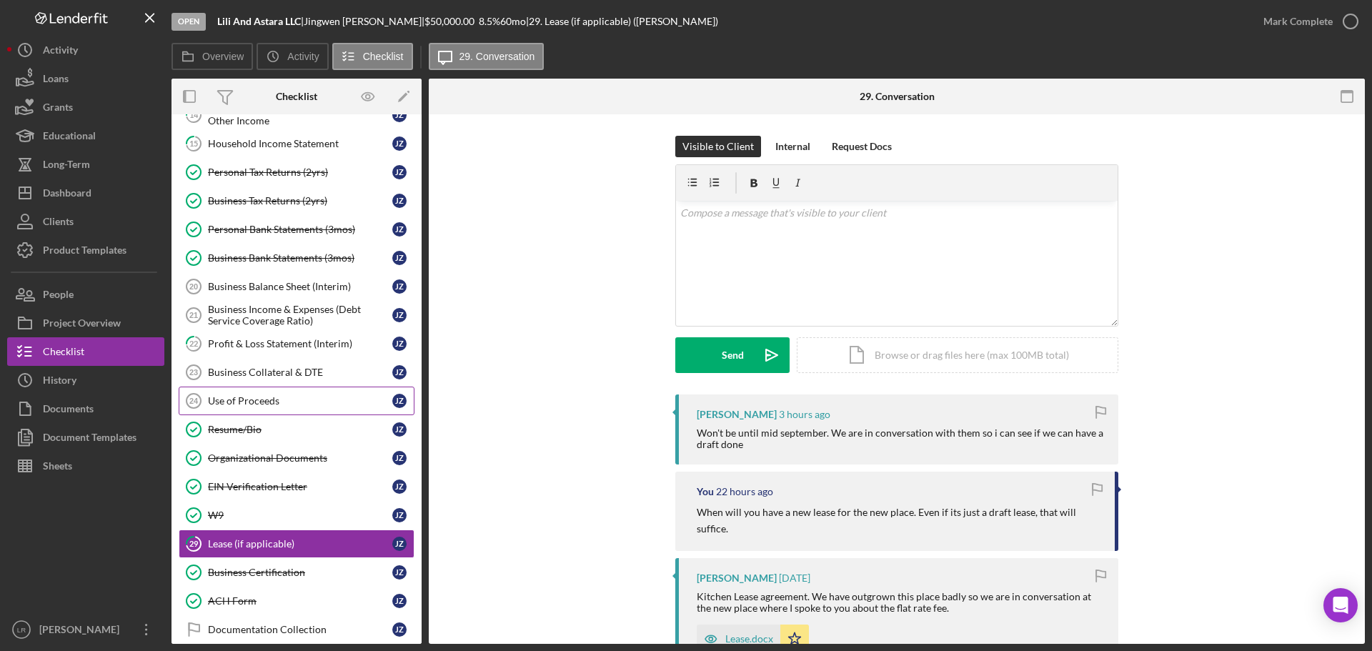
click at [260, 399] on div "Use of Proceeds" at bounding box center [300, 400] width 184 height 11
